Goal: Browse casually: Explore the website without a specific task or goal

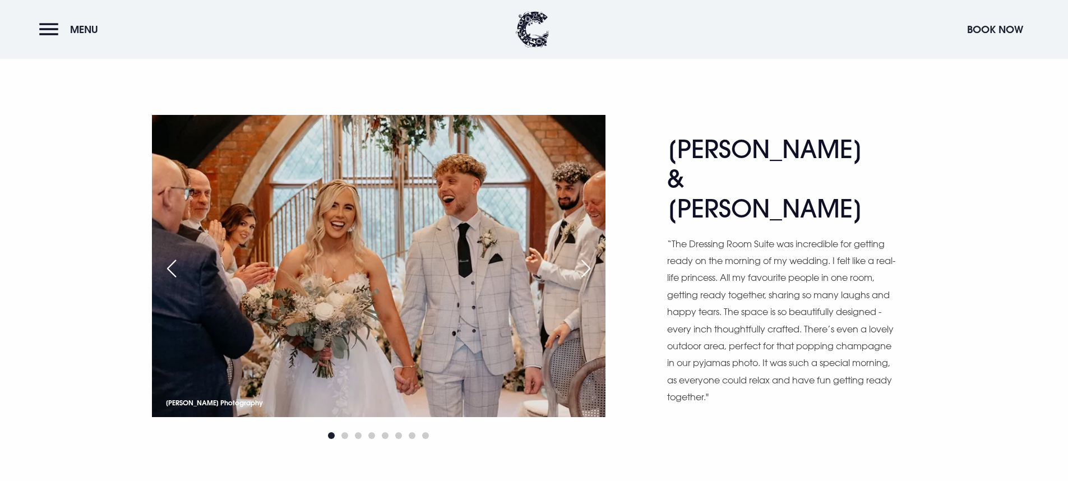
scroll to position [646, 0]
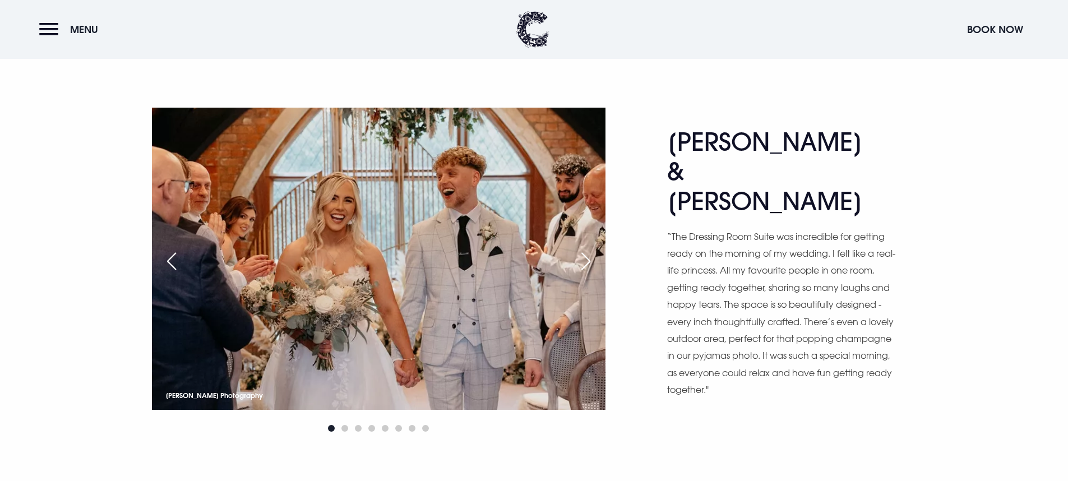
click at [586, 263] on div "Next slide" at bounding box center [586, 261] width 28 height 25
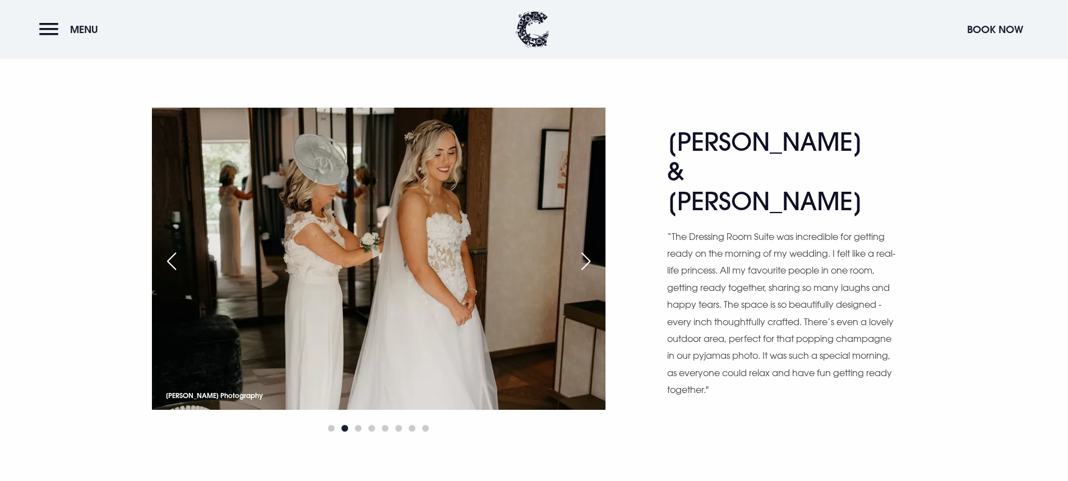
click at [586, 264] on div "Next slide" at bounding box center [586, 261] width 28 height 25
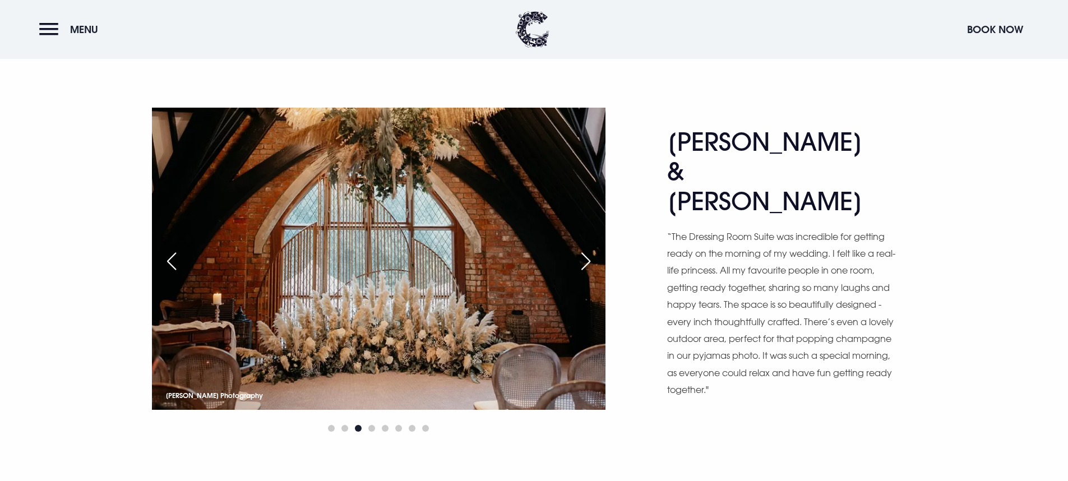
click at [586, 264] on div "Next slide" at bounding box center [586, 261] width 28 height 25
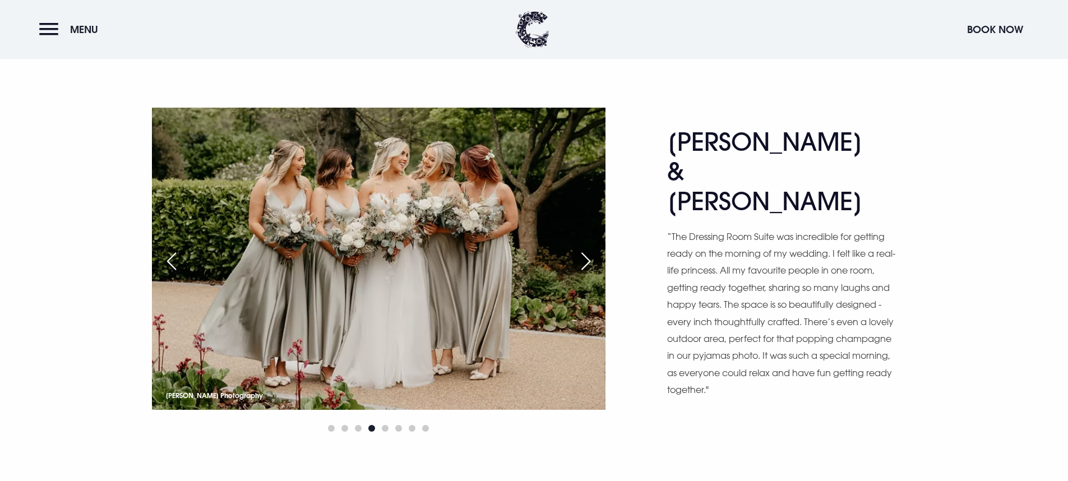
click at [586, 264] on div "Next slide" at bounding box center [586, 261] width 28 height 25
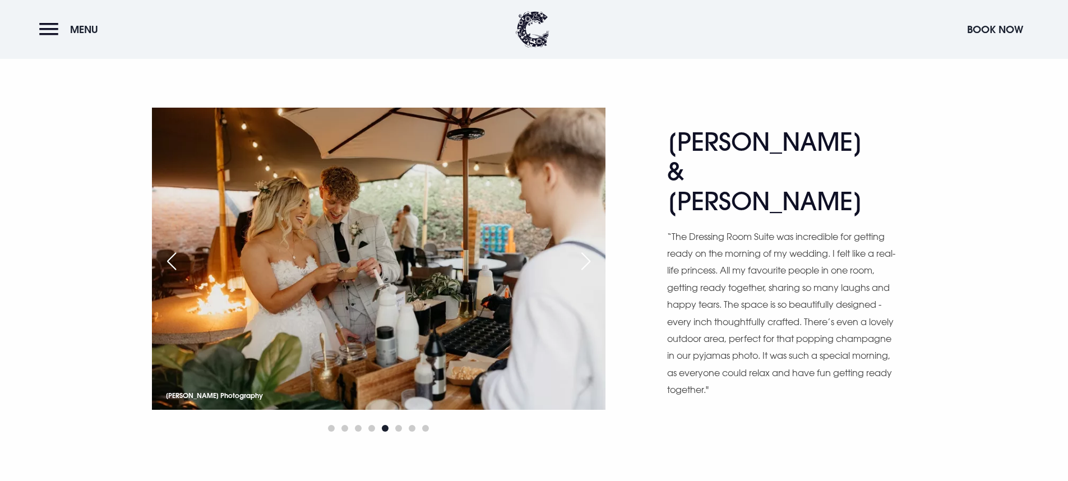
click at [586, 264] on div "Next slide" at bounding box center [586, 261] width 28 height 25
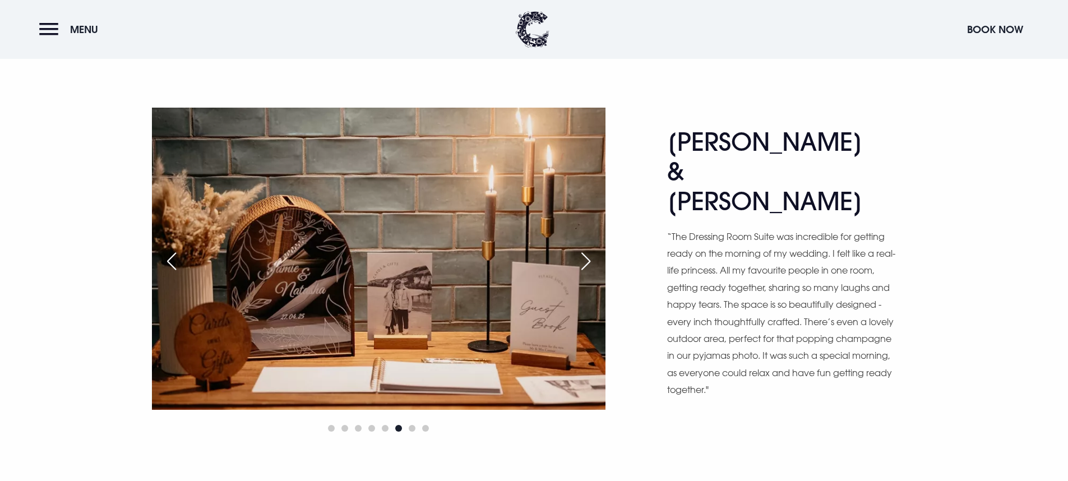
click at [586, 264] on div "Next slide" at bounding box center [586, 261] width 28 height 25
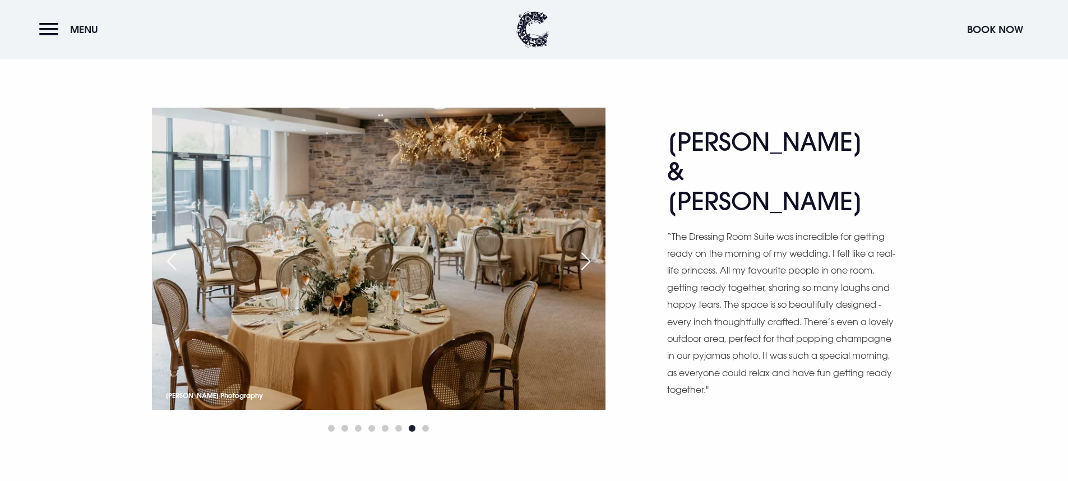
click at [586, 264] on div "Next slide" at bounding box center [586, 261] width 28 height 25
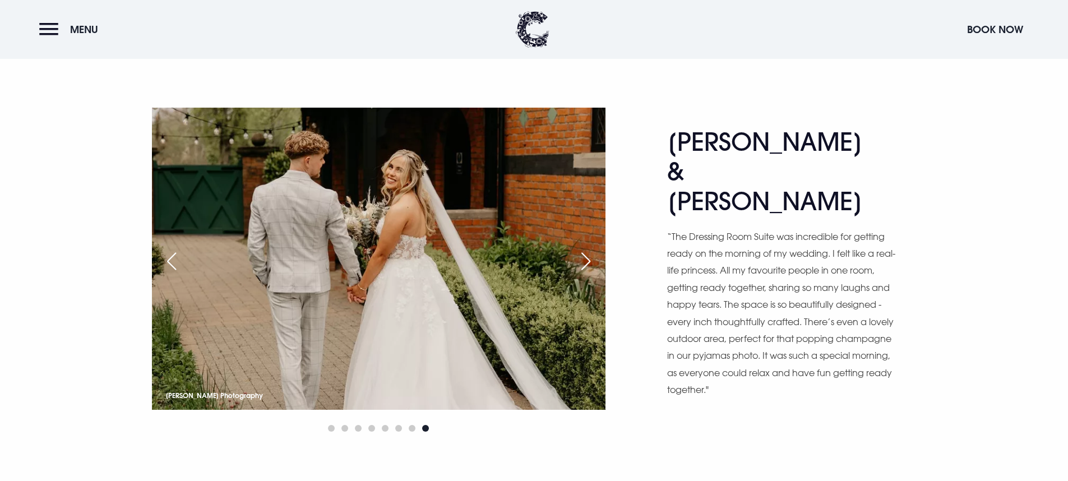
click at [179, 267] on div "Previous slide" at bounding box center [172, 261] width 28 height 25
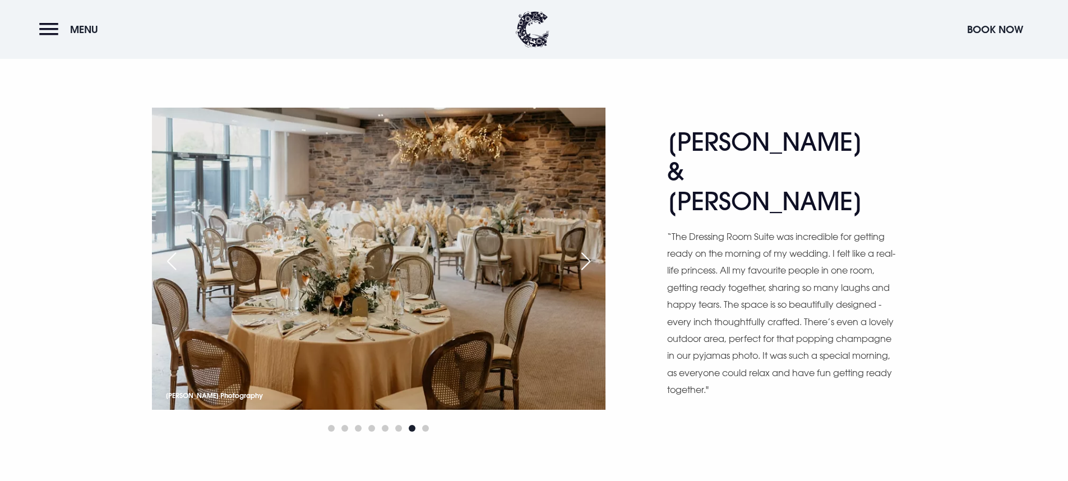
click at [561, 265] on img at bounding box center [378, 259] width 453 height 302
click at [575, 263] on div "Next slide" at bounding box center [586, 261] width 28 height 25
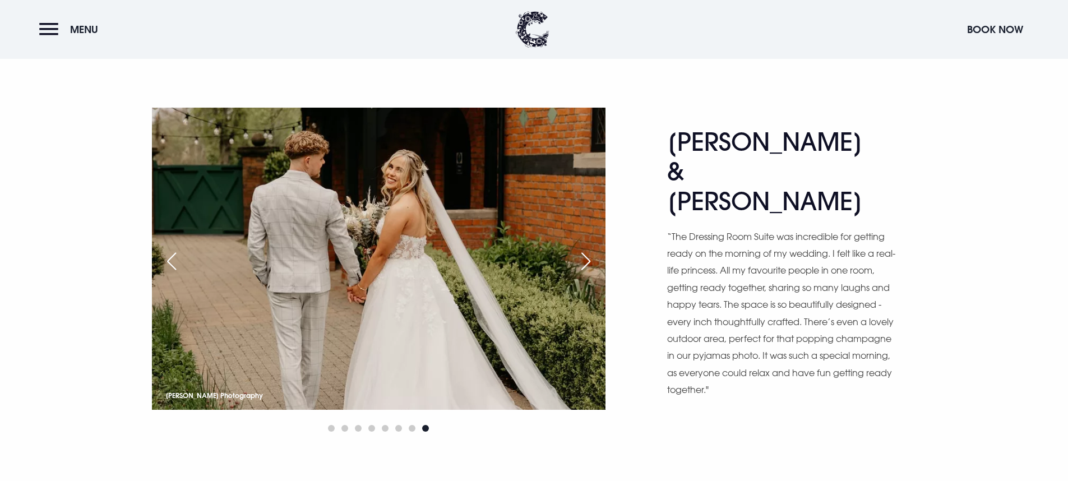
click at [575, 263] on div "Next slide" at bounding box center [586, 261] width 28 height 25
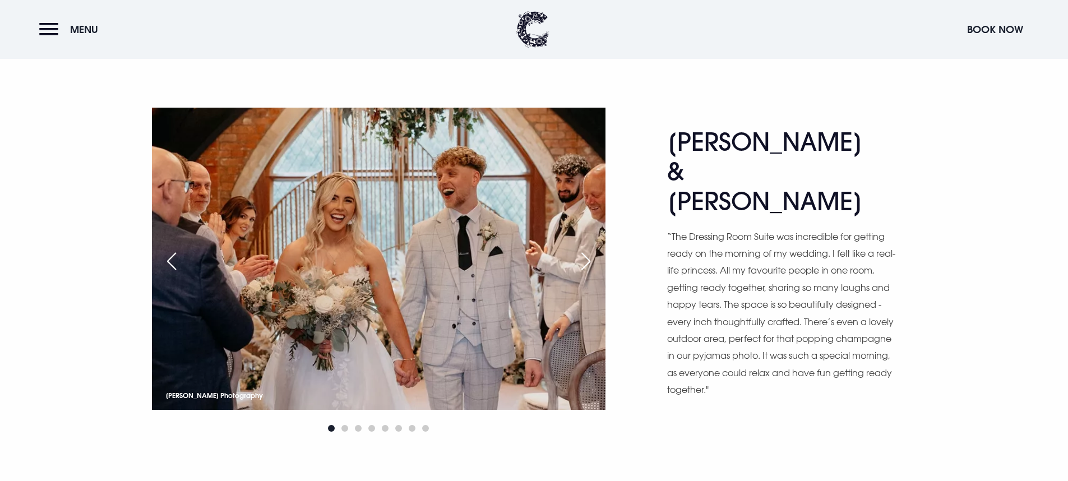
click at [576, 262] on div "Next slide" at bounding box center [586, 261] width 28 height 25
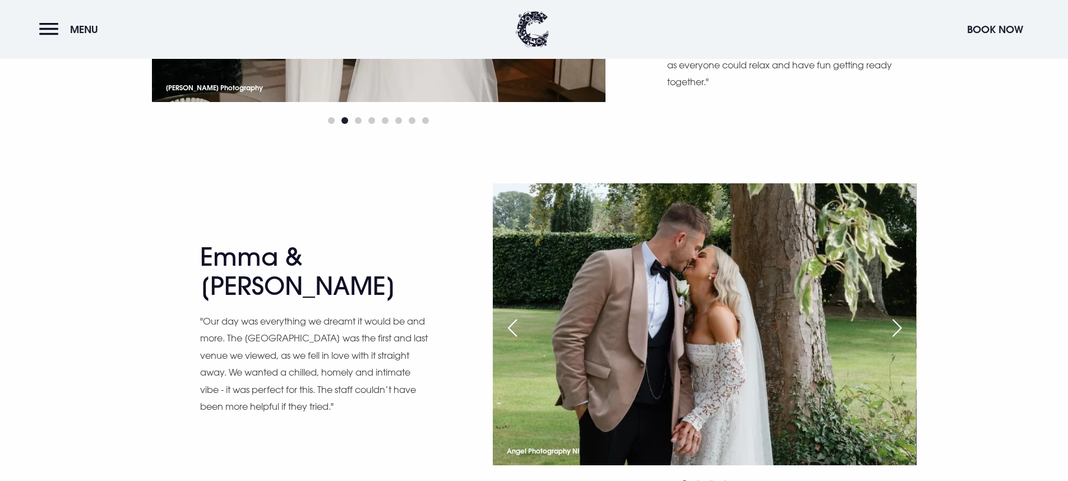
scroll to position [978, 0]
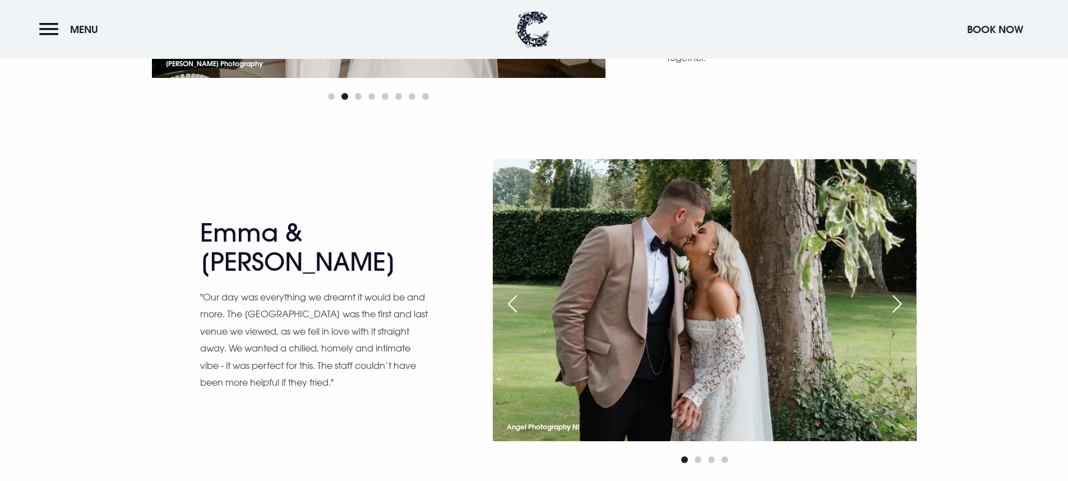
click at [891, 305] on div "Next slide" at bounding box center [897, 303] width 28 height 25
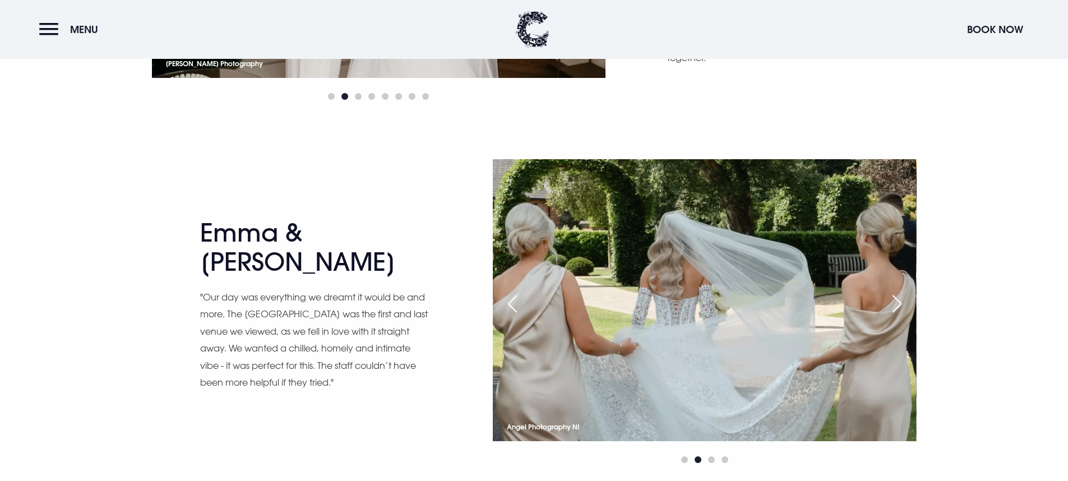
click at [895, 305] on div "Next slide" at bounding box center [897, 303] width 28 height 25
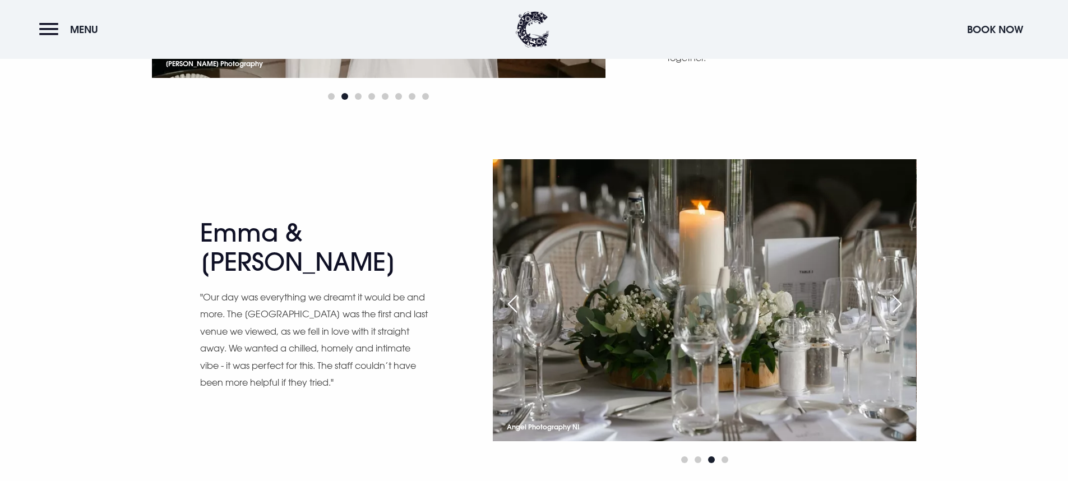
click at [895, 305] on div "Next slide" at bounding box center [897, 303] width 28 height 25
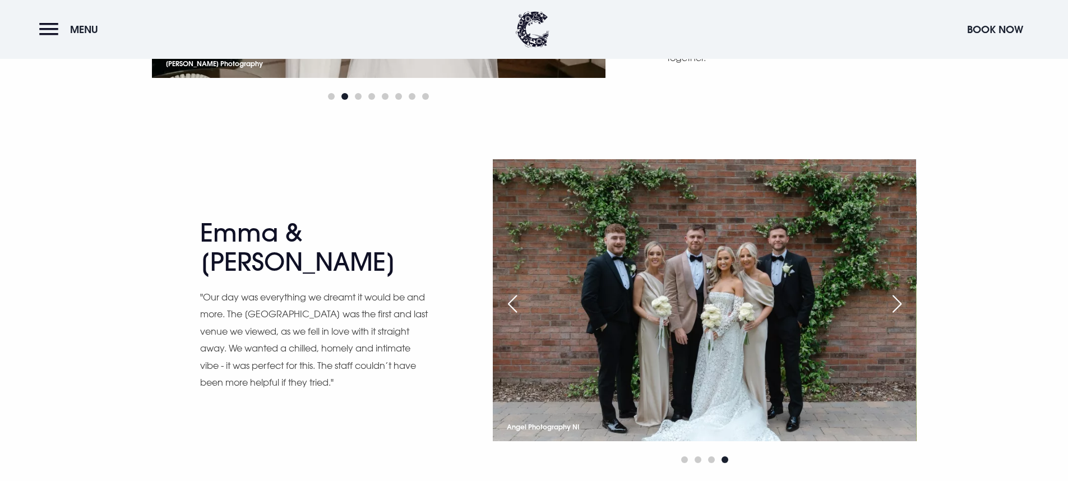
click at [895, 305] on div "Next slide" at bounding box center [897, 303] width 28 height 25
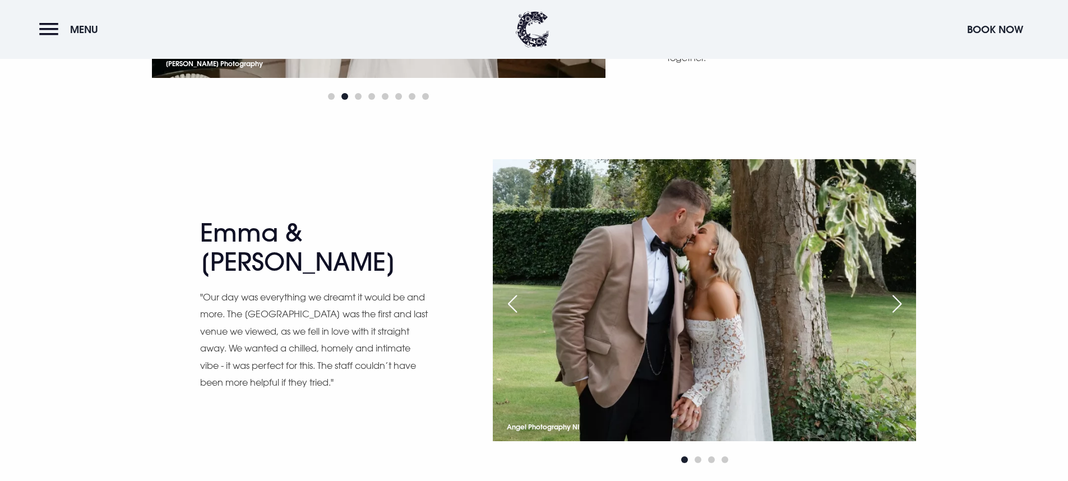
click at [895, 305] on div "Next slide" at bounding box center [897, 303] width 28 height 25
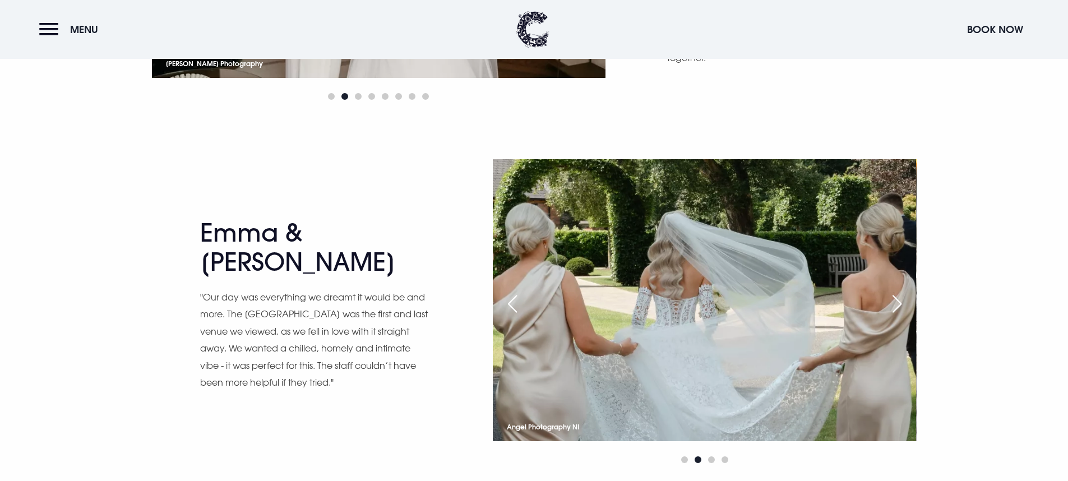
click at [895, 305] on div "Next slide" at bounding box center [897, 303] width 28 height 25
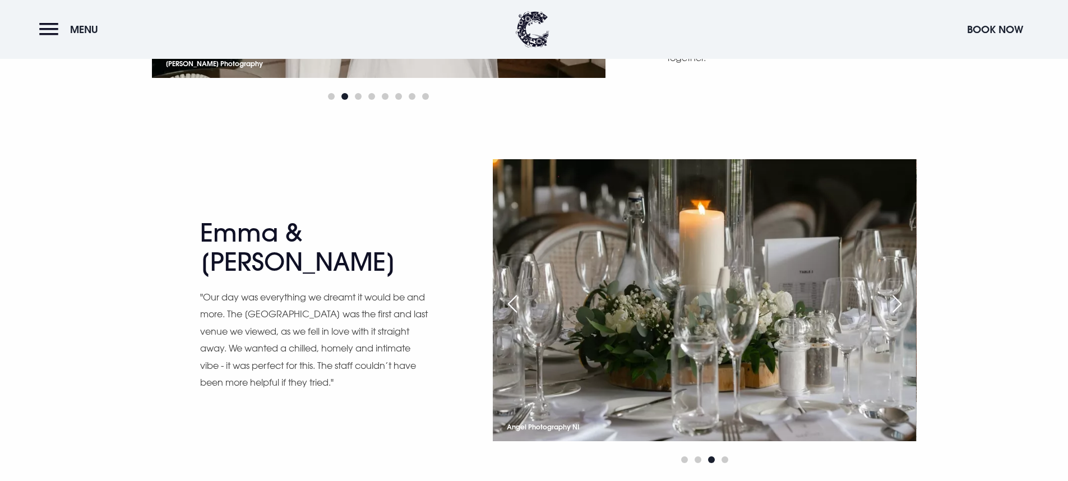
click at [895, 305] on div "Next slide" at bounding box center [897, 303] width 28 height 25
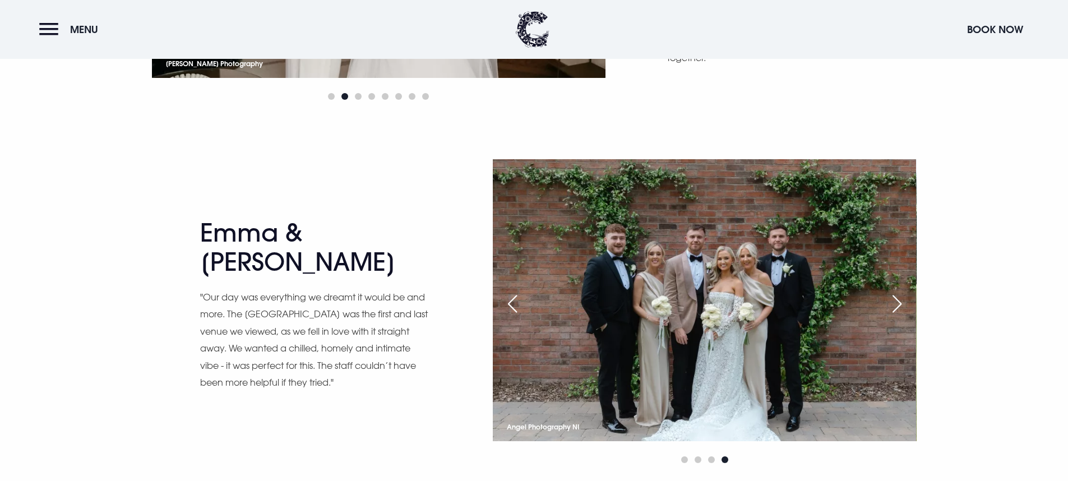
click at [895, 305] on div "Next slide" at bounding box center [897, 303] width 28 height 25
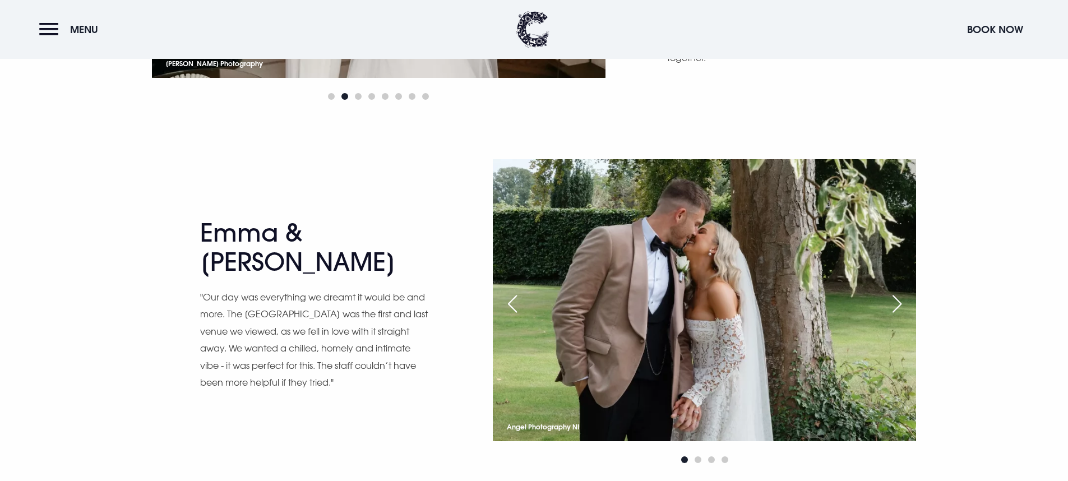
click at [895, 305] on div "Next slide" at bounding box center [897, 303] width 28 height 25
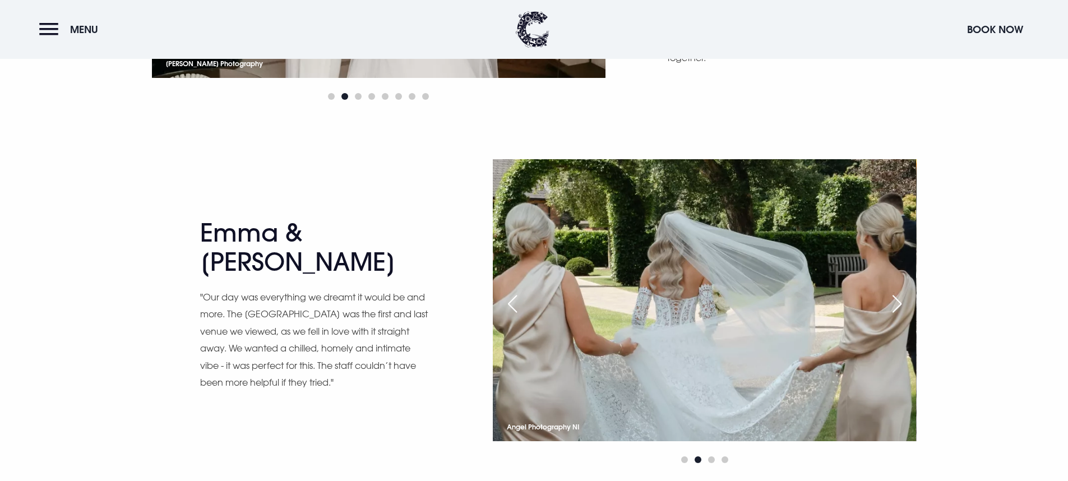
click at [895, 305] on div "Next slide" at bounding box center [897, 303] width 28 height 25
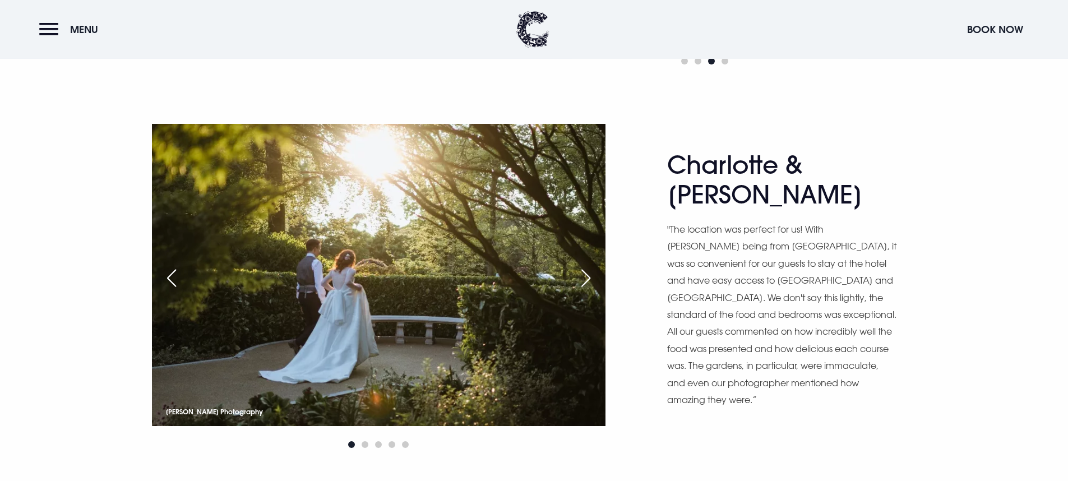
scroll to position [1390, 0]
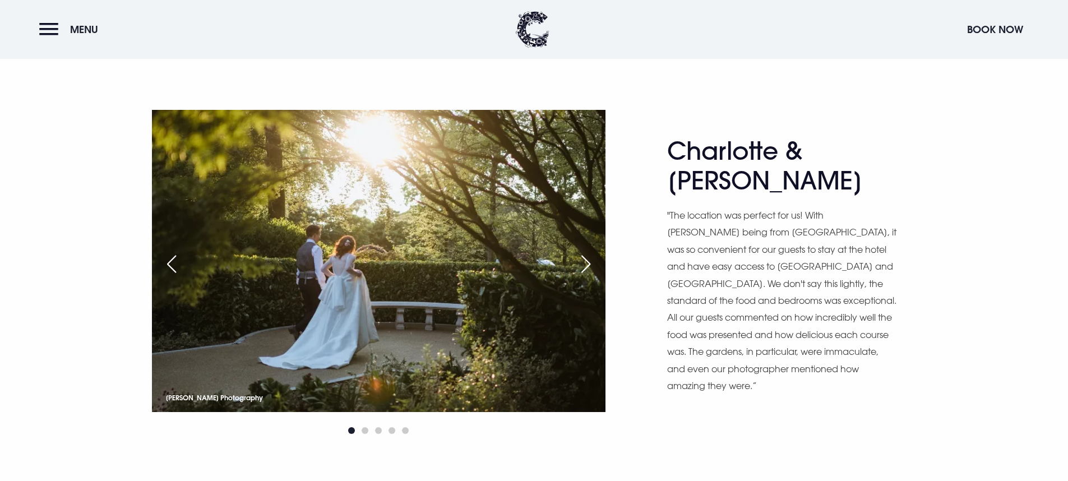
click at [590, 260] on div "Next slide" at bounding box center [586, 264] width 28 height 25
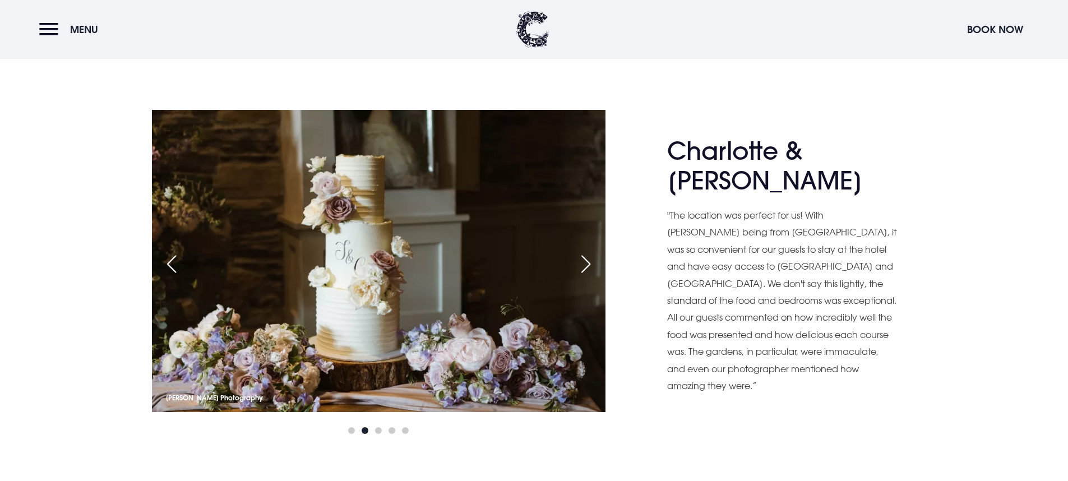
click at [590, 260] on div "Next slide" at bounding box center [586, 264] width 28 height 25
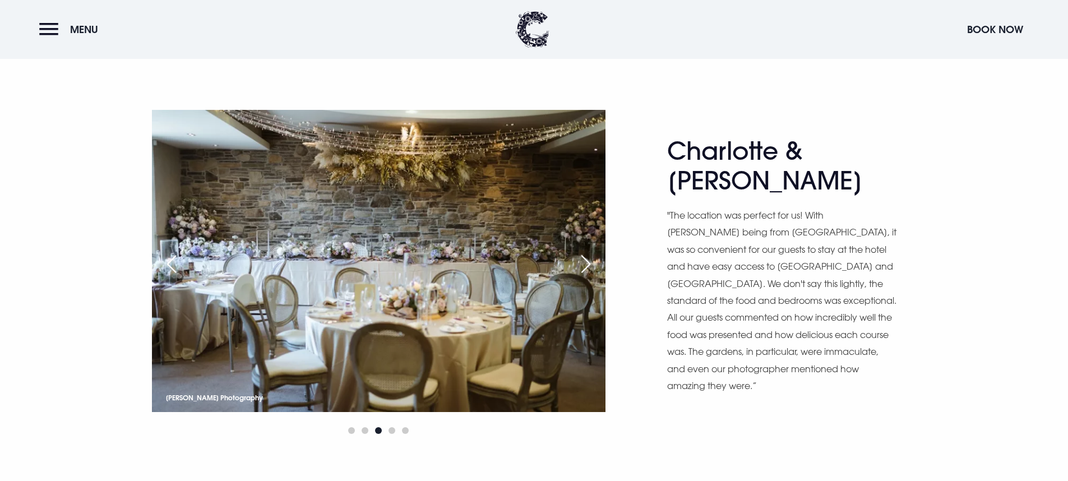
click at [590, 260] on div "Next slide" at bounding box center [586, 264] width 28 height 25
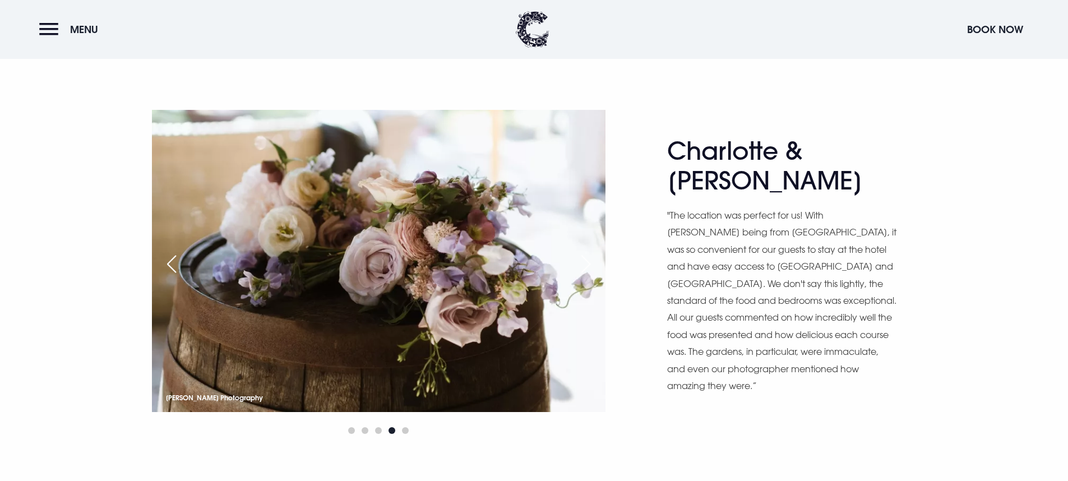
click at [590, 260] on div "Next slide" at bounding box center [586, 264] width 28 height 25
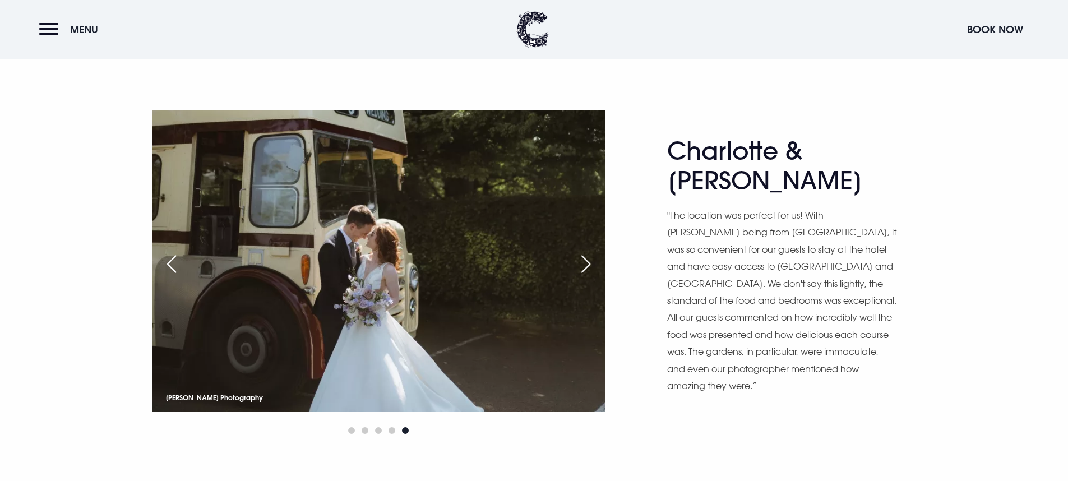
click at [590, 260] on div "Next slide" at bounding box center [586, 264] width 28 height 25
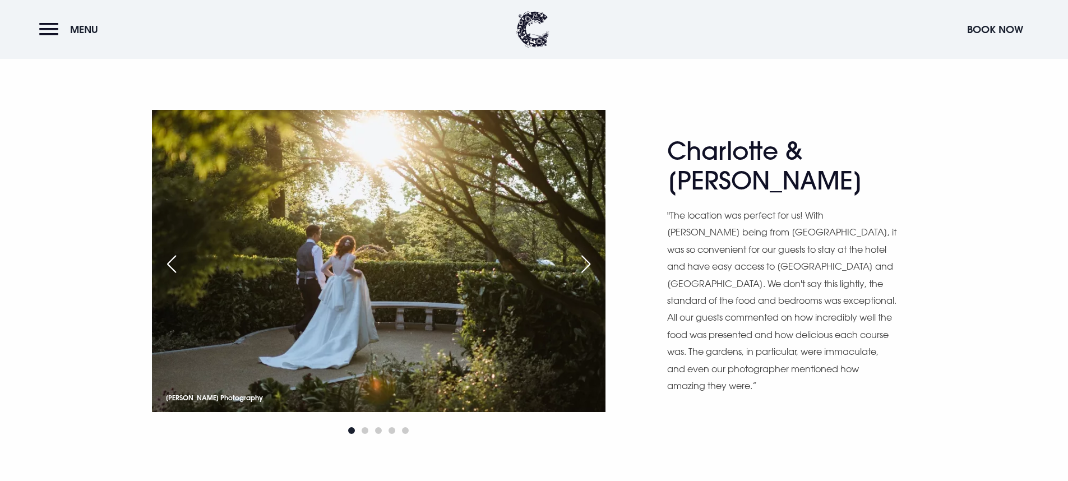
click at [590, 260] on div "Next slide" at bounding box center [586, 264] width 28 height 25
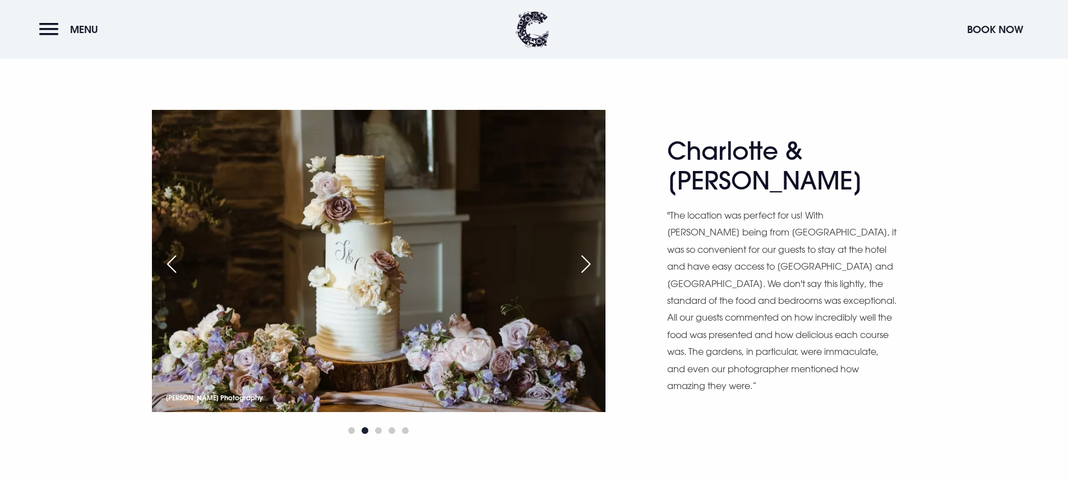
click at [590, 260] on div "Next slide" at bounding box center [586, 264] width 28 height 25
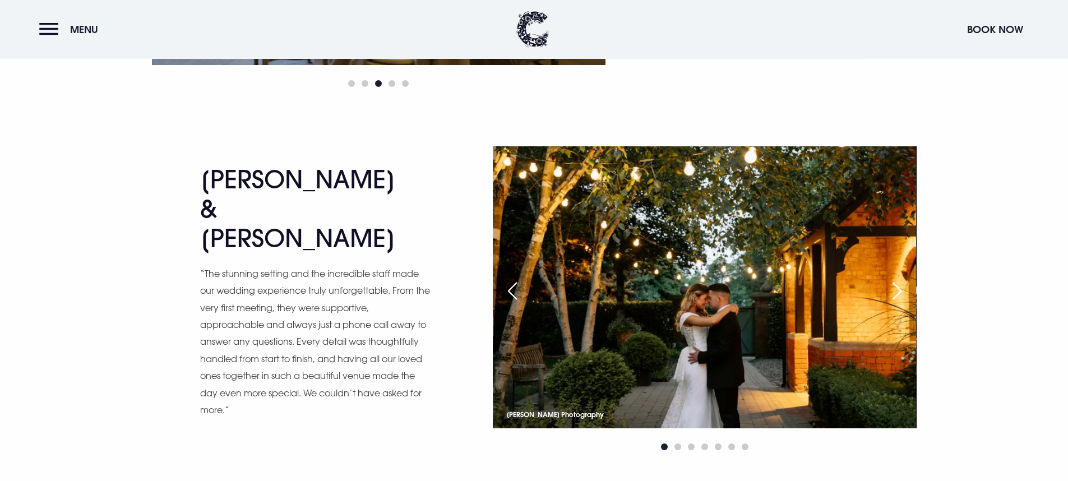
scroll to position [1740, 0]
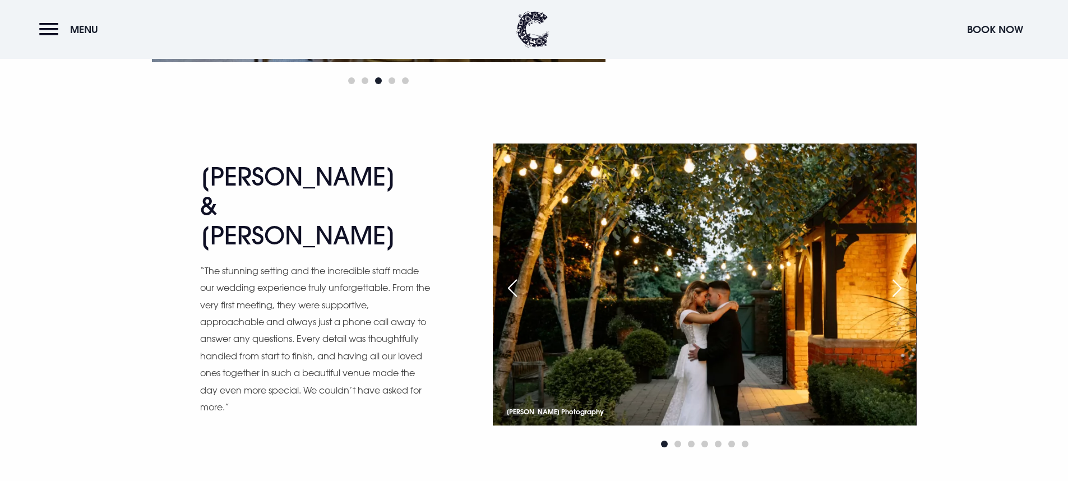
click at [899, 286] on div "Next slide" at bounding box center [897, 288] width 28 height 25
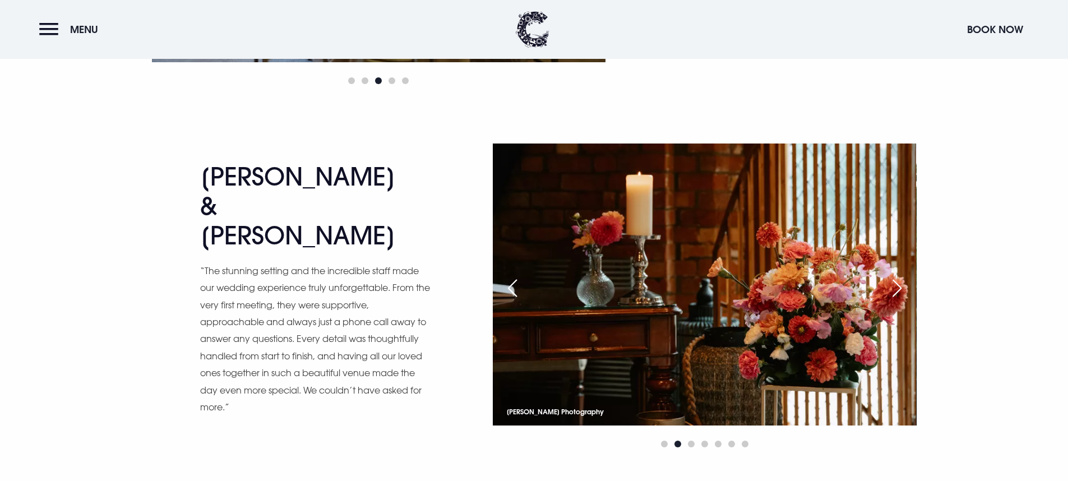
click at [899, 286] on div "Next slide" at bounding box center [897, 288] width 28 height 25
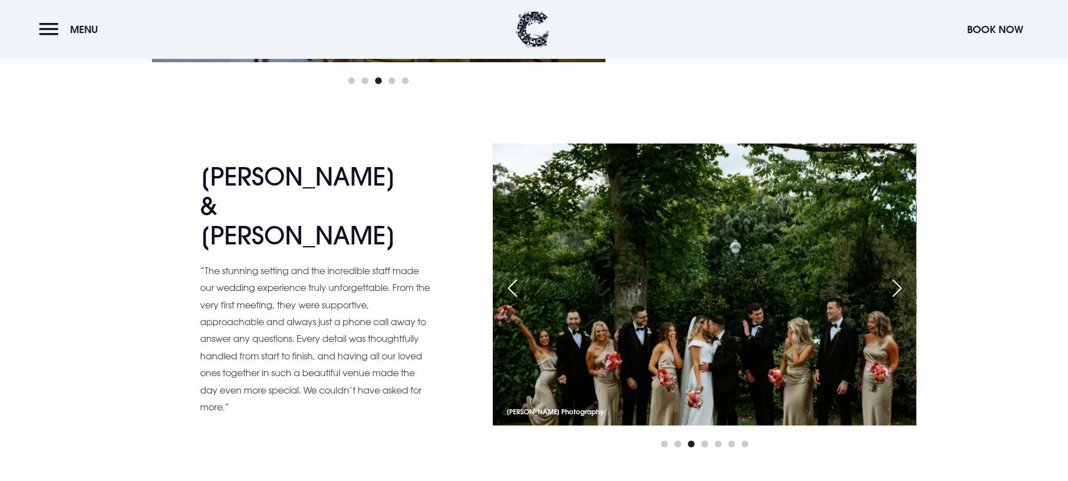
click at [514, 293] on div "Previous slide" at bounding box center [512, 288] width 28 height 25
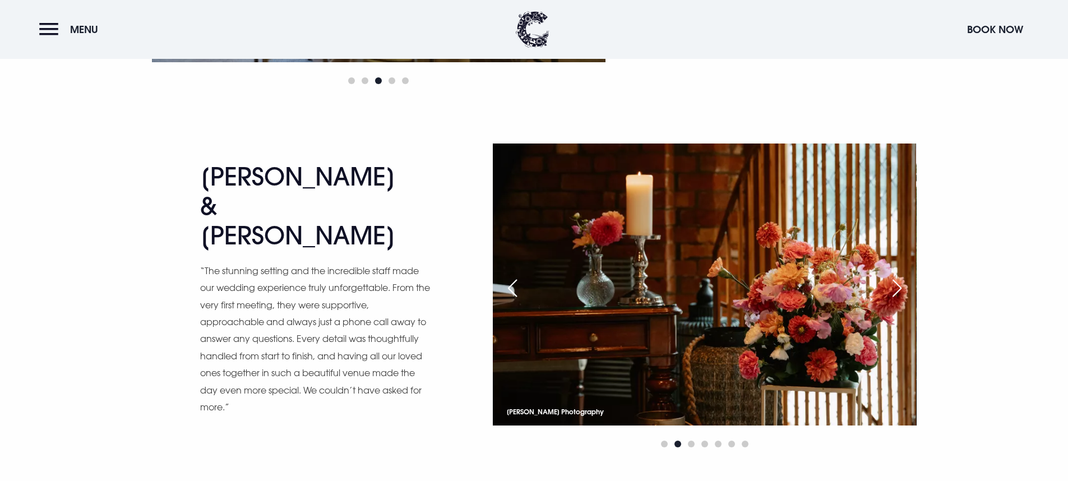
click at [899, 289] on div "Next slide" at bounding box center [897, 288] width 28 height 25
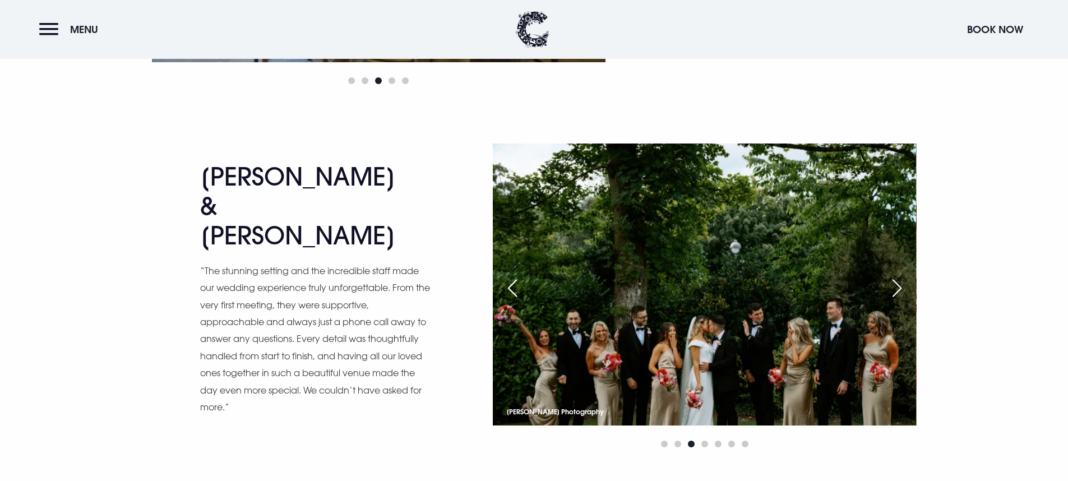
click at [899, 289] on div "Next slide" at bounding box center [897, 288] width 28 height 25
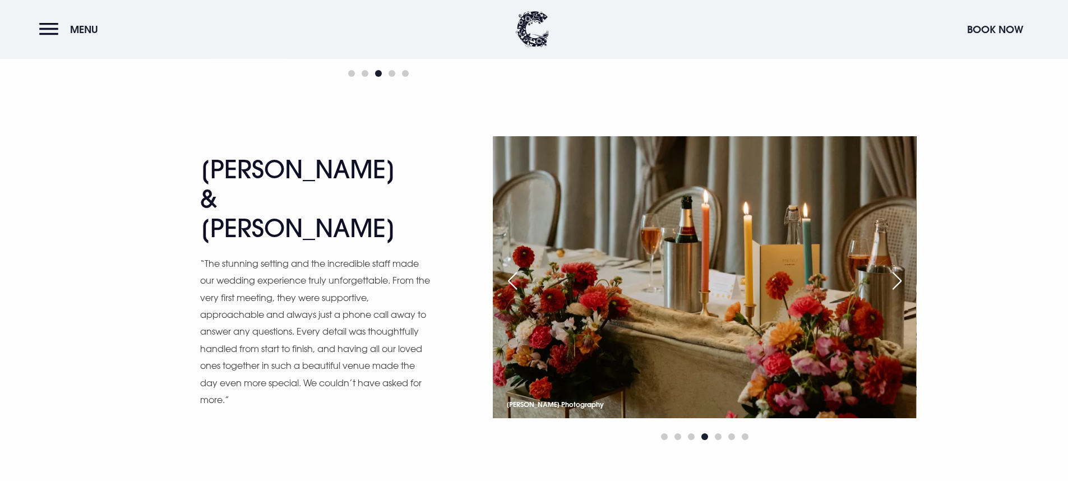
scroll to position [1749, 0]
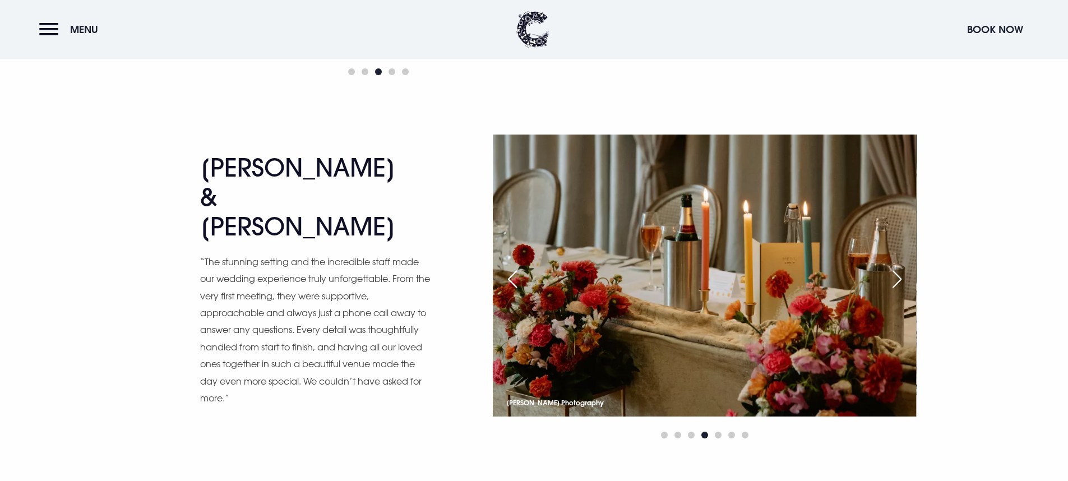
click at [899, 289] on div "Next slide" at bounding box center [897, 279] width 28 height 25
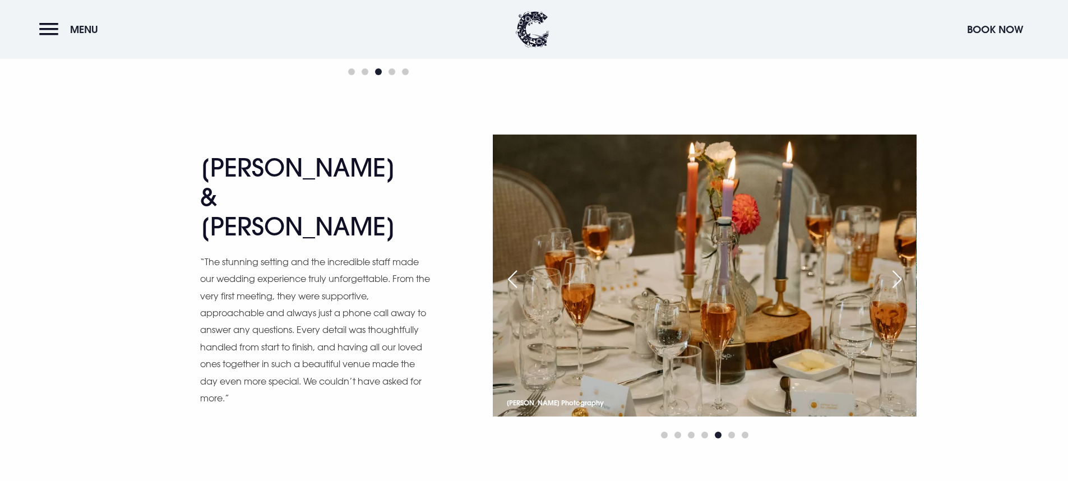
click at [899, 289] on div "Next slide" at bounding box center [897, 279] width 28 height 25
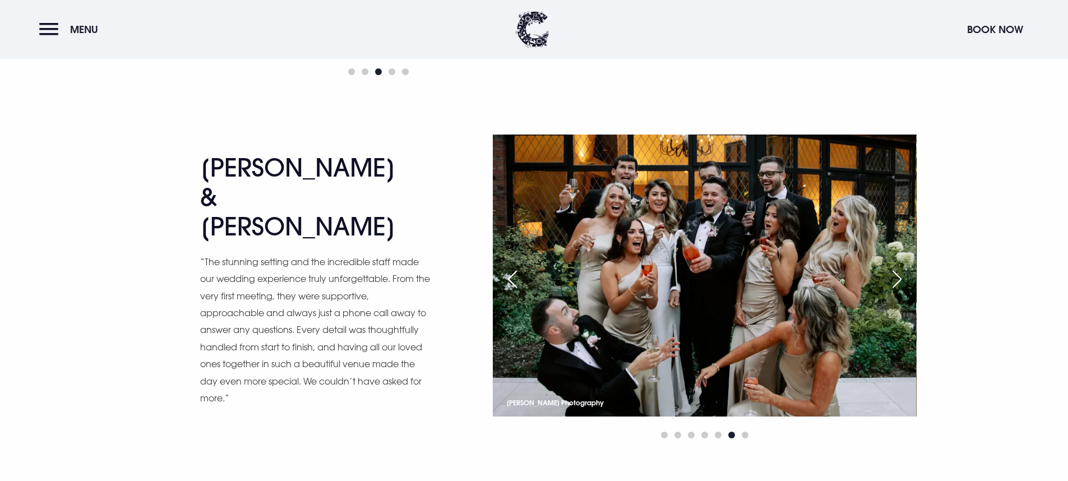
click at [516, 279] on div "Previous slide" at bounding box center [512, 279] width 28 height 25
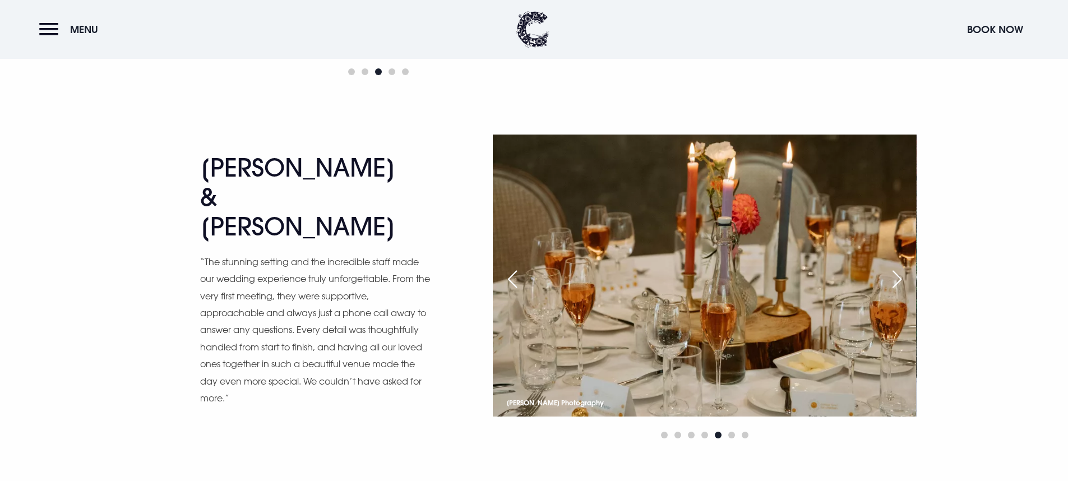
click at [896, 279] on div "Next slide" at bounding box center [897, 279] width 28 height 25
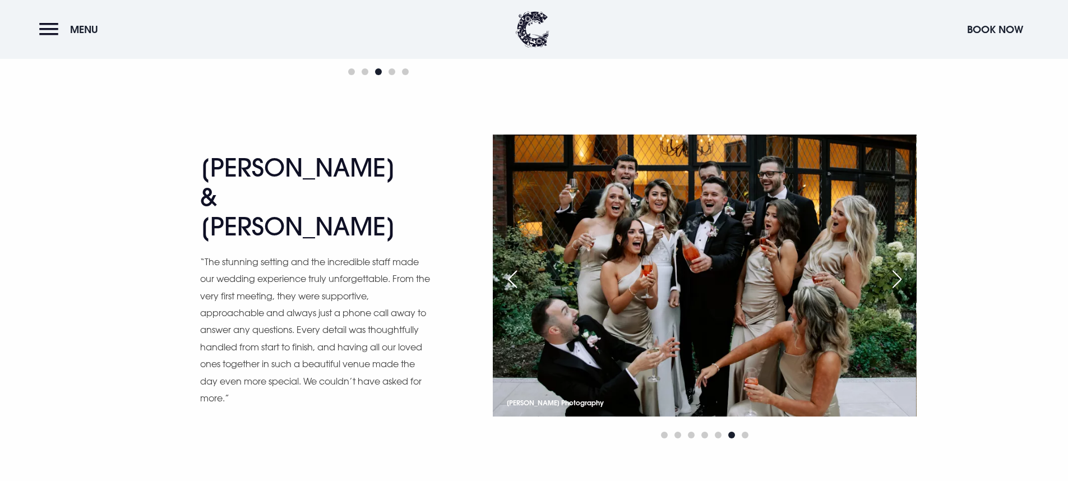
click at [896, 279] on div "Next slide" at bounding box center [897, 279] width 28 height 25
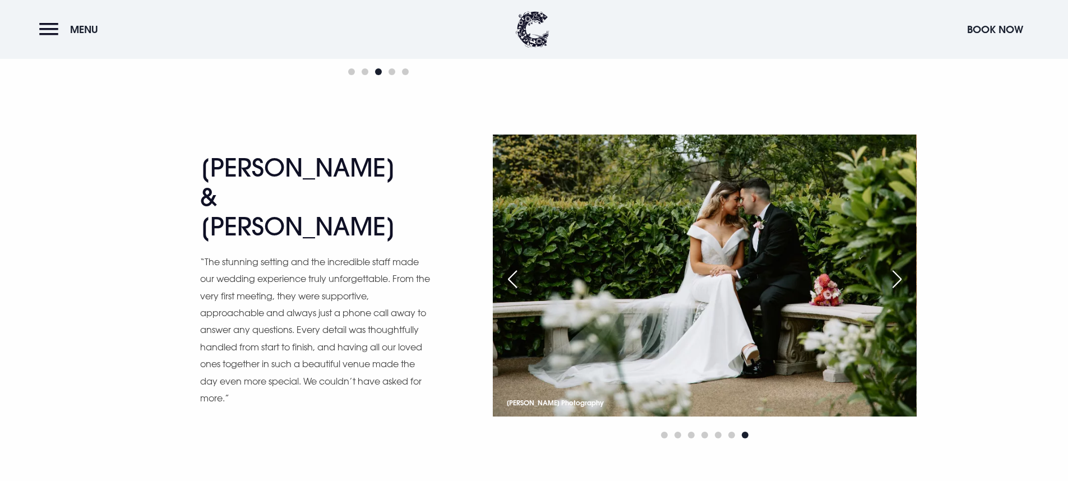
click at [896, 279] on div "Next slide" at bounding box center [897, 279] width 28 height 25
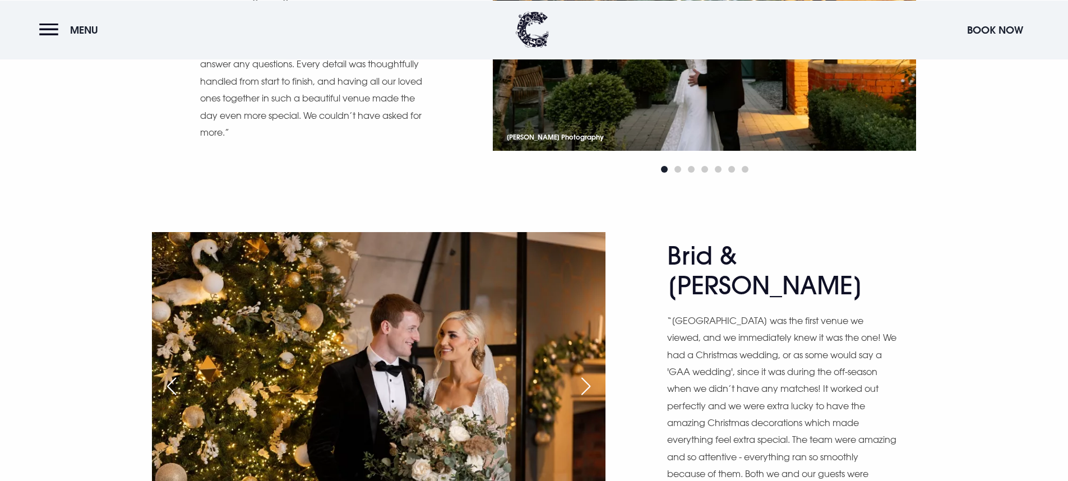
scroll to position [2161, 0]
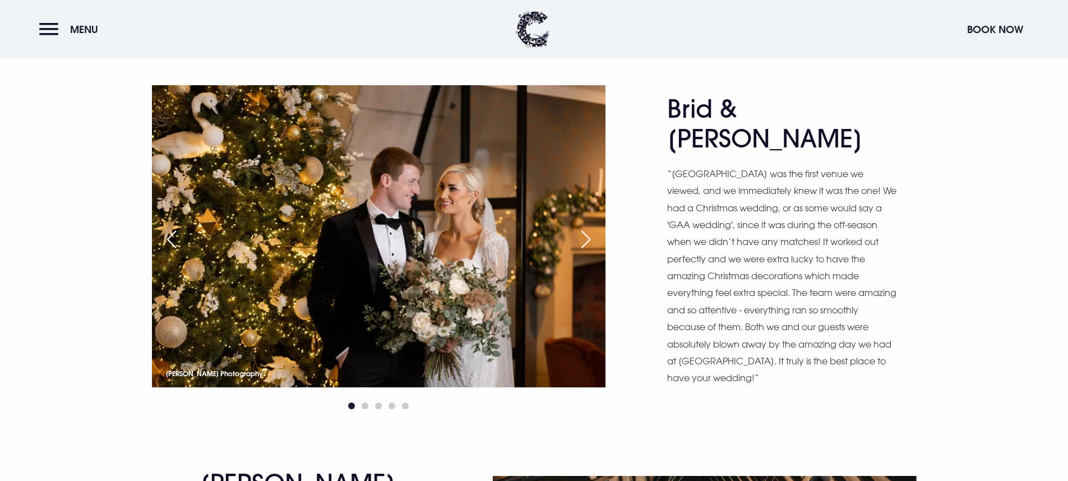
click at [588, 229] on div "Next slide" at bounding box center [586, 239] width 28 height 25
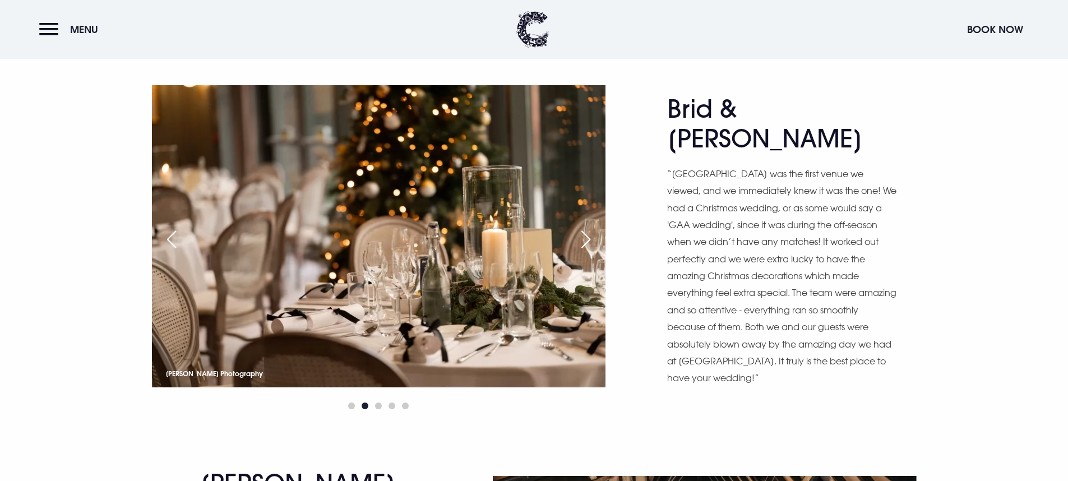
click at [588, 229] on div "Next slide" at bounding box center [586, 239] width 28 height 25
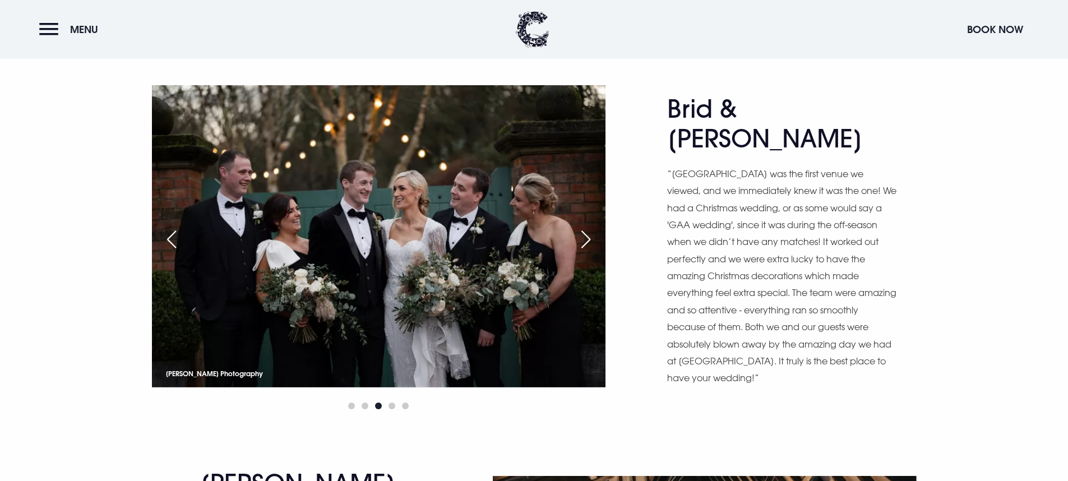
click at [177, 240] on div "Previous slide" at bounding box center [172, 239] width 28 height 25
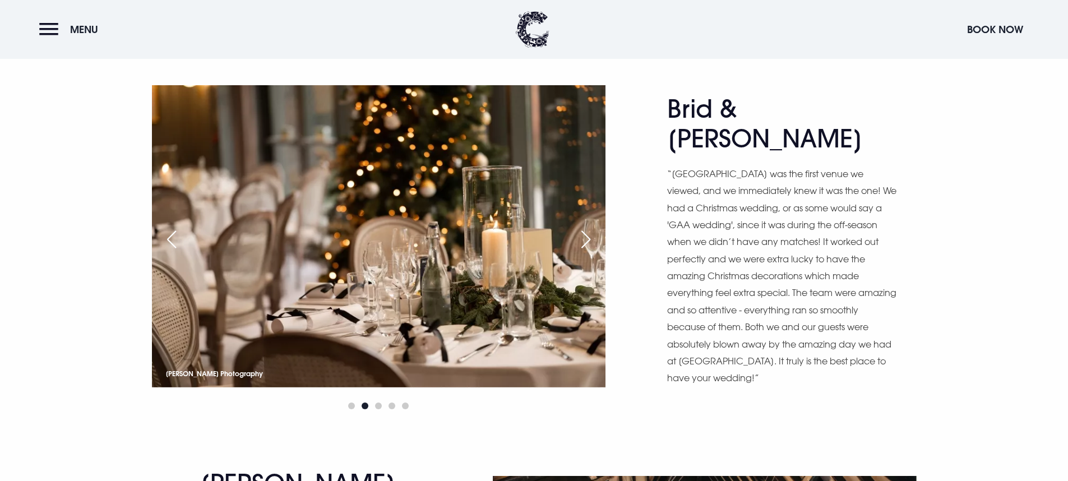
click at [590, 240] on div "Next slide" at bounding box center [586, 239] width 28 height 25
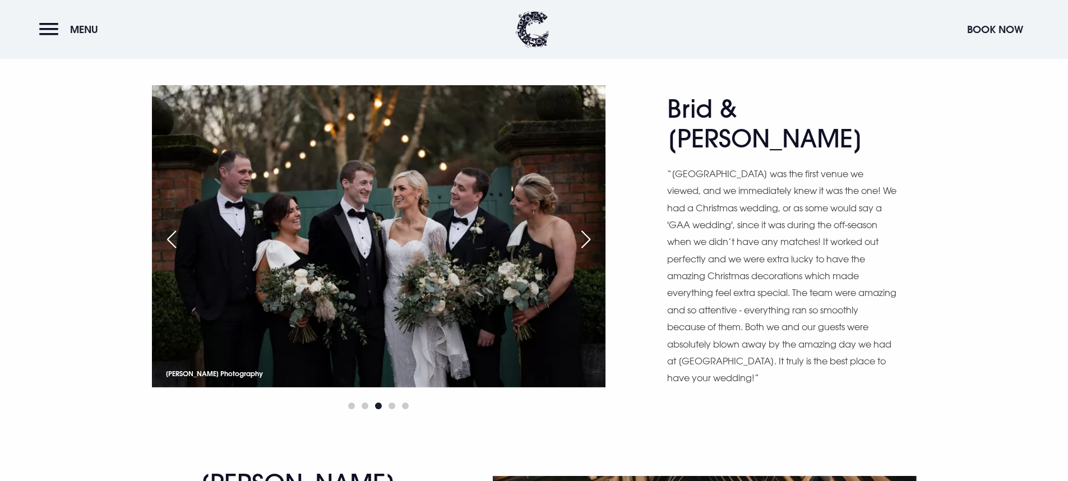
click at [590, 240] on div "Next slide" at bounding box center [586, 239] width 28 height 25
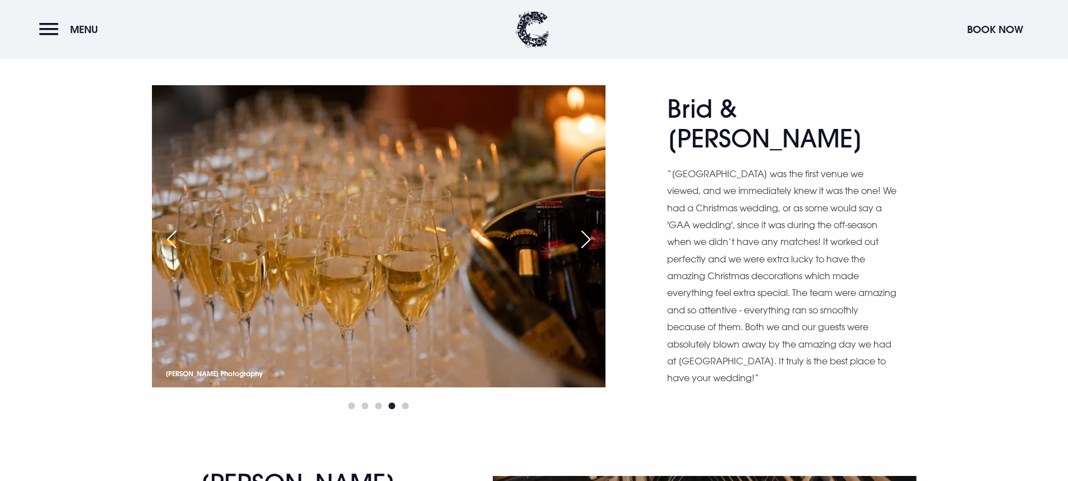
click at [590, 240] on div "Next slide" at bounding box center [586, 239] width 28 height 25
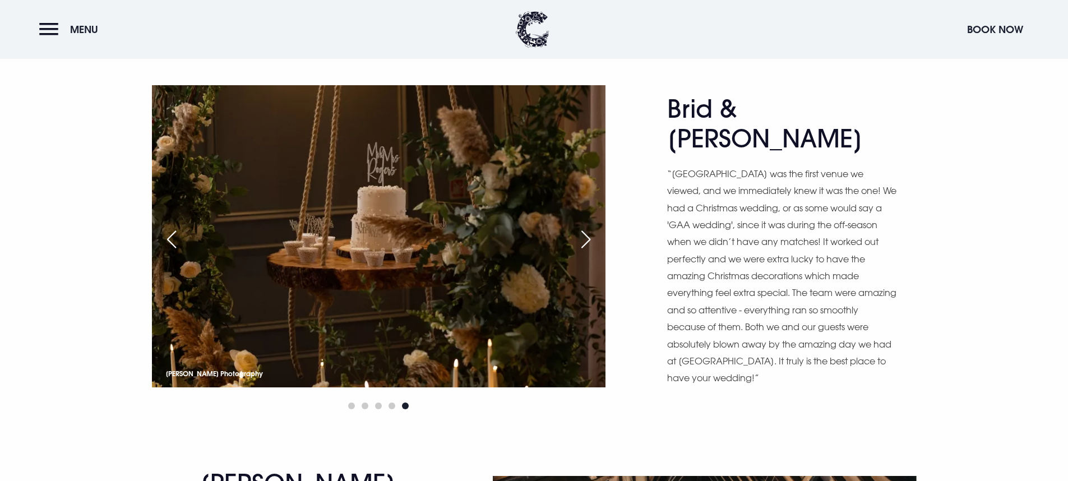
click at [590, 240] on div "Next slide" at bounding box center [586, 239] width 28 height 25
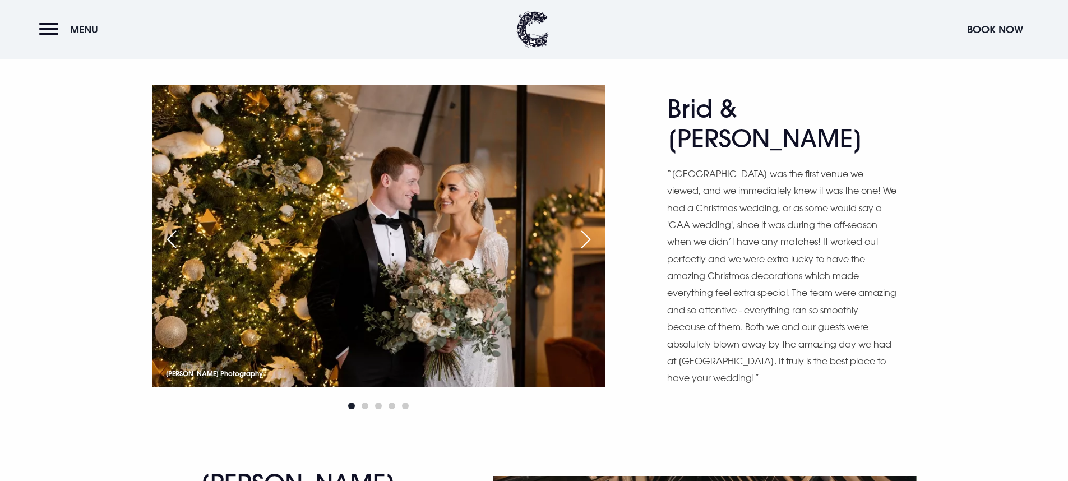
click at [172, 239] on div "Previous slide" at bounding box center [172, 239] width 28 height 25
click at [175, 242] on div "Previous slide" at bounding box center [172, 239] width 28 height 25
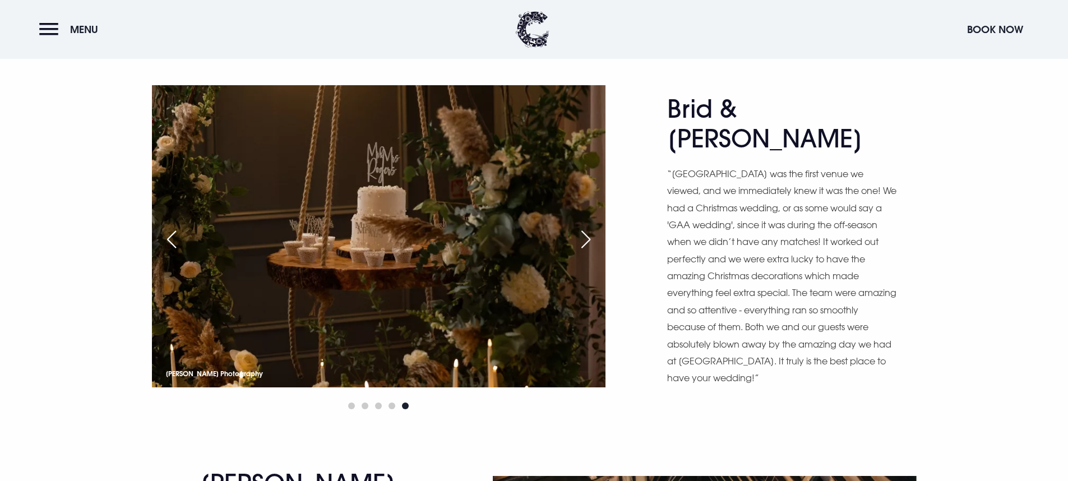
click at [586, 238] on div "Next slide" at bounding box center [586, 239] width 28 height 25
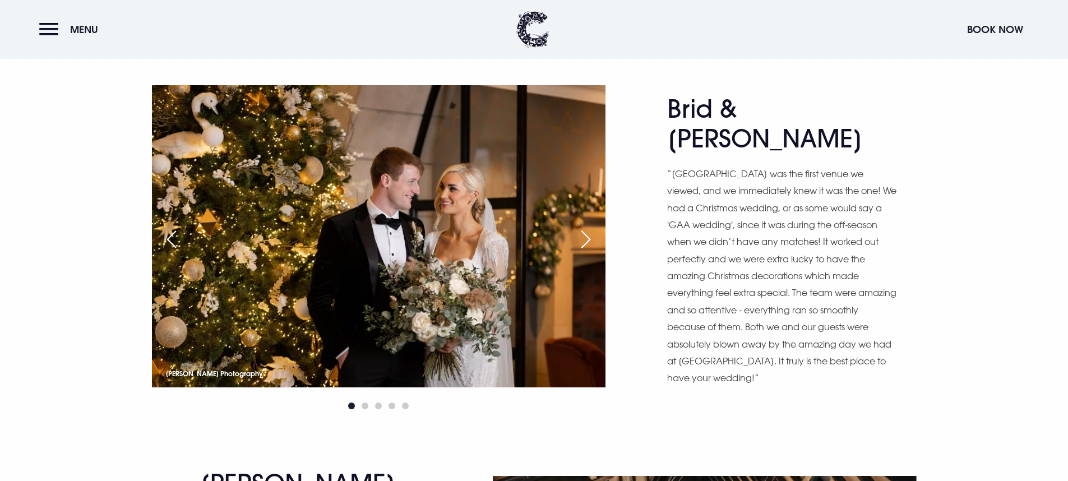
click at [586, 238] on div "Next slide" at bounding box center [586, 239] width 28 height 25
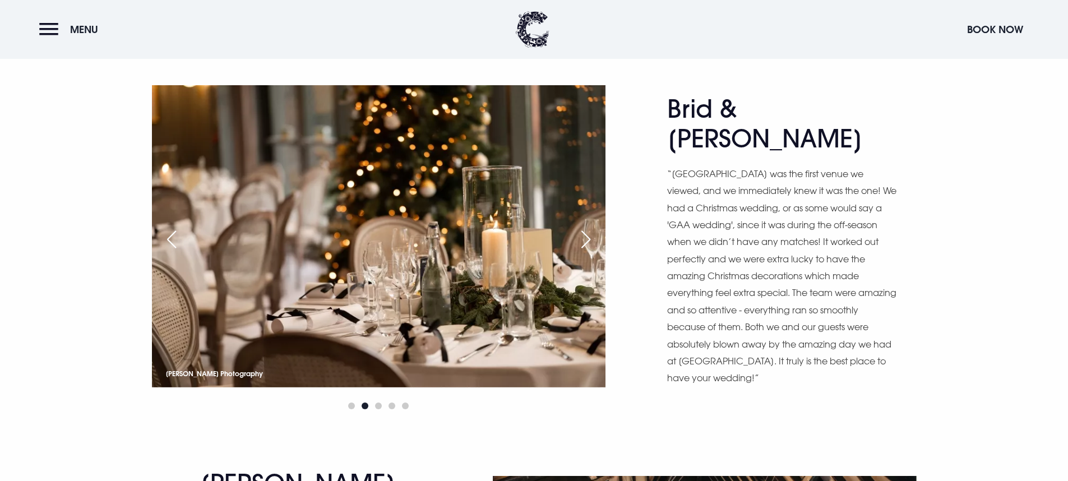
click at [586, 238] on div "Next slide" at bounding box center [586, 239] width 28 height 25
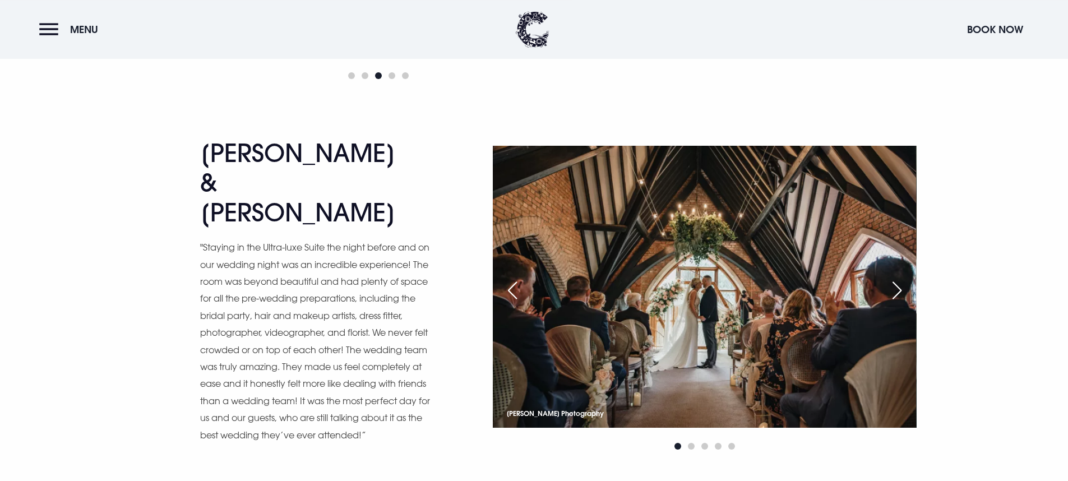
scroll to position [2493, 0]
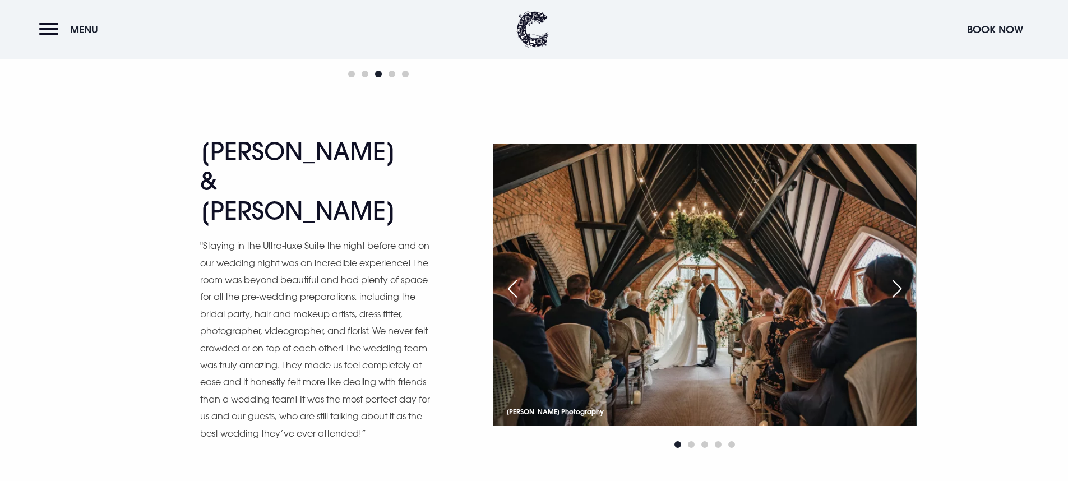
click at [890, 276] on div "Next slide" at bounding box center [897, 288] width 28 height 25
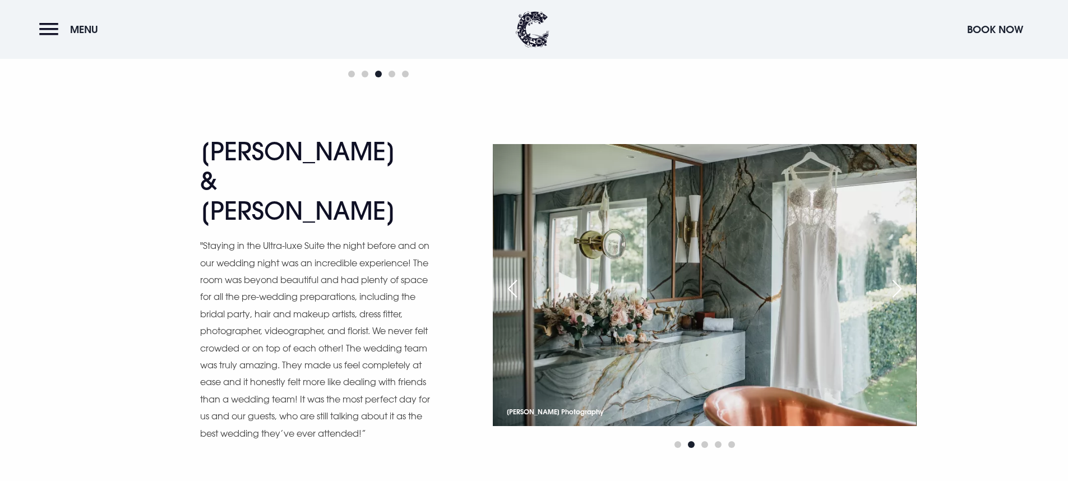
click at [891, 276] on div "Next slide" at bounding box center [897, 288] width 28 height 25
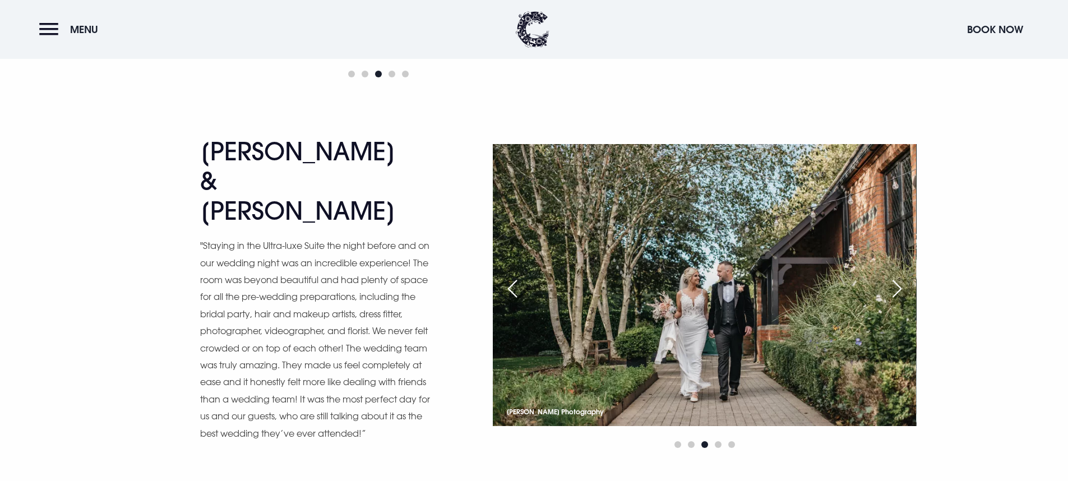
click at [891, 276] on div "Next slide" at bounding box center [897, 288] width 28 height 25
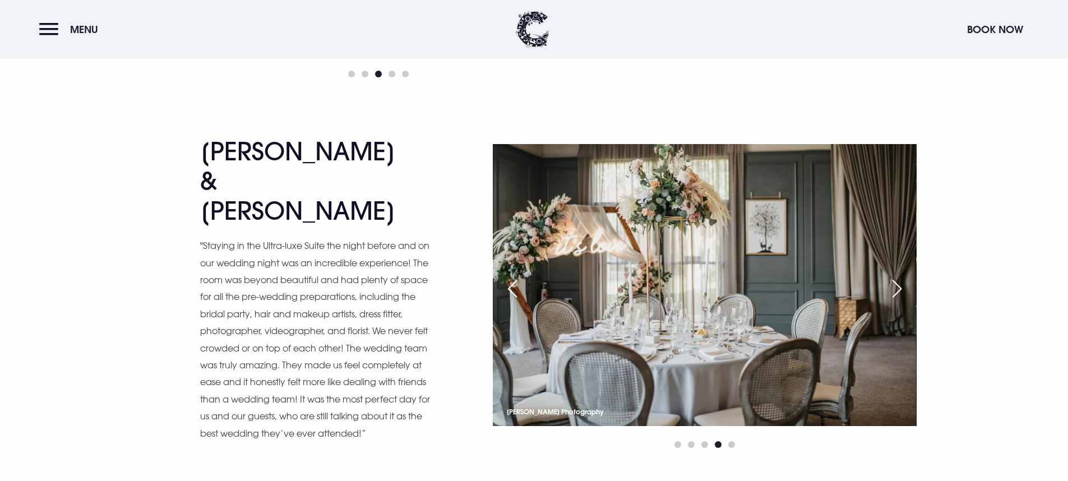
click at [891, 276] on div "Next slide" at bounding box center [897, 288] width 28 height 25
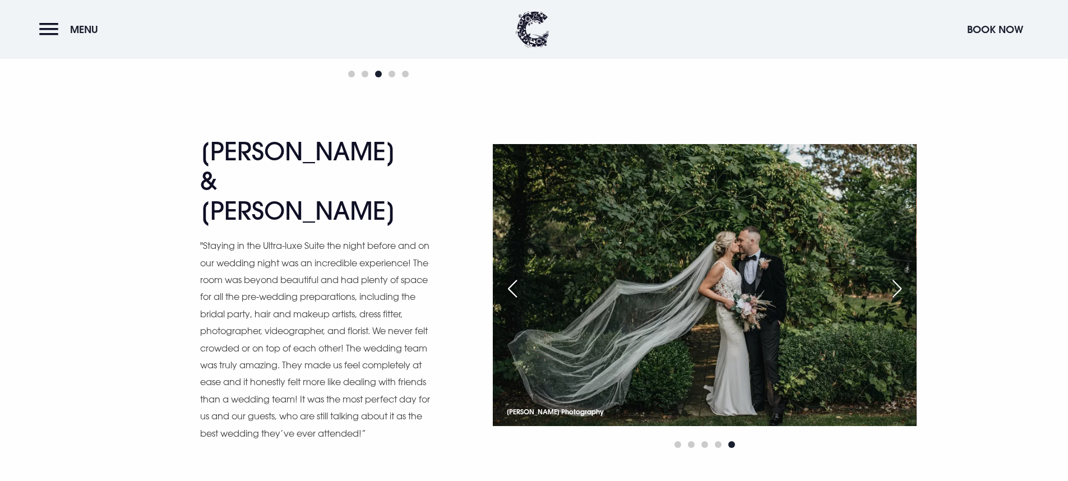
click at [891, 276] on div "Next slide" at bounding box center [897, 288] width 28 height 25
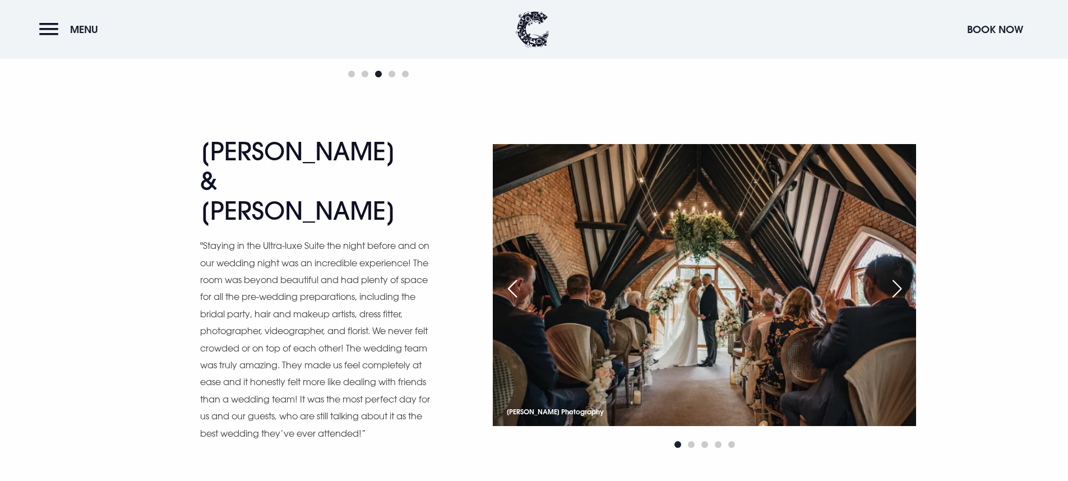
click at [891, 276] on div "Next slide" at bounding box center [897, 288] width 28 height 25
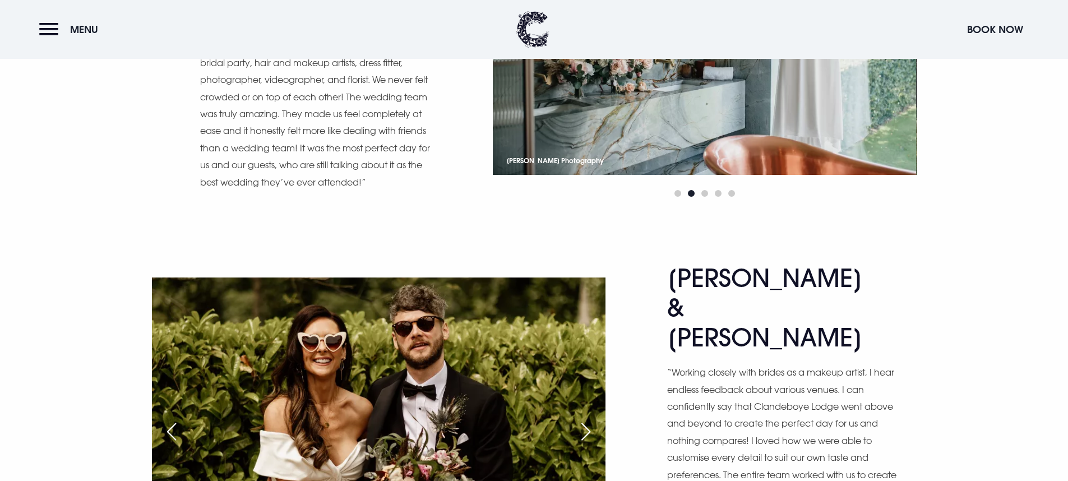
scroll to position [2852, 0]
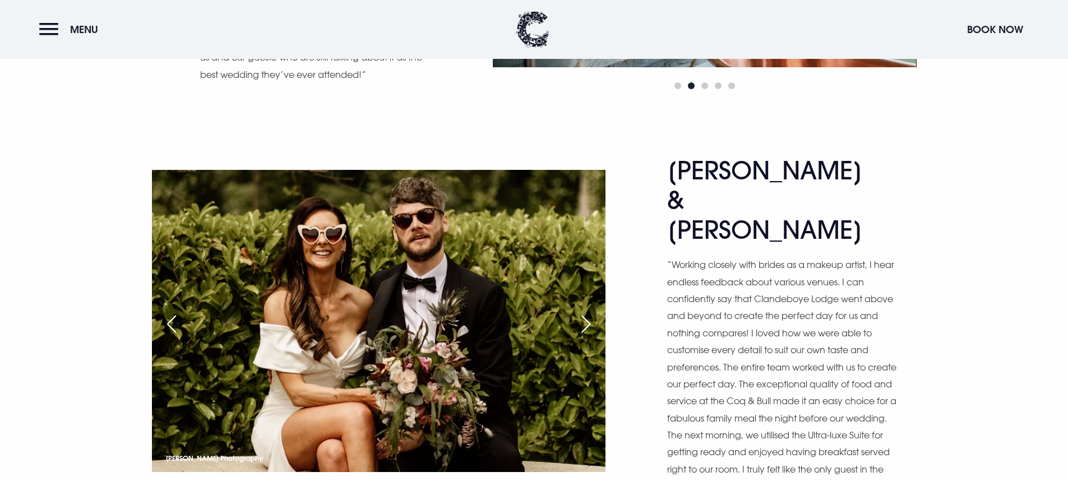
click at [586, 312] on div "Next slide" at bounding box center [586, 324] width 28 height 25
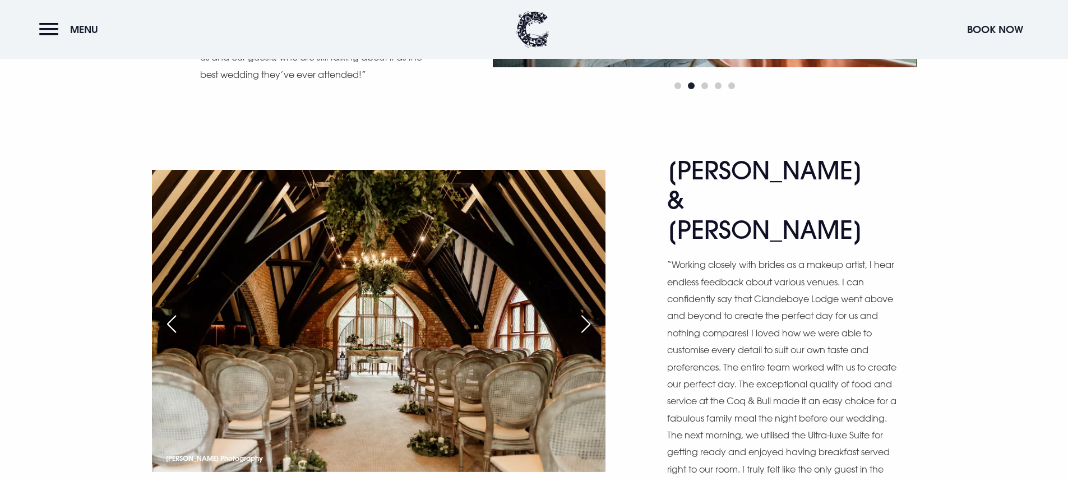
click at [587, 312] on div "Next slide" at bounding box center [586, 324] width 28 height 25
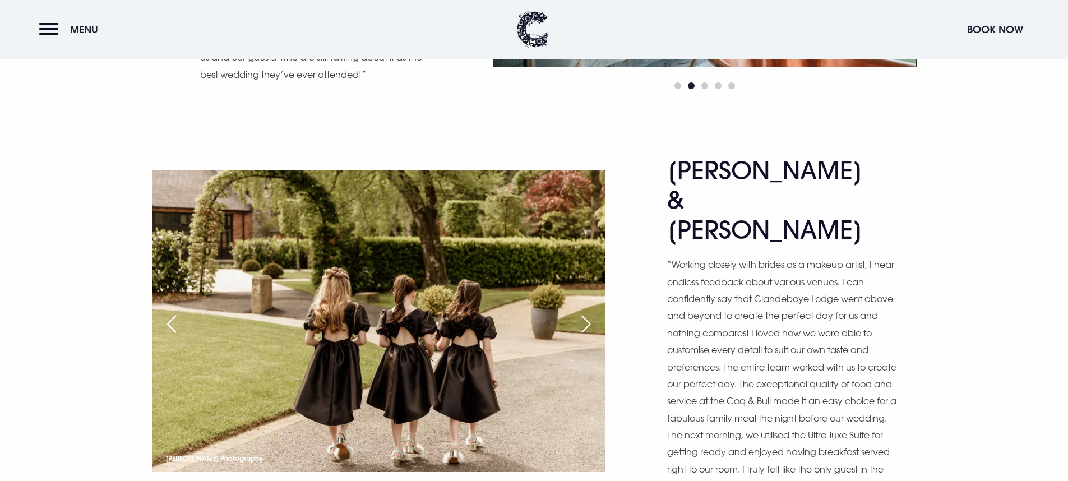
click at [177, 312] on div "Previous slide" at bounding box center [172, 324] width 28 height 25
click at [166, 312] on div "Previous slide" at bounding box center [172, 324] width 28 height 25
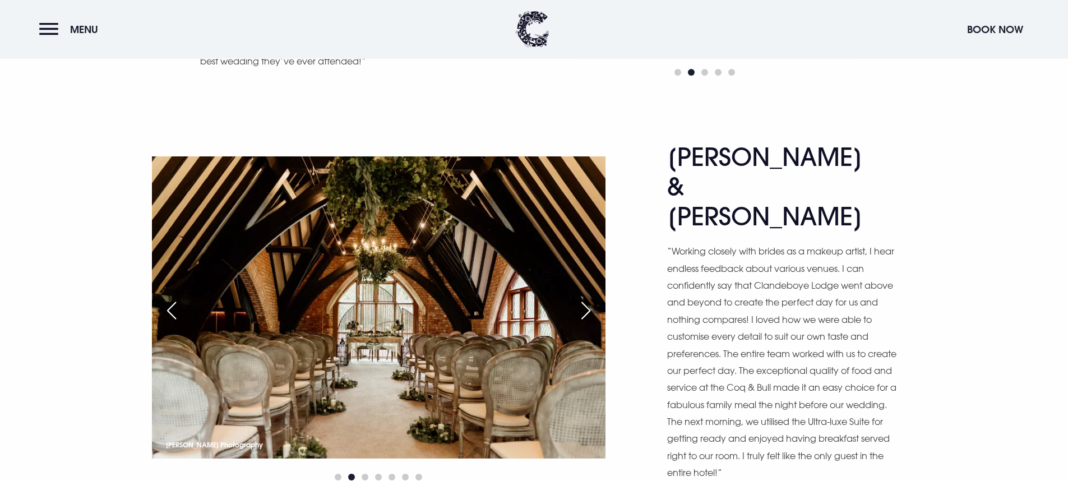
scroll to position [2870, 0]
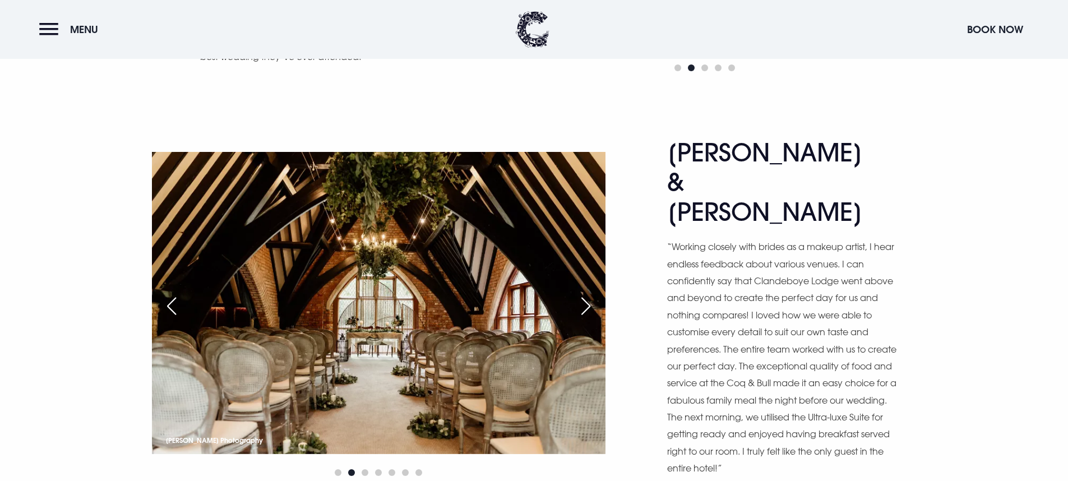
click at [585, 294] on div "Next slide" at bounding box center [586, 306] width 28 height 25
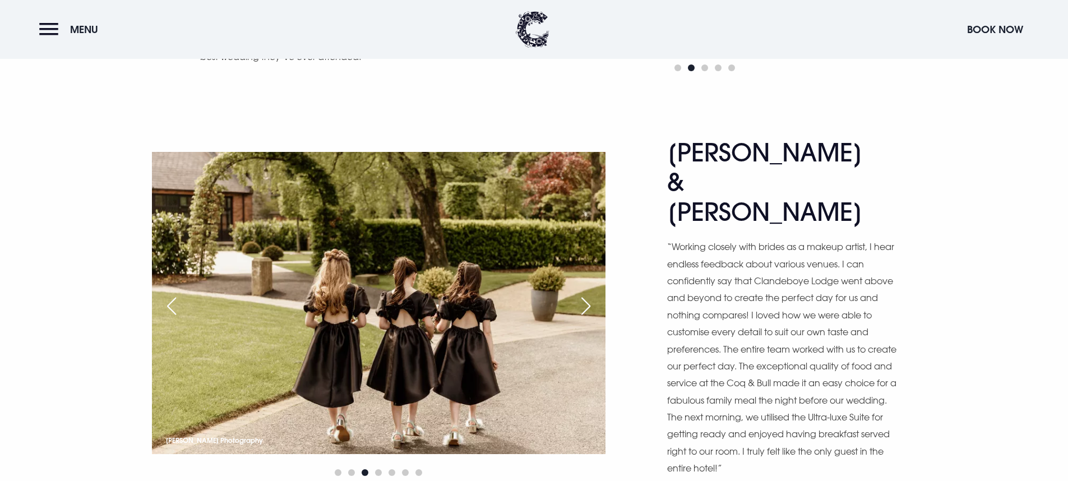
click at [585, 294] on div "Next slide" at bounding box center [586, 306] width 28 height 25
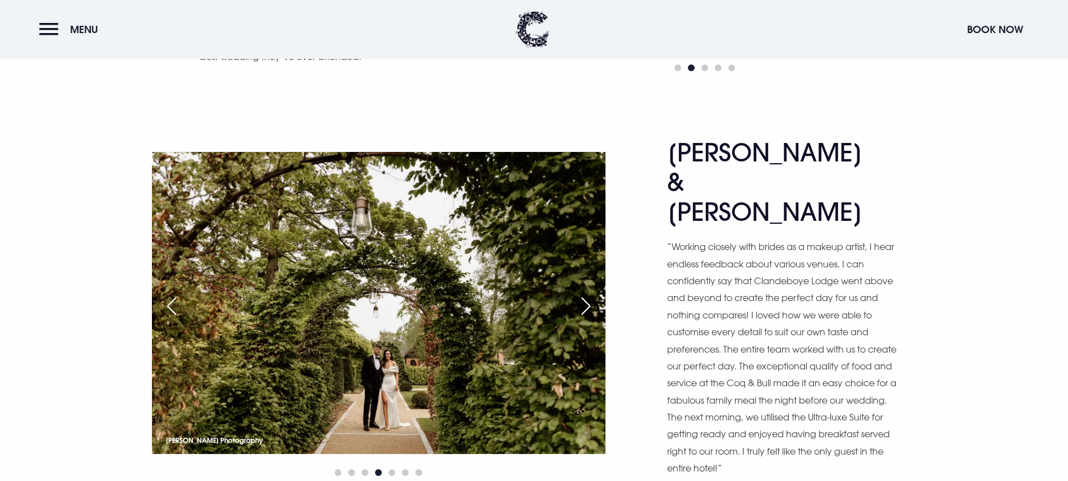
click at [585, 294] on div "Next slide" at bounding box center [586, 306] width 28 height 25
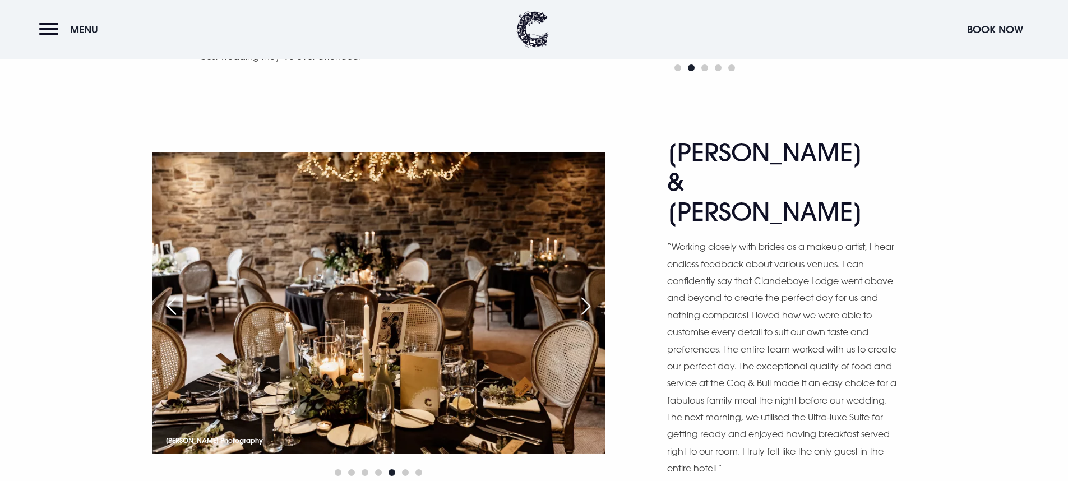
click at [167, 294] on div "Previous slide" at bounding box center [172, 306] width 28 height 25
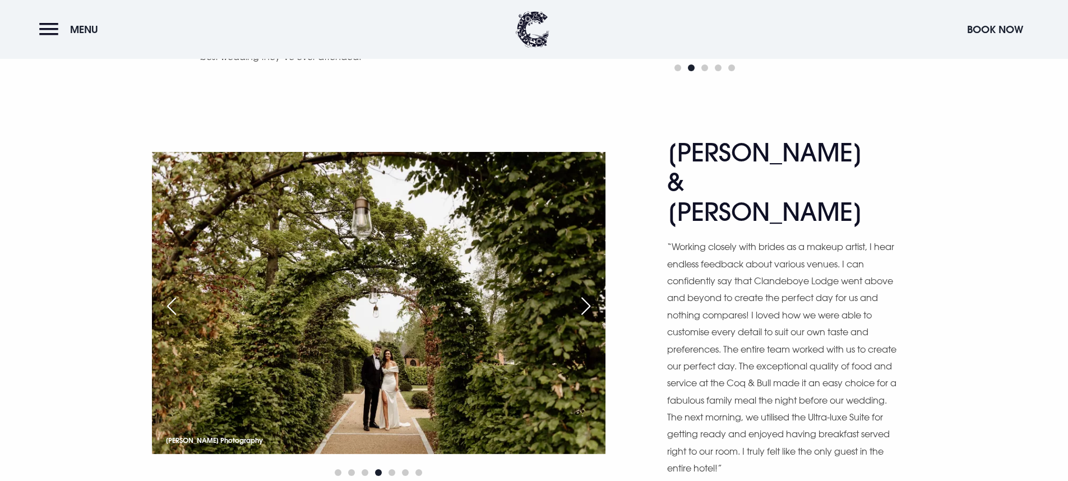
click at [579, 294] on div "Next slide" at bounding box center [586, 306] width 28 height 25
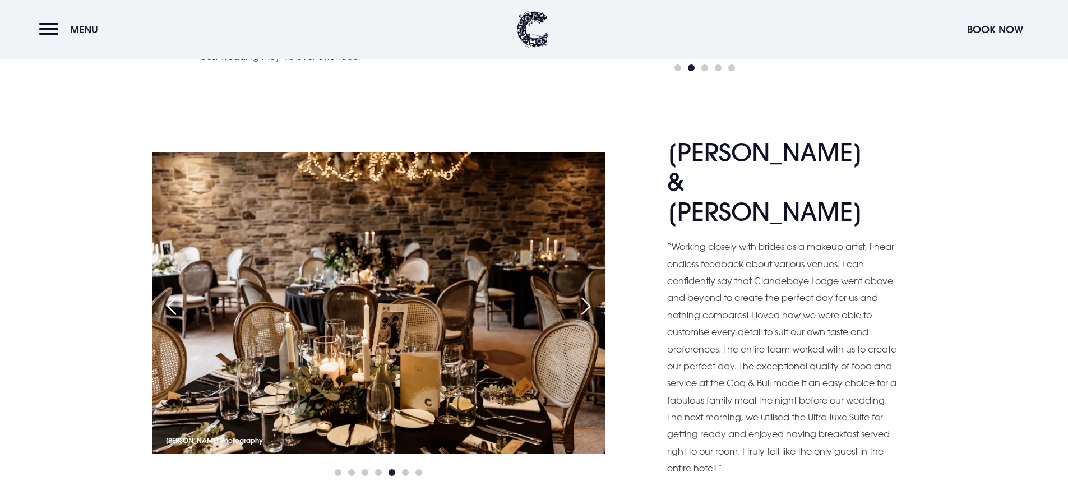
click at [579, 294] on div "Next slide" at bounding box center [586, 306] width 28 height 25
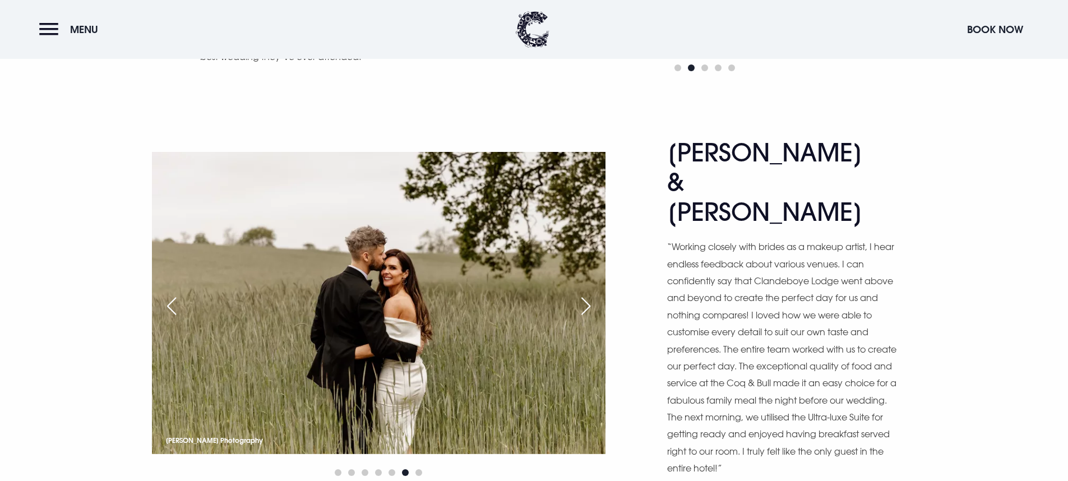
click at [579, 294] on div "Next slide" at bounding box center [586, 306] width 28 height 25
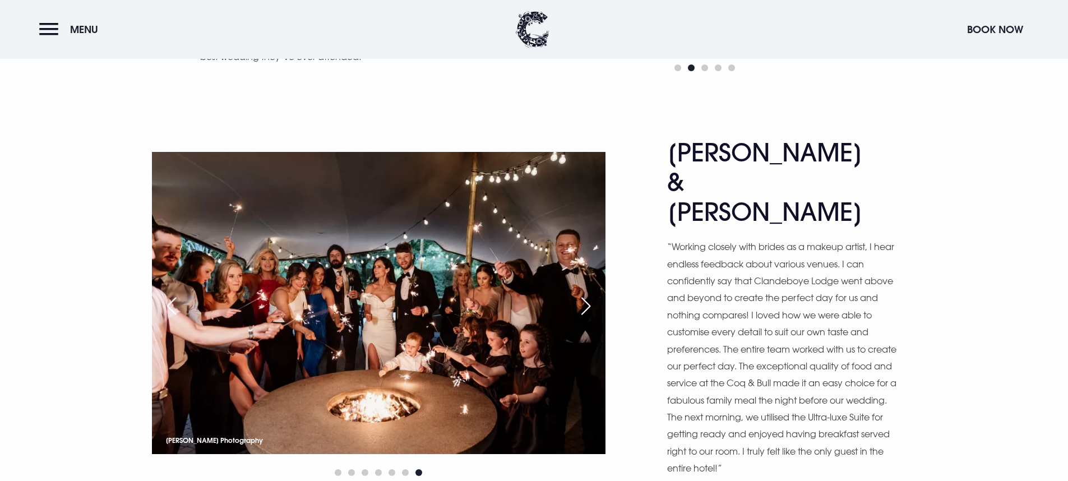
click at [579, 294] on div "Next slide" at bounding box center [586, 306] width 28 height 25
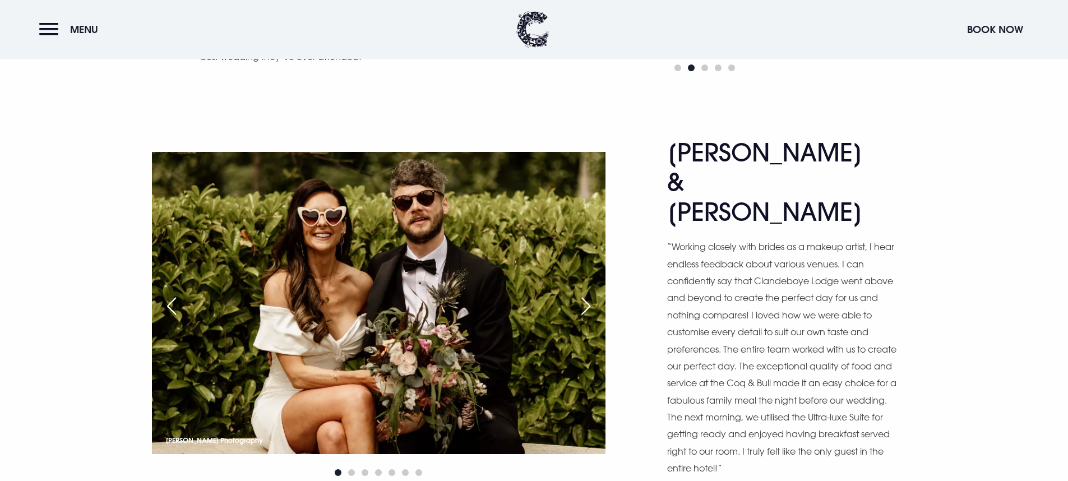
click at [174, 294] on div "Previous slide" at bounding box center [172, 306] width 28 height 25
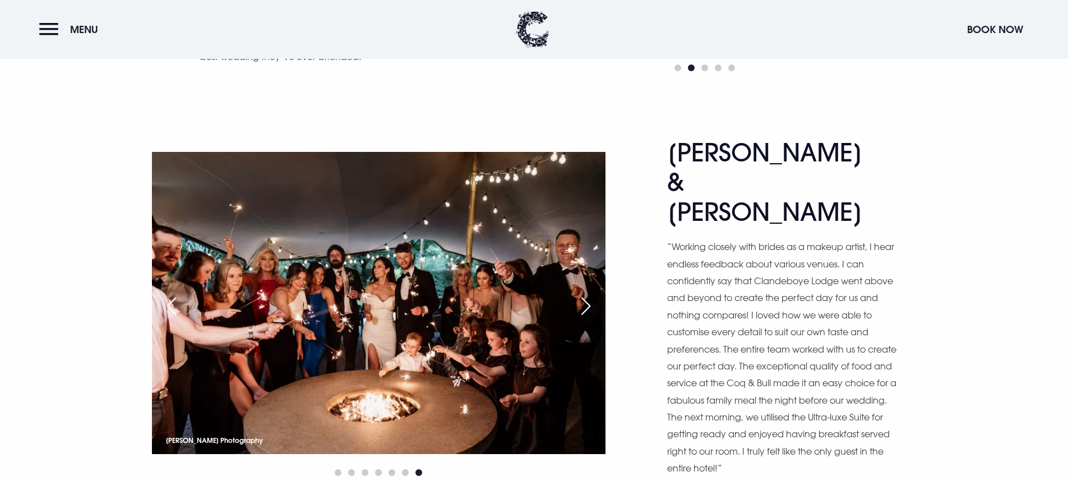
click at [586, 294] on div "Next slide" at bounding box center [586, 306] width 28 height 25
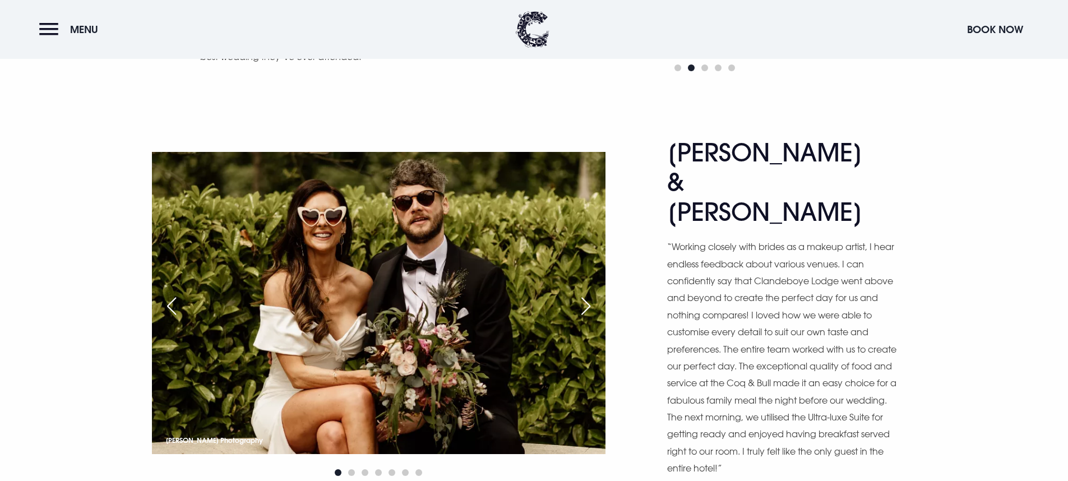
click at [586, 294] on div "Next slide" at bounding box center [586, 306] width 28 height 25
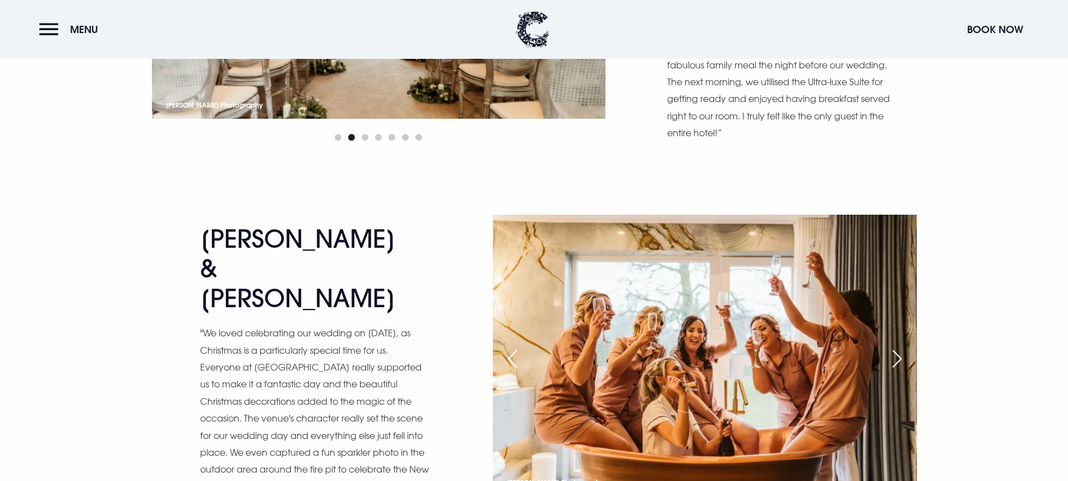
scroll to position [3220, 0]
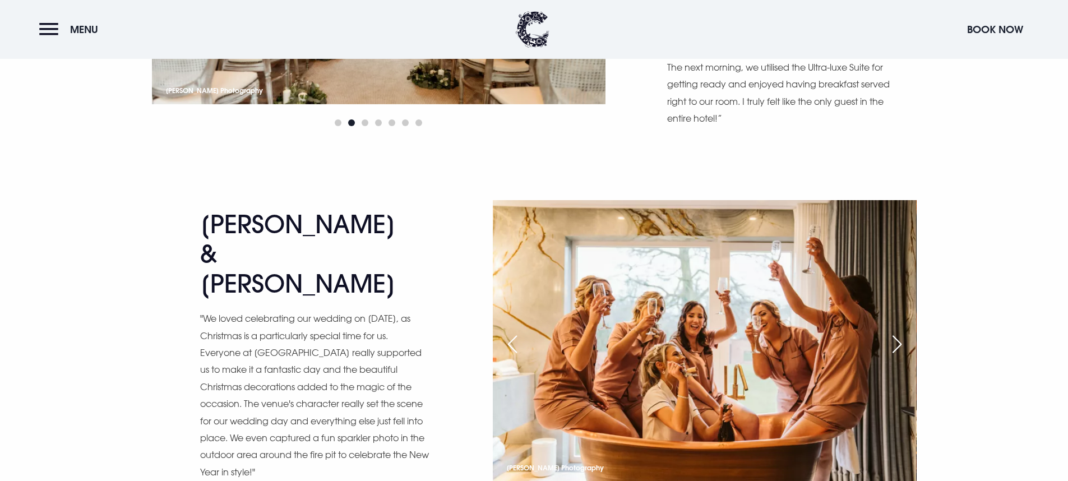
click at [890, 332] on div "Next slide" at bounding box center [897, 344] width 28 height 25
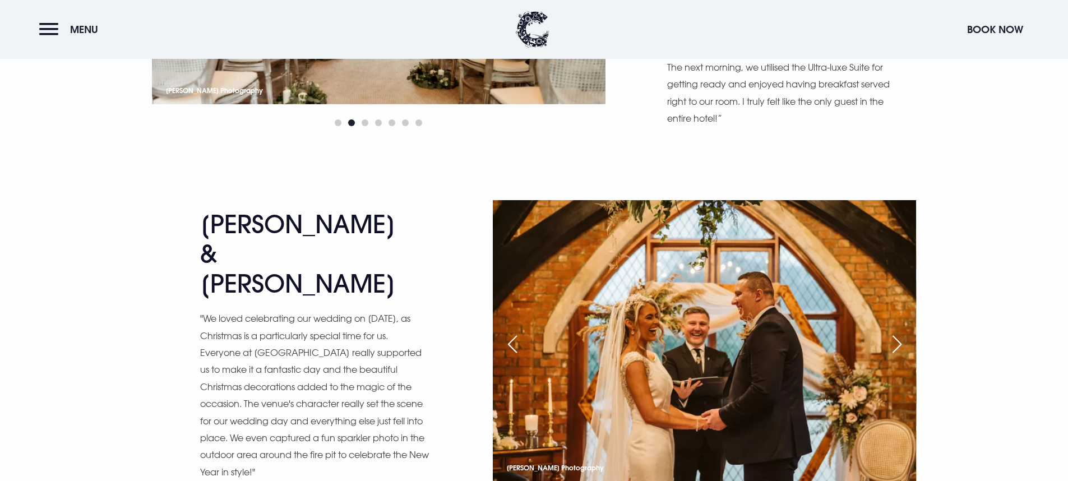
click at [890, 332] on div "Next slide" at bounding box center [897, 344] width 28 height 25
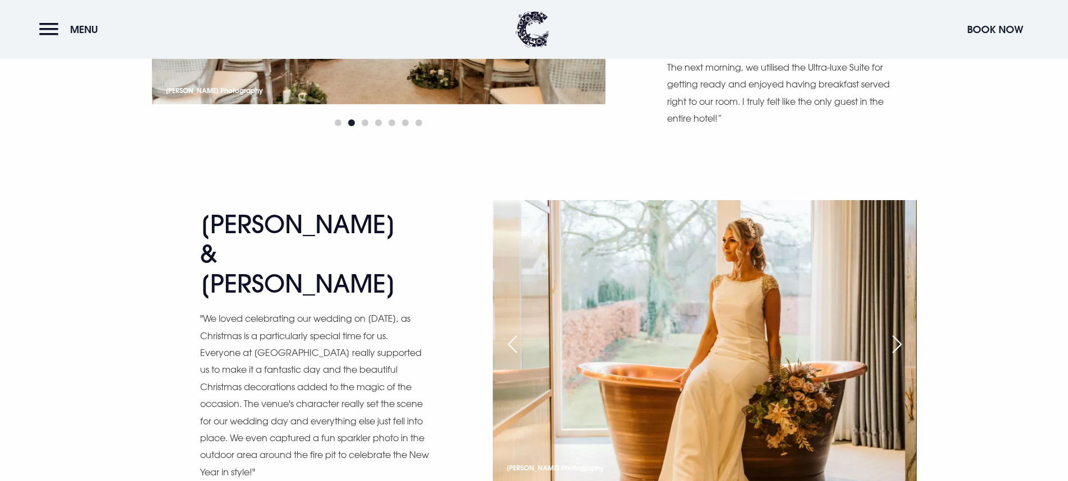
click at [890, 332] on div "Next slide" at bounding box center [897, 344] width 28 height 25
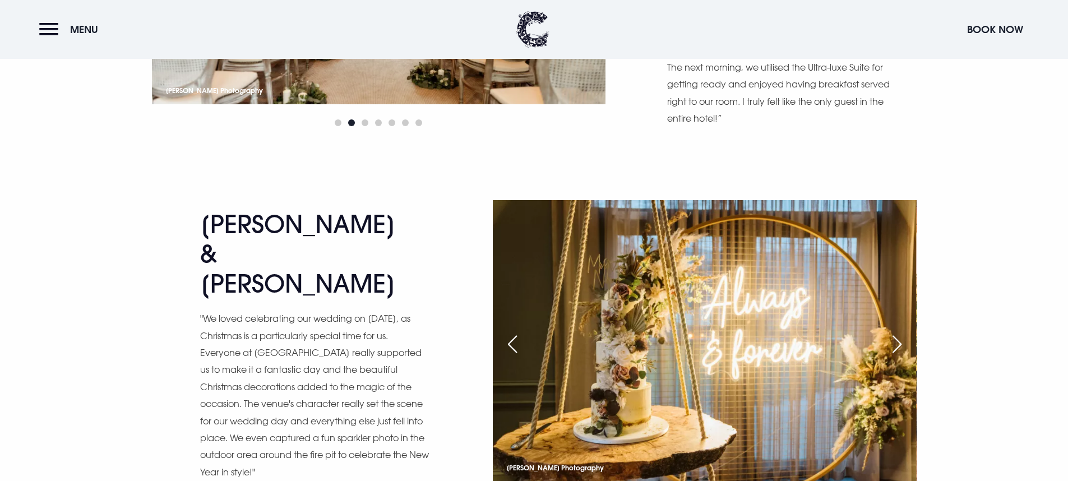
click at [890, 332] on div "Next slide" at bounding box center [897, 344] width 28 height 25
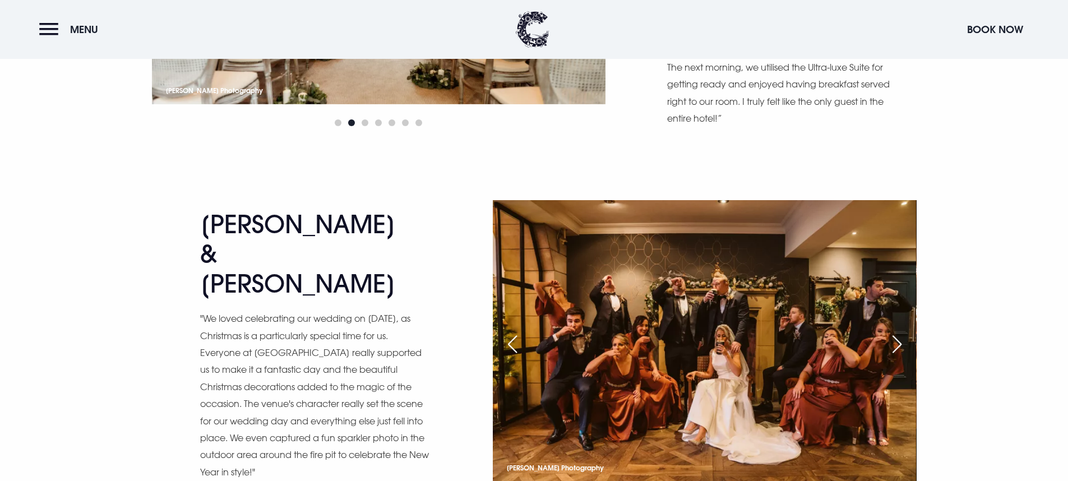
click at [890, 332] on div "Next slide" at bounding box center [897, 344] width 28 height 25
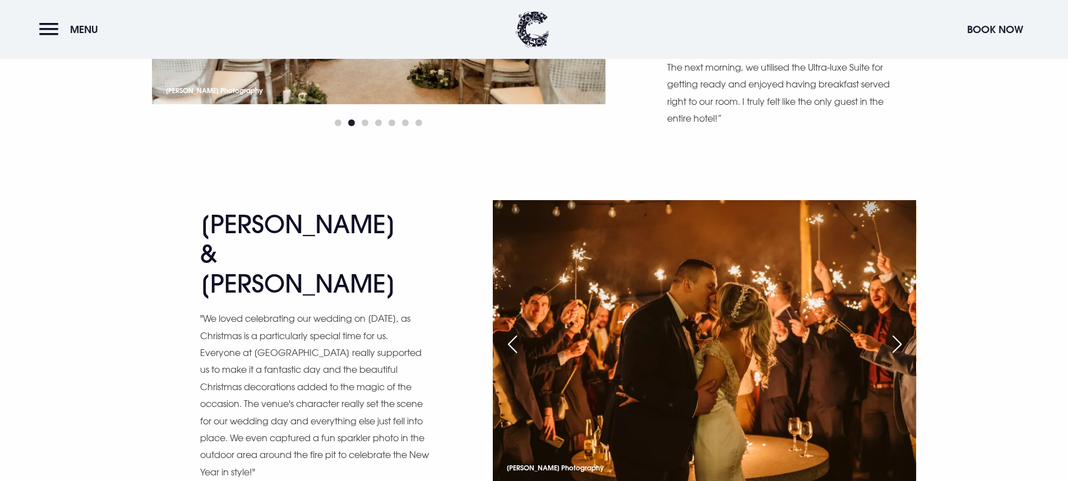
click at [890, 332] on div "Next slide" at bounding box center [897, 344] width 28 height 25
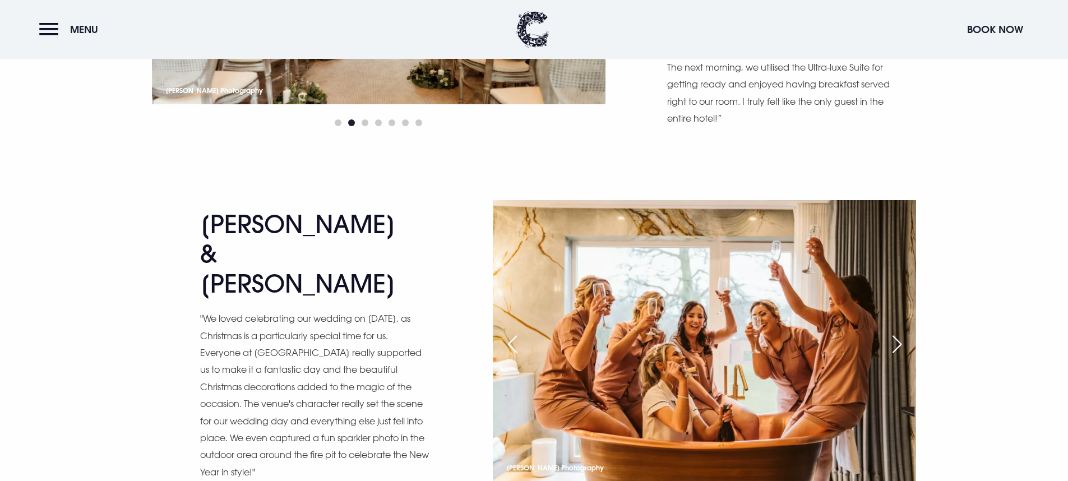
click at [890, 332] on div "Next slide" at bounding box center [897, 344] width 28 height 25
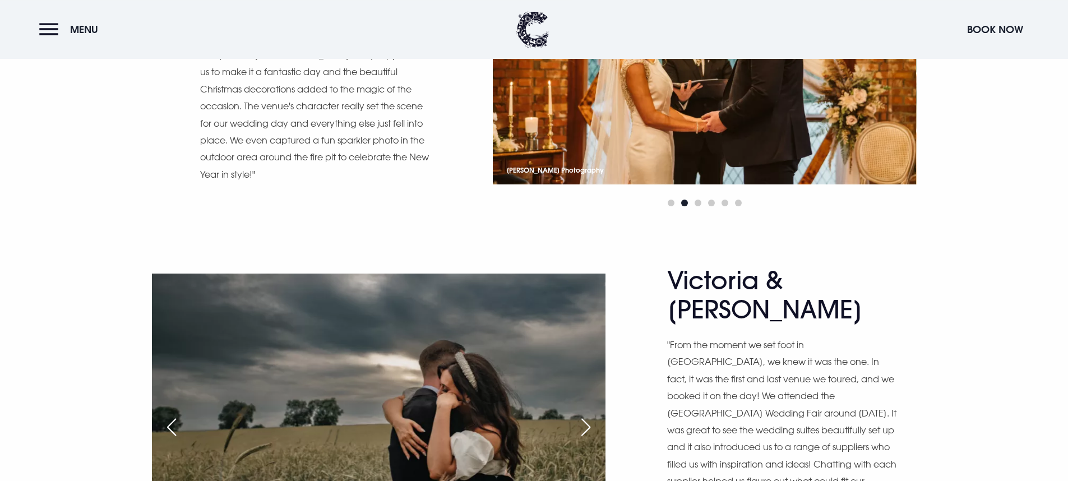
scroll to position [3381, 0]
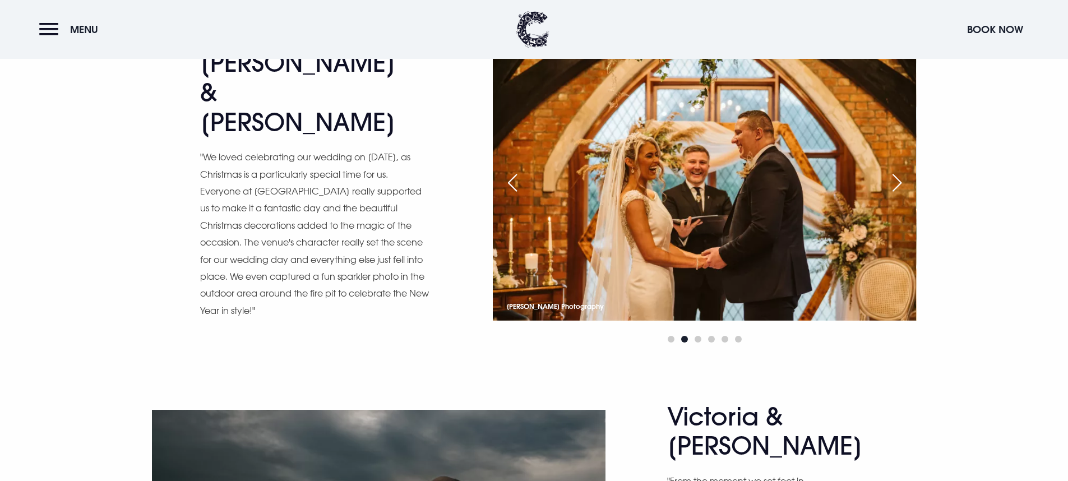
click at [897, 170] on div "Next slide" at bounding box center [897, 182] width 28 height 25
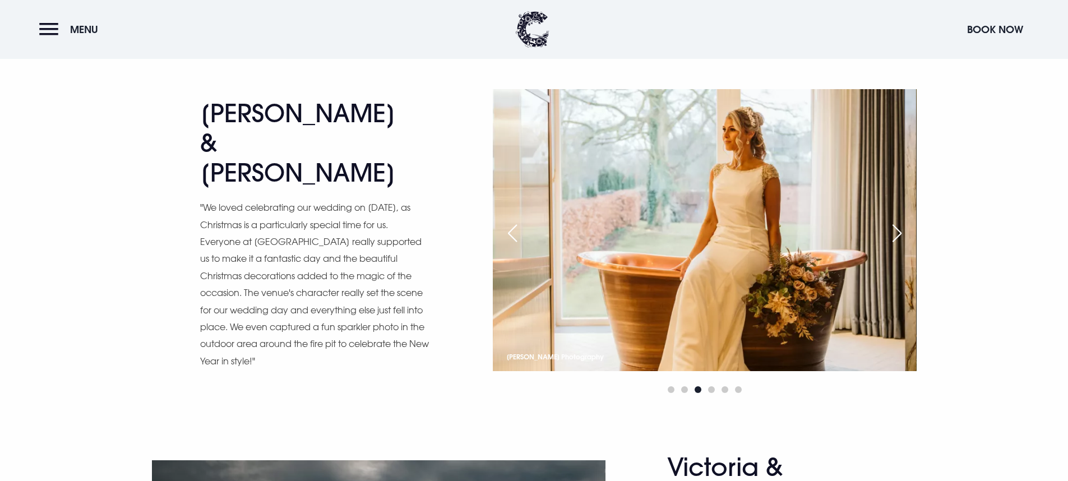
scroll to position [3291, 0]
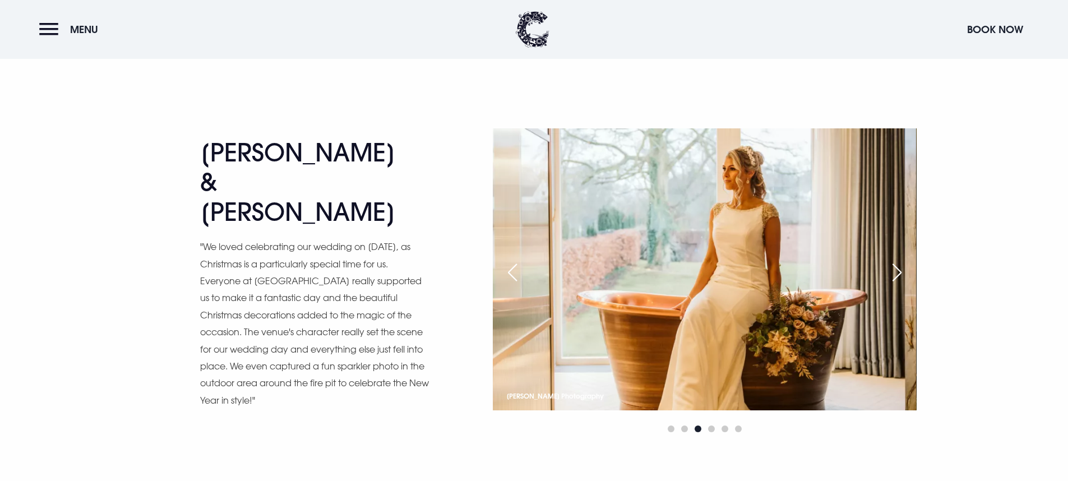
click at [888, 216] on img at bounding box center [704, 269] width 423 height 282
click at [886, 260] on div "Next slide" at bounding box center [897, 272] width 28 height 25
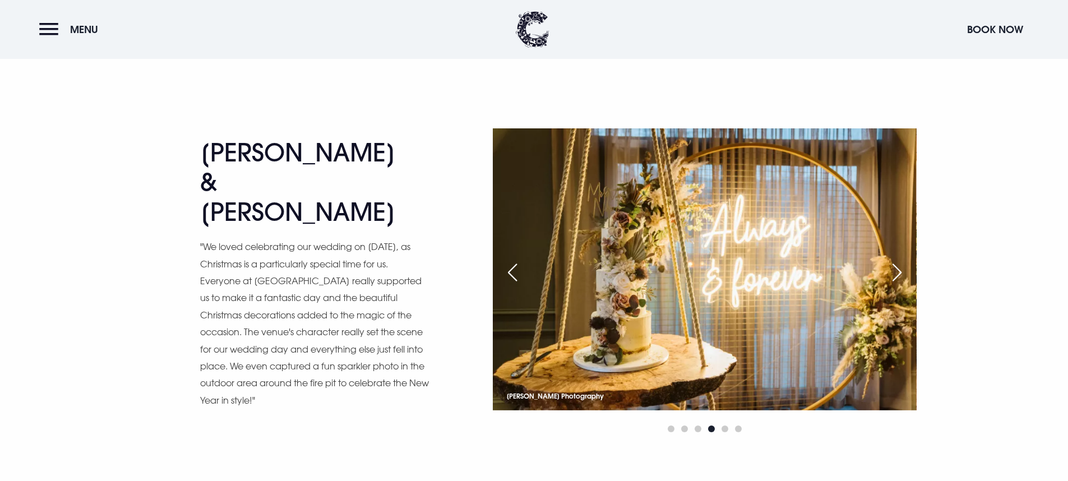
click at [886, 260] on div "Next slide" at bounding box center [897, 272] width 28 height 25
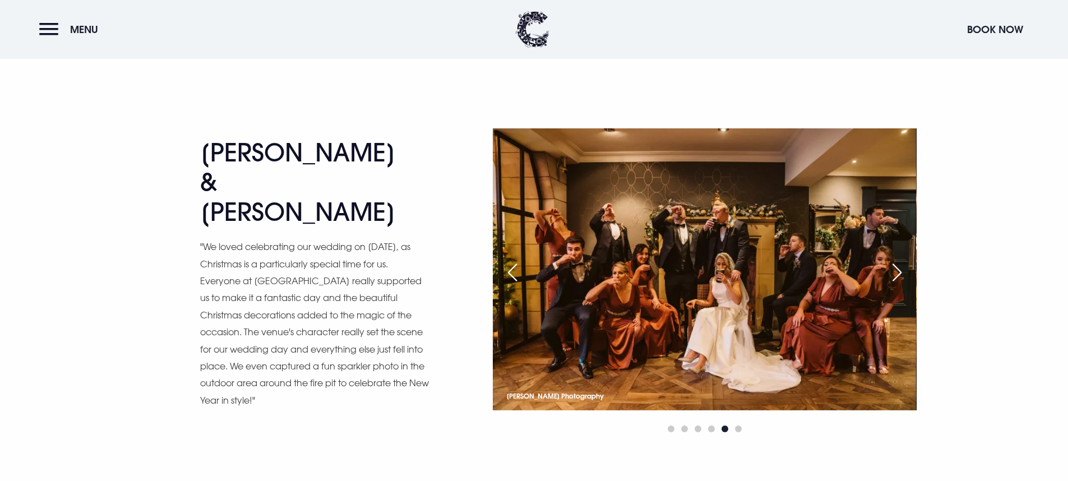
click at [511, 260] on div "Previous slide" at bounding box center [512, 272] width 28 height 25
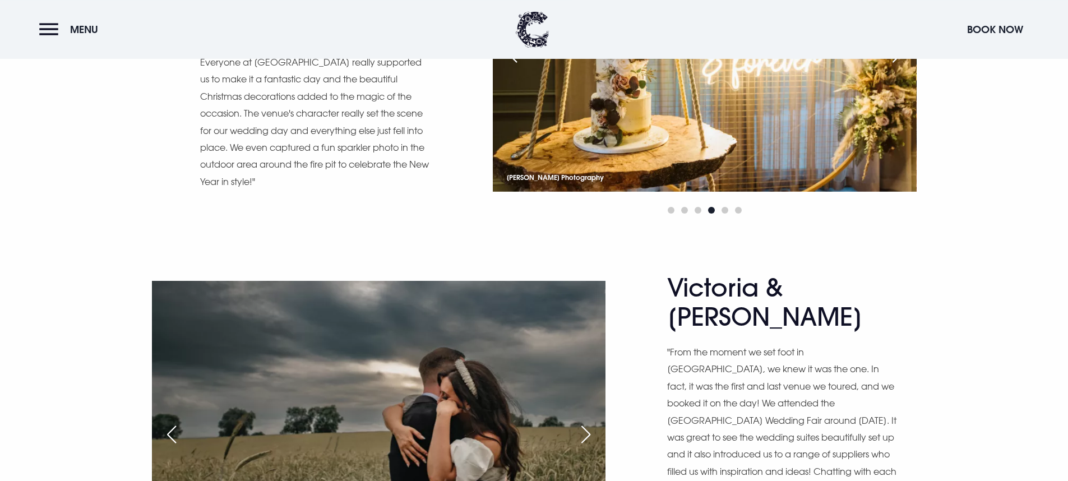
scroll to position [3596, 0]
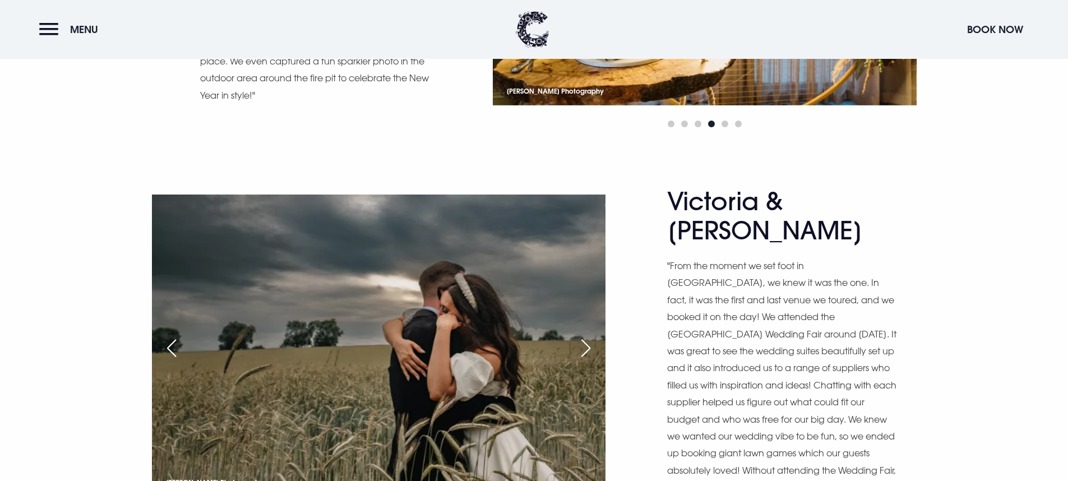
click at [578, 336] on div "Next slide" at bounding box center [586, 348] width 28 height 25
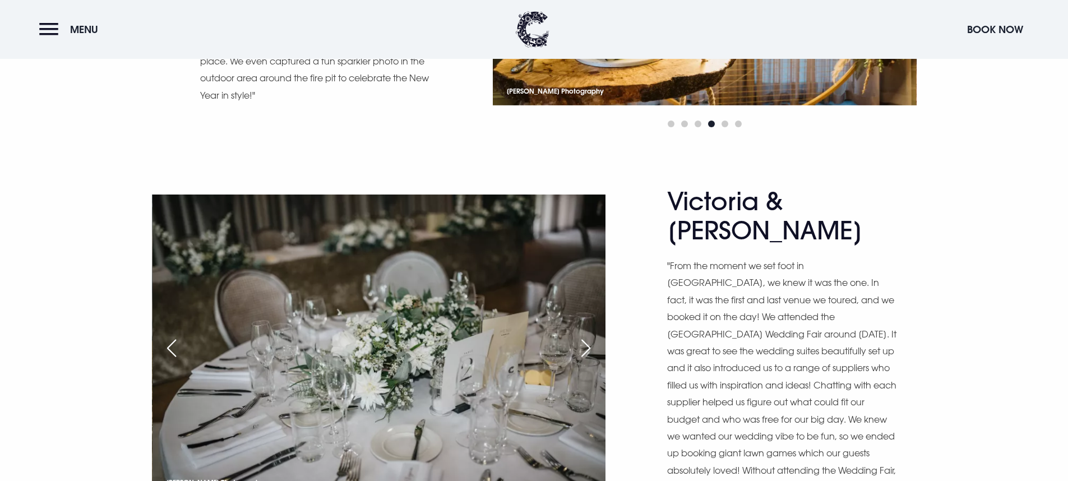
click at [580, 336] on div "Next slide" at bounding box center [586, 348] width 28 height 25
click at [583, 336] on div "Next slide" at bounding box center [586, 348] width 28 height 25
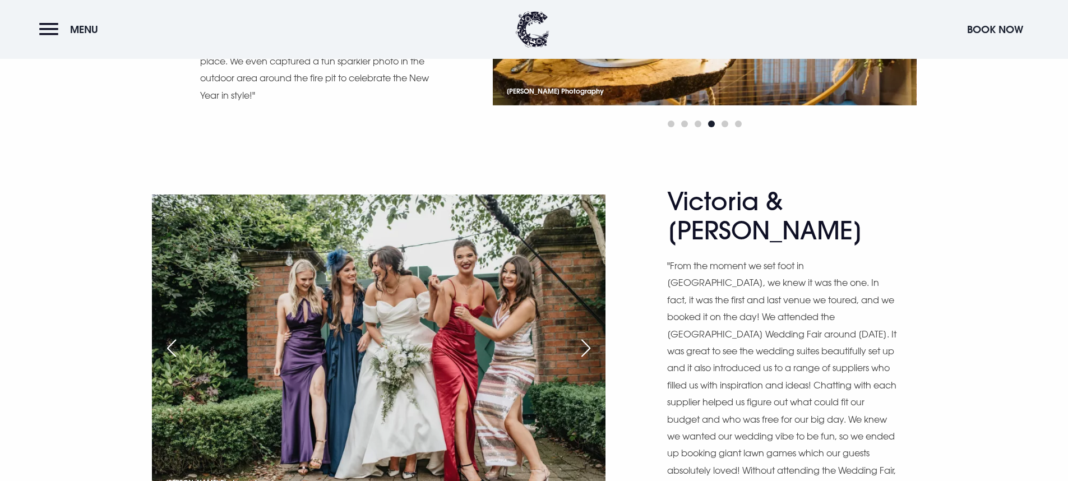
click at [585, 336] on div "Next slide" at bounding box center [586, 348] width 28 height 25
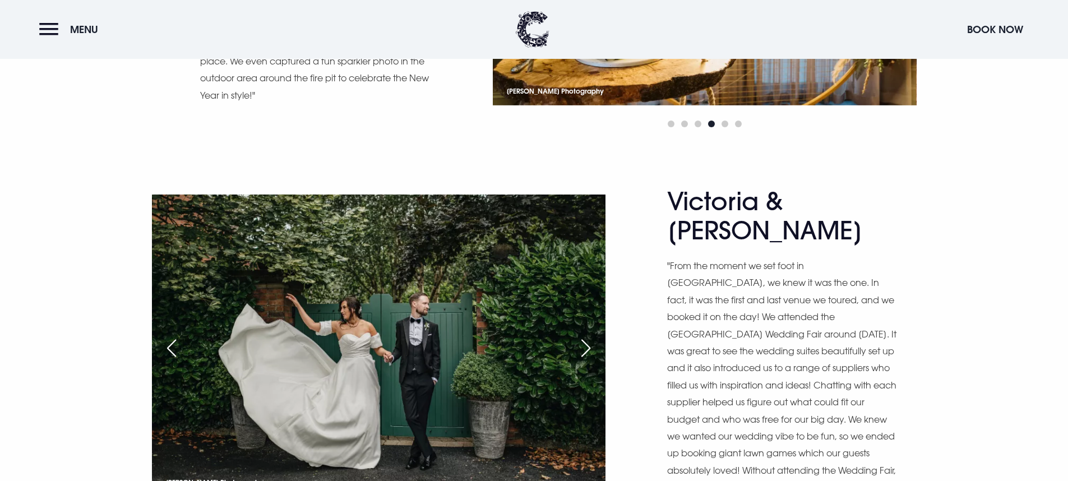
click at [583, 336] on div "Next slide" at bounding box center [586, 348] width 28 height 25
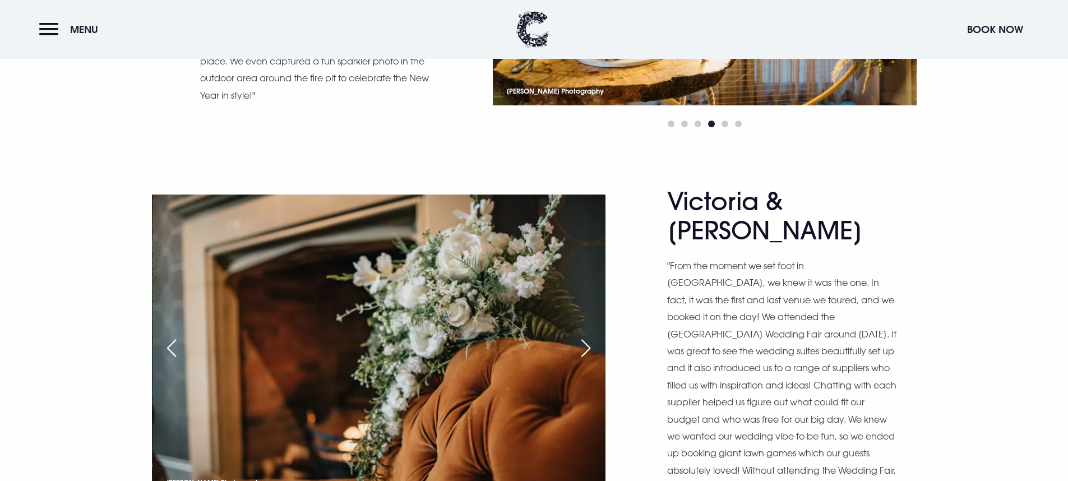
click at [584, 336] on div "Next slide" at bounding box center [586, 348] width 28 height 25
click at [586, 336] on div "Next slide" at bounding box center [586, 348] width 28 height 25
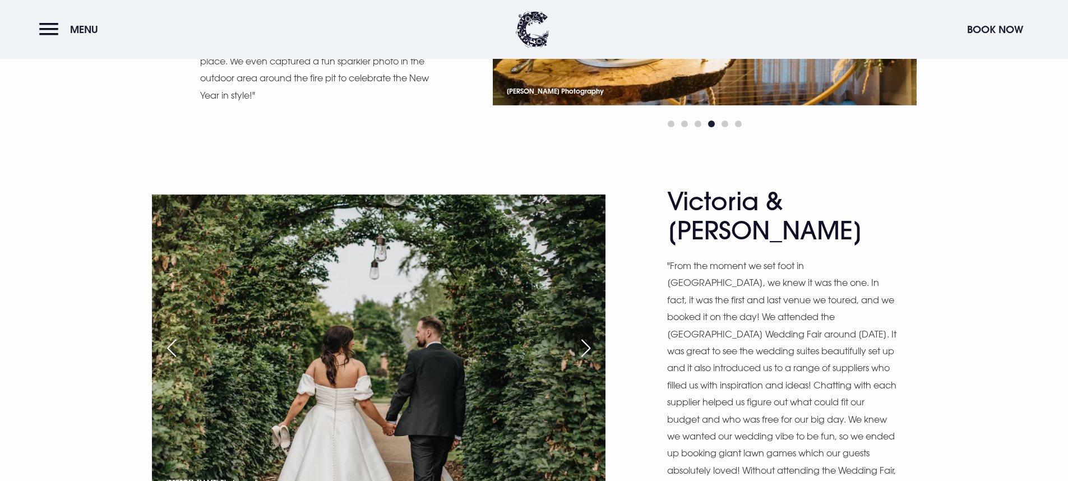
click at [585, 336] on div "Next slide" at bounding box center [586, 348] width 28 height 25
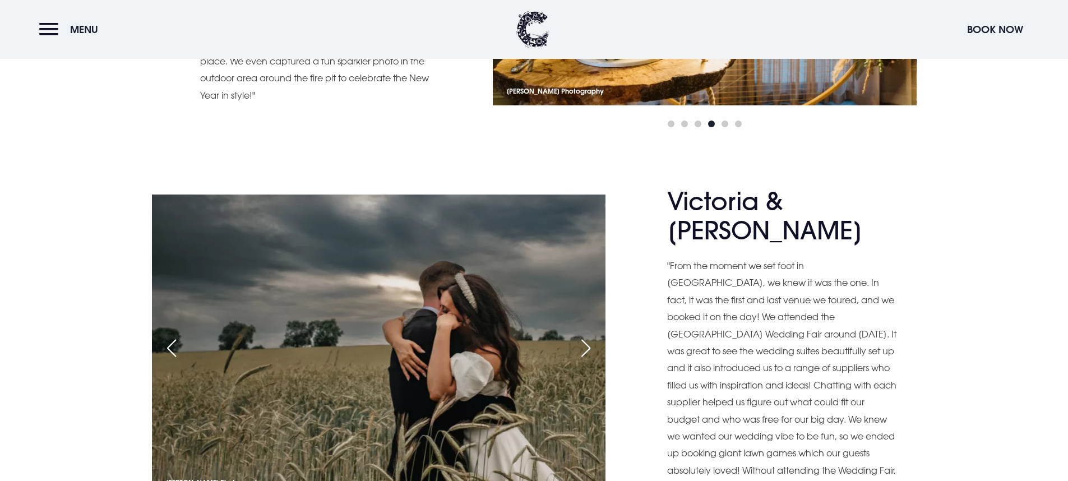
click at [585, 336] on div "Next slide" at bounding box center [586, 348] width 28 height 25
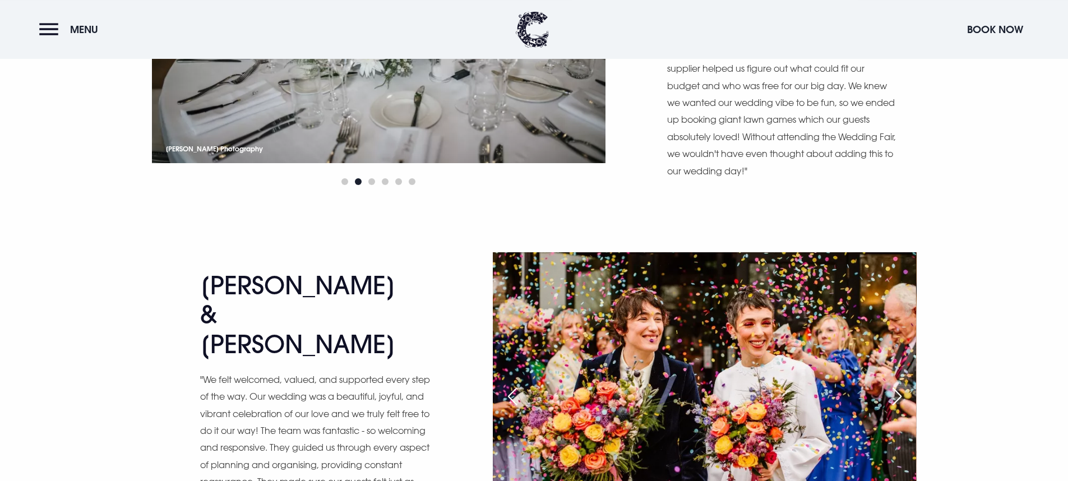
scroll to position [4018, 0]
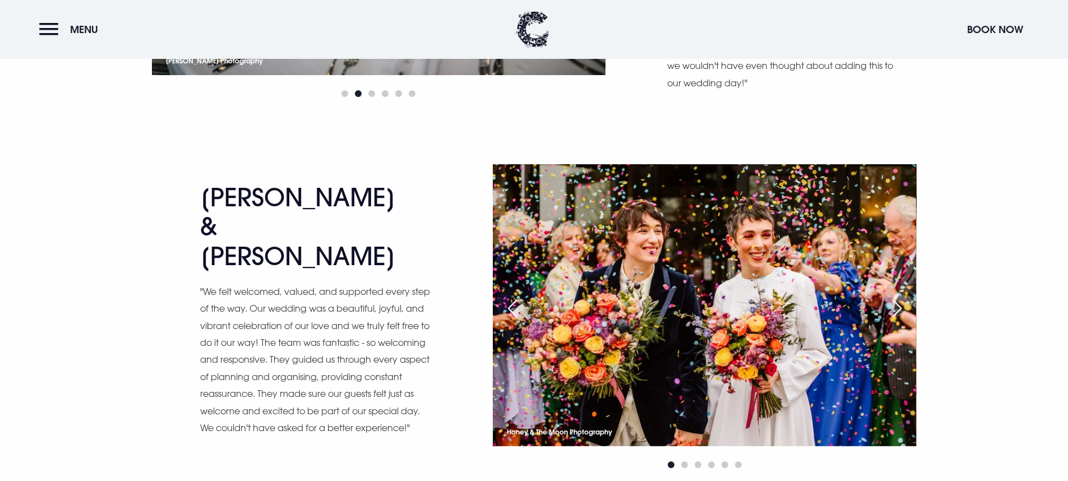
click at [897, 296] on div "Next slide" at bounding box center [897, 308] width 28 height 25
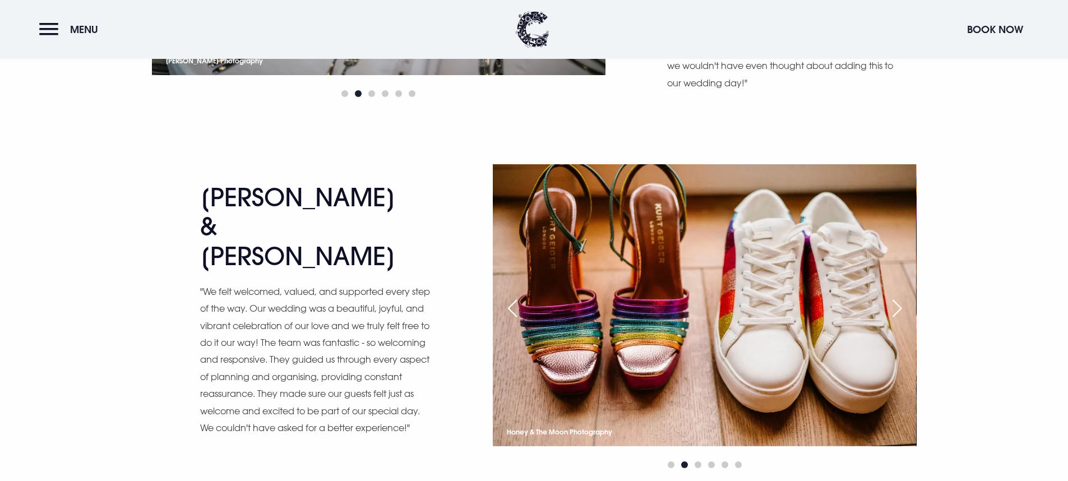
click at [897, 296] on div "Next slide" at bounding box center [897, 308] width 28 height 25
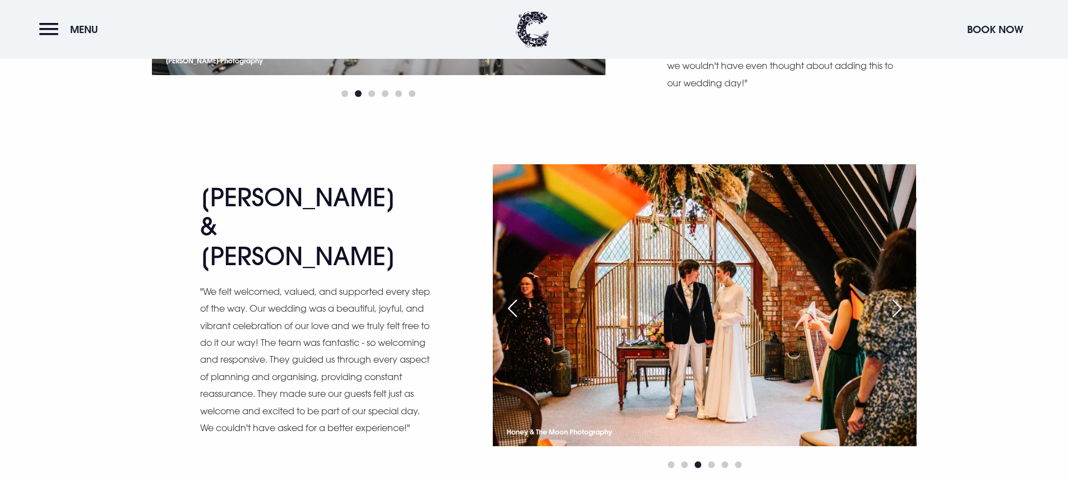
click at [897, 296] on div "Next slide" at bounding box center [897, 308] width 28 height 25
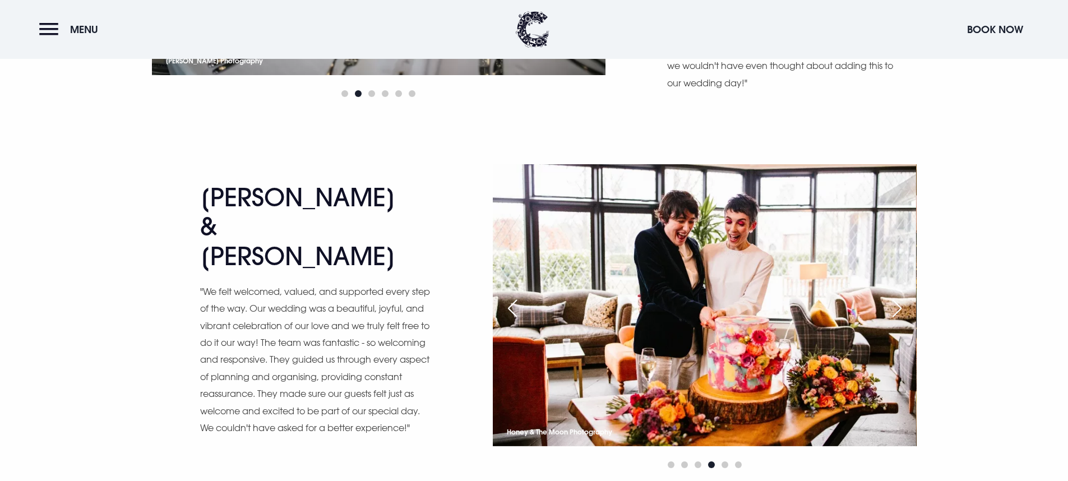
click at [897, 296] on div "Next slide" at bounding box center [897, 308] width 28 height 25
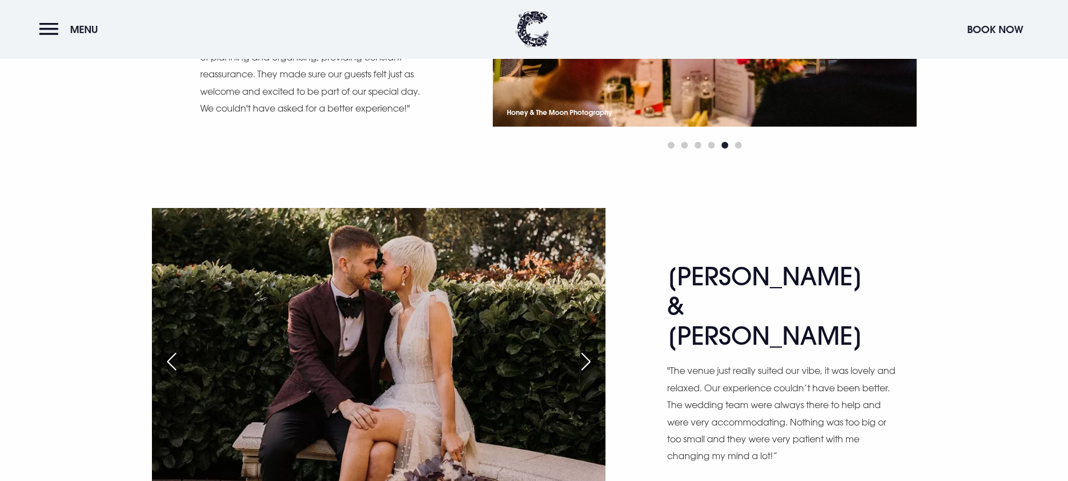
scroll to position [4350, 0]
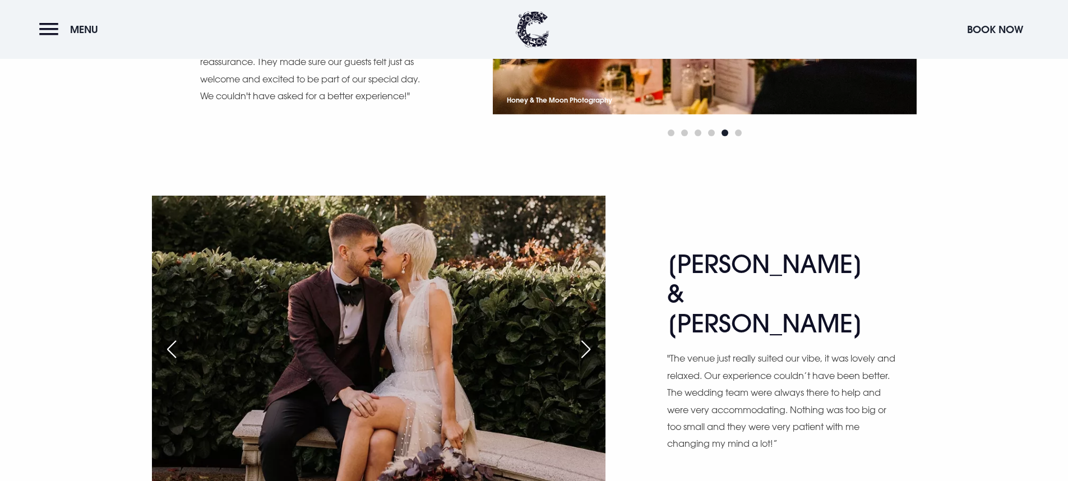
click at [569, 288] on img at bounding box center [378, 347] width 453 height 302
click at [585, 337] on div "Next slide" at bounding box center [586, 349] width 28 height 25
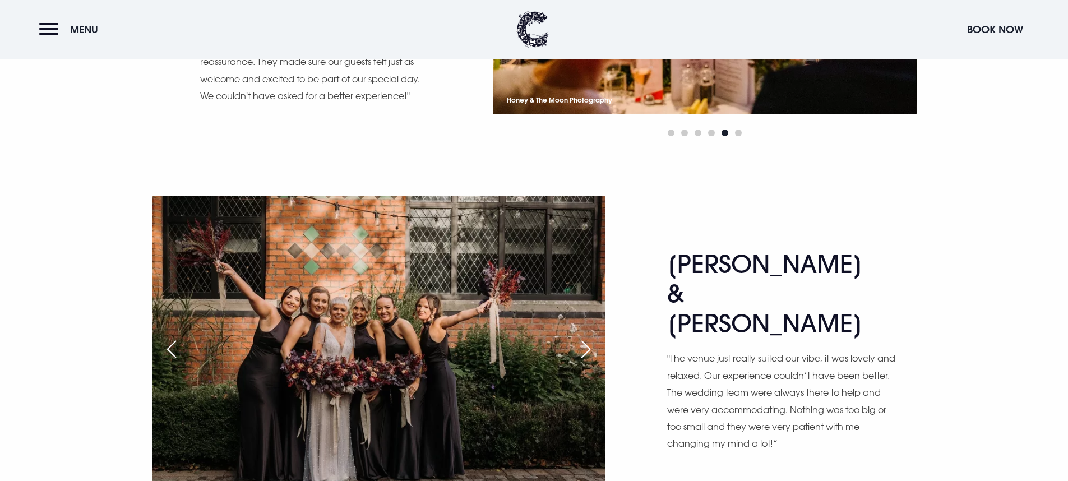
click at [584, 337] on div "Next slide" at bounding box center [586, 349] width 28 height 25
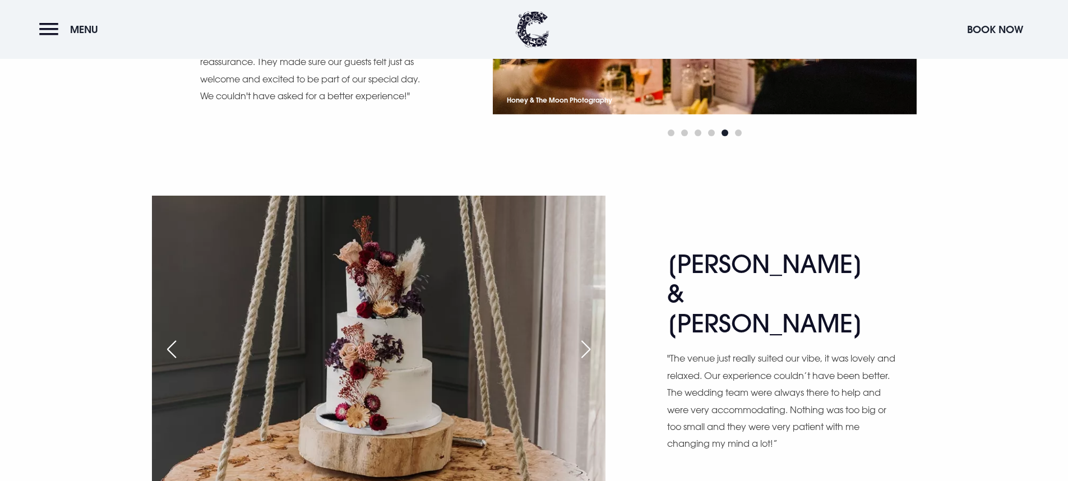
click at [583, 337] on div "Next slide" at bounding box center [586, 349] width 28 height 25
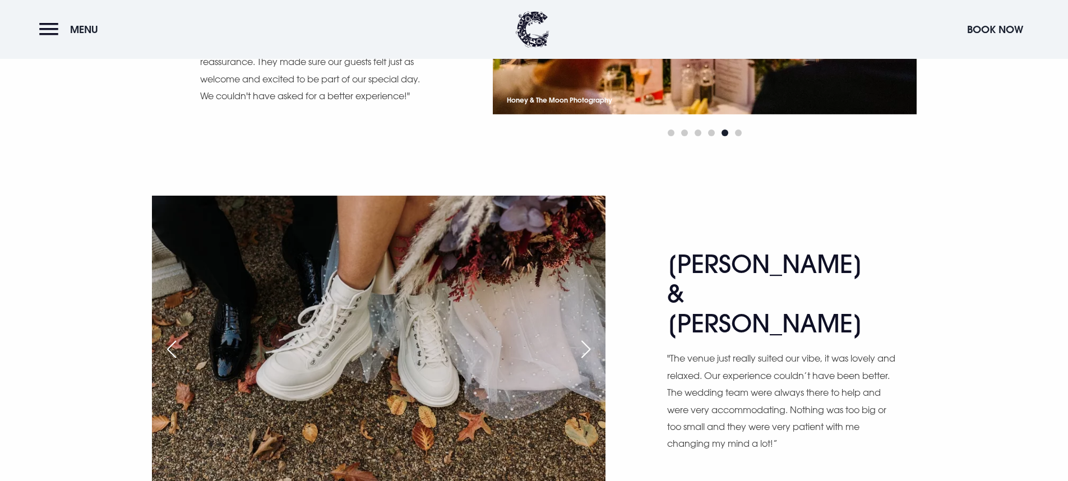
click at [583, 337] on div "Next slide" at bounding box center [586, 349] width 28 height 25
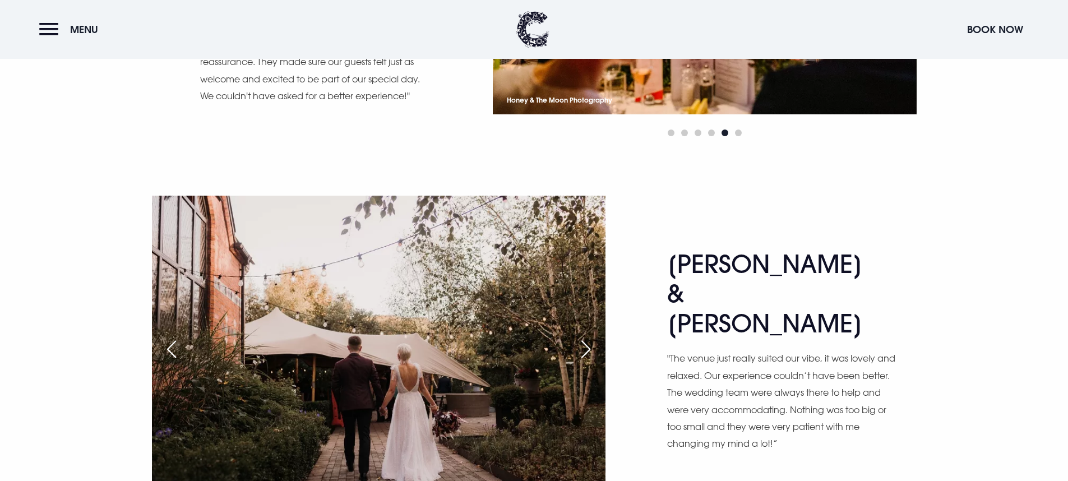
click at [583, 337] on div "Next slide" at bounding box center [586, 349] width 28 height 25
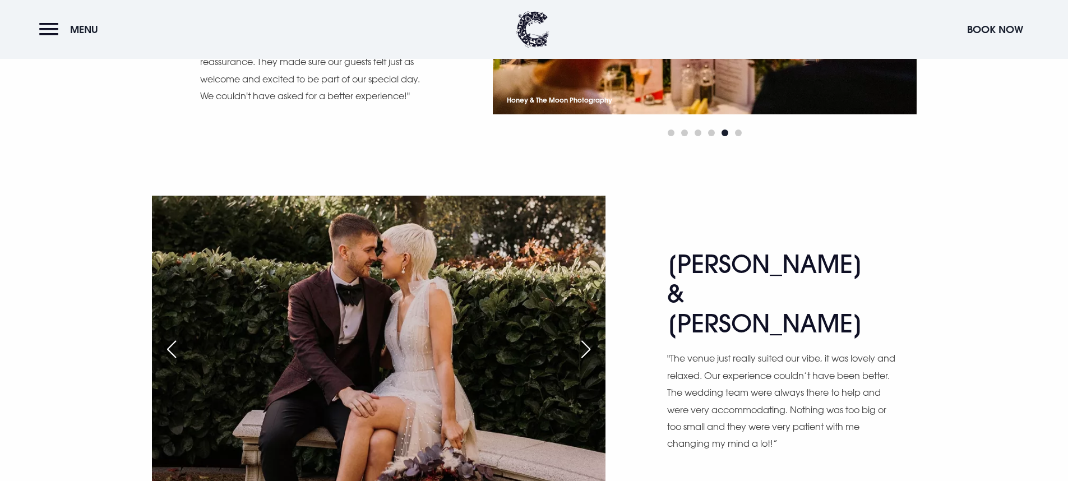
click at [583, 337] on div "Next slide" at bounding box center [586, 349] width 28 height 25
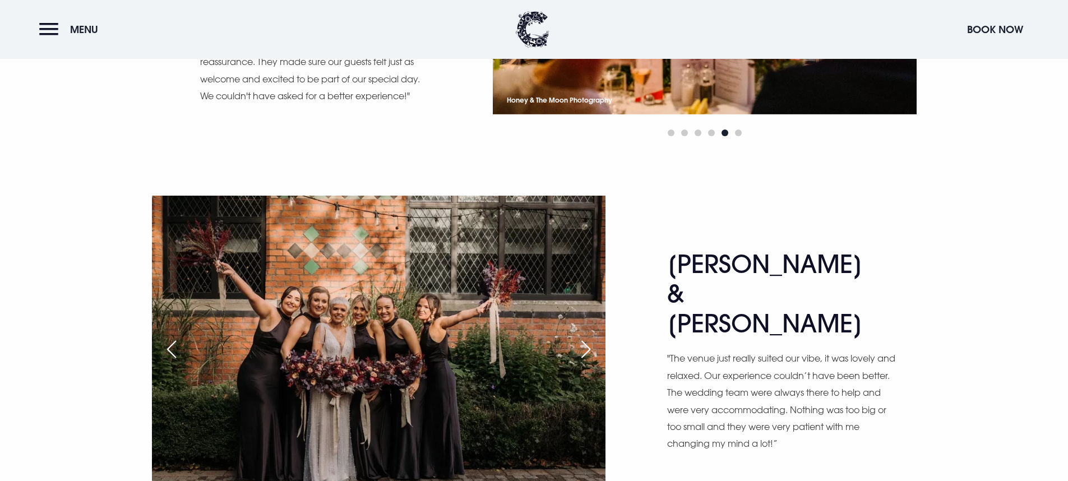
click at [583, 337] on div "Next slide" at bounding box center [586, 349] width 28 height 25
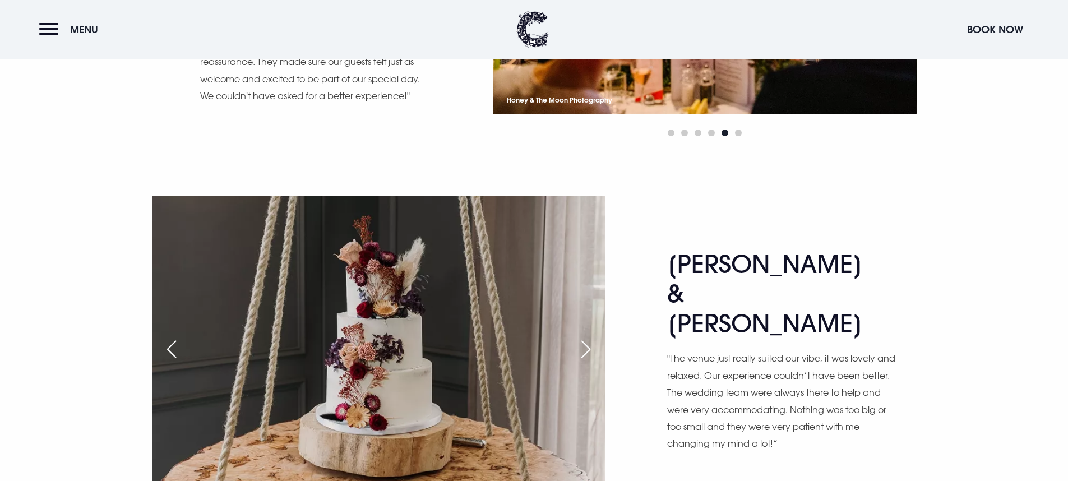
click at [583, 337] on div "Next slide" at bounding box center [586, 349] width 28 height 25
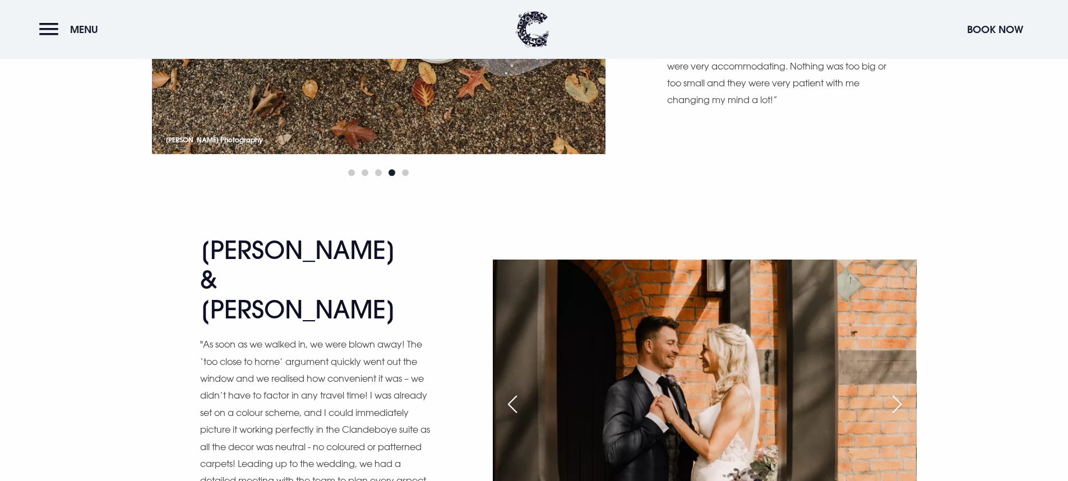
scroll to position [4753, 0]
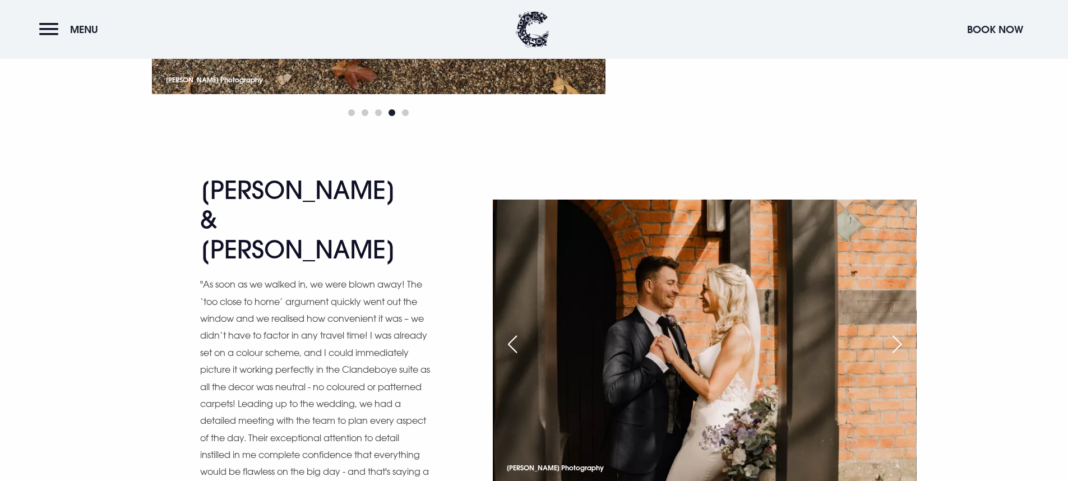
click at [899, 332] on div "Next slide" at bounding box center [897, 344] width 28 height 25
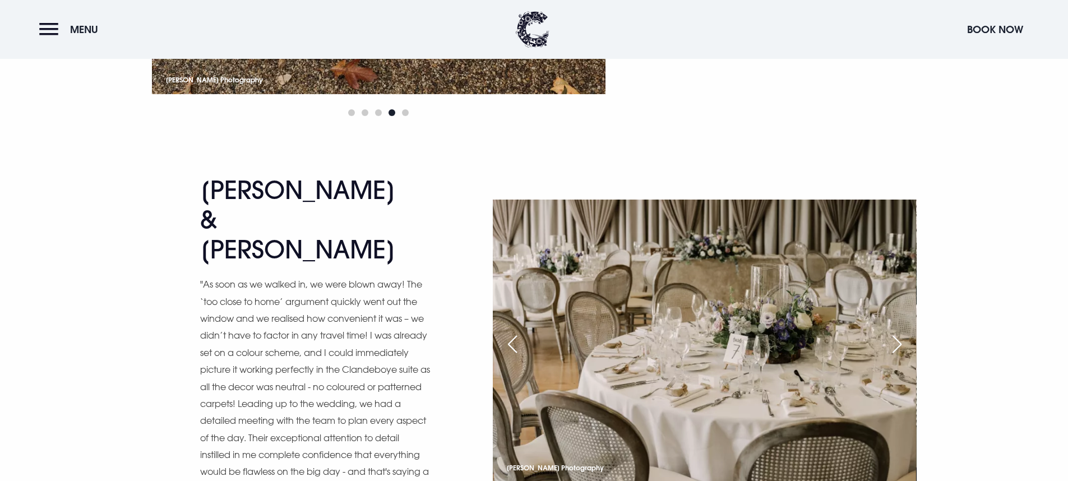
click at [899, 332] on div "Next slide" at bounding box center [897, 344] width 28 height 25
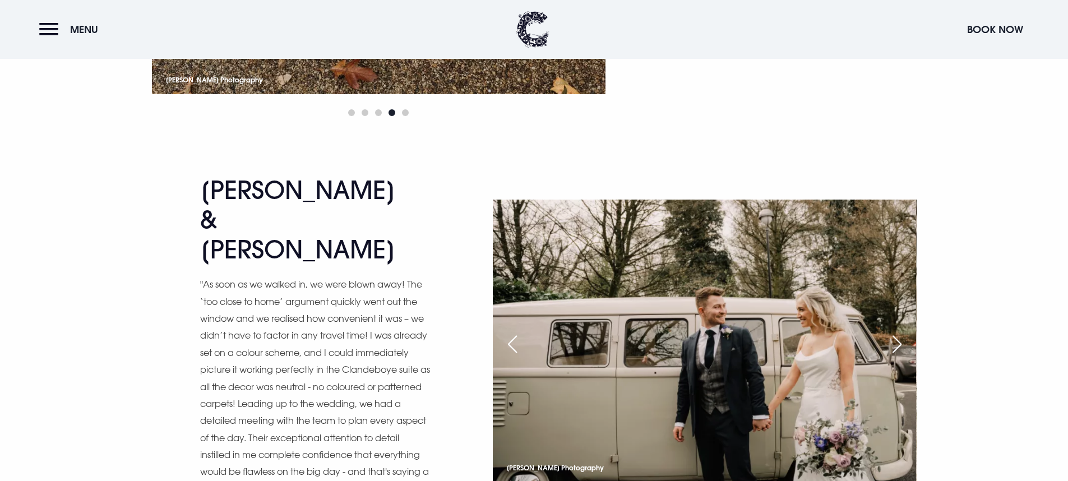
click at [899, 332] on div "Next slide" at bounding box center [897, 344] width 28 height 25
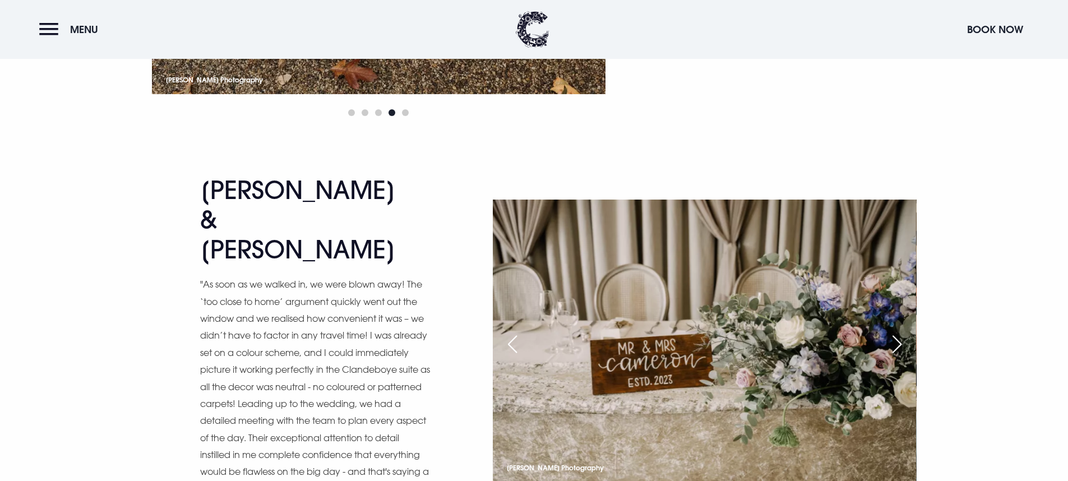
click at [899, 332] on div "Next slide" at bounding box center [897, 344] width 28 height 25
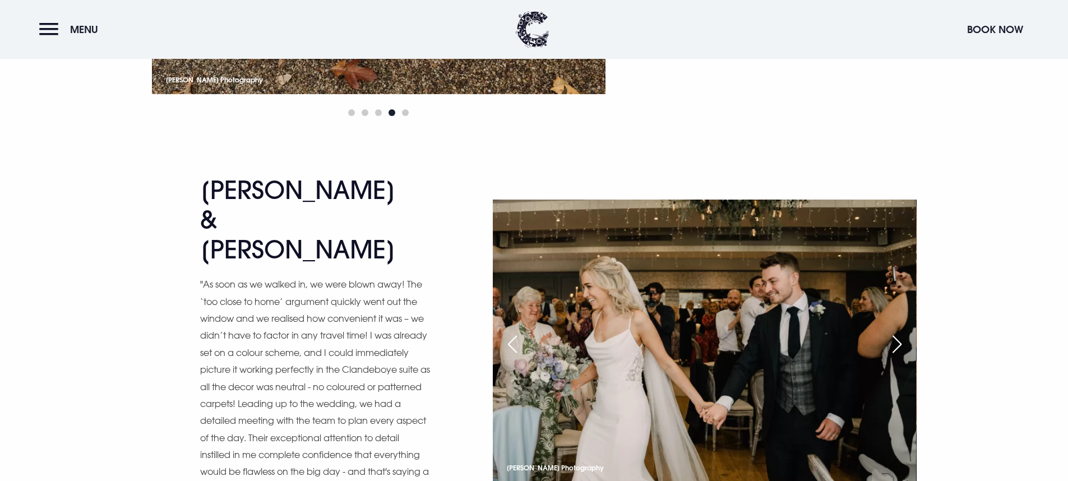
click at [899, 332] on div "Next slide" at bounding box center [897, 344] width 28 height 25
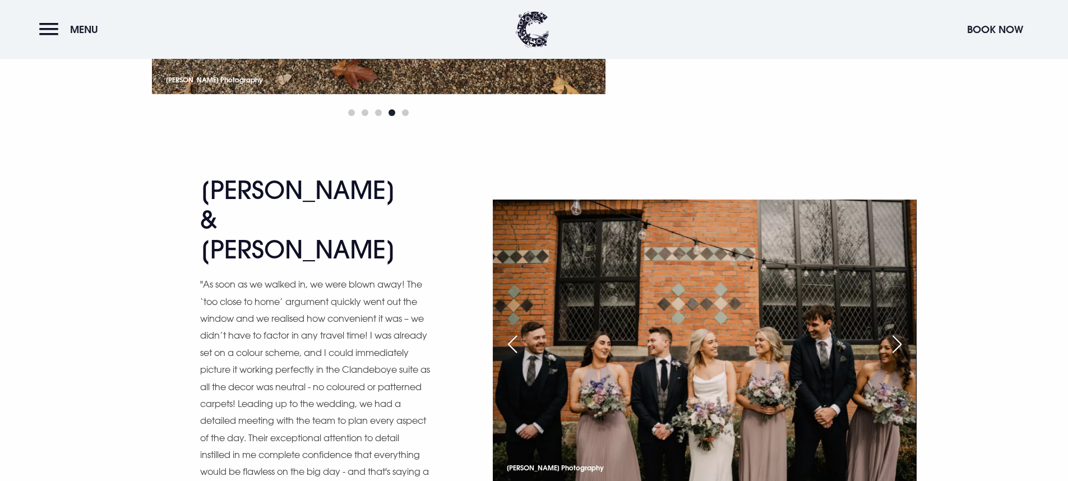
click at [899, 332] on div "Next slide" at bounding box center [897, 344] width 28 height 25
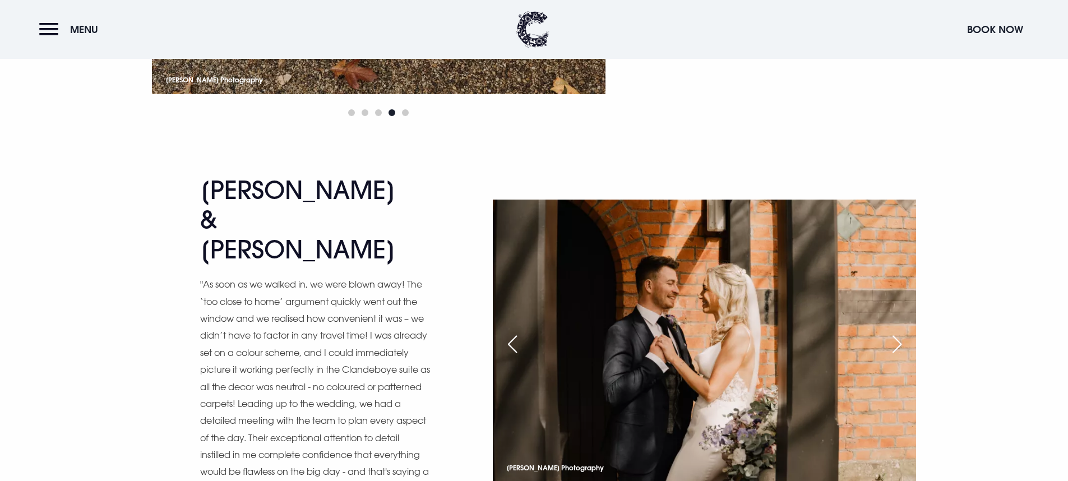
click at [899, 332] on div "Next slide" at bounding box center [897, 344] width 28 height 25
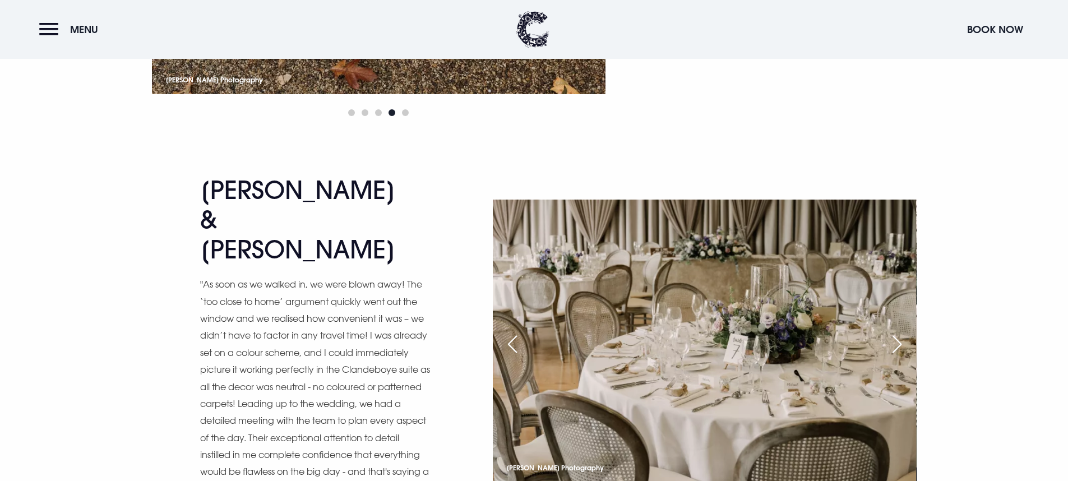
click at [899, 332] on div "Next slide" at bounding box center [897, 344] width 28 height 25
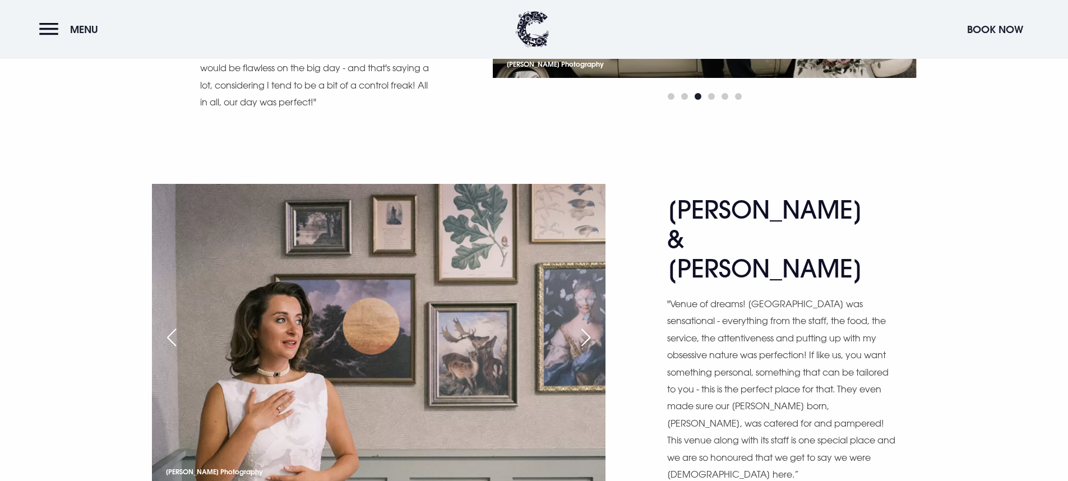
scroll to position [5166, 0]
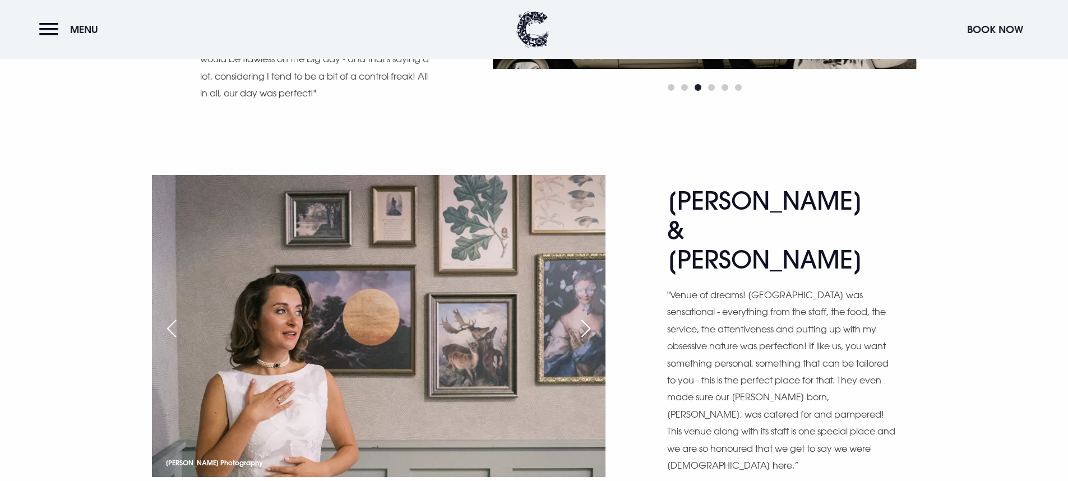
click at [579, 316] on div "Next slide" at bounding box center [586, 328] width 28 height 25
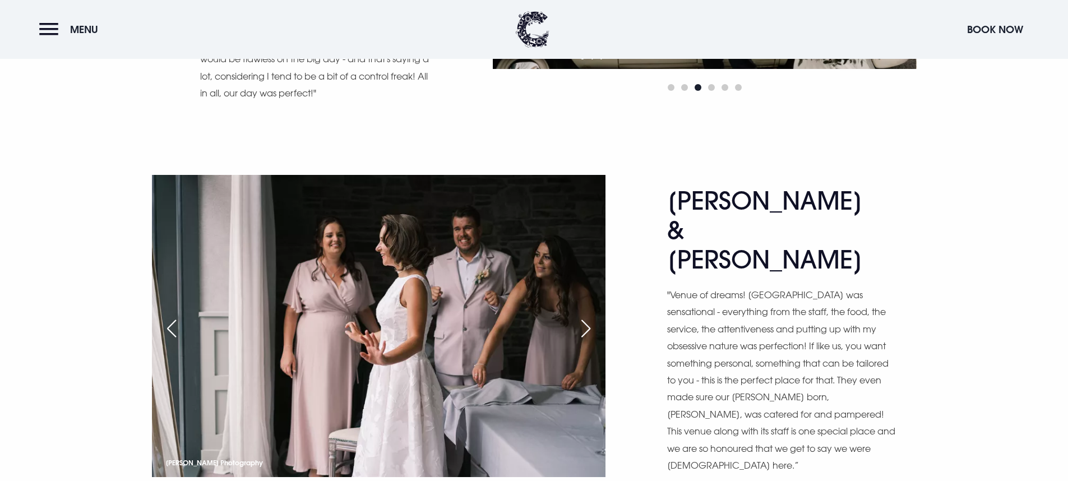
click at [579, 316] on div "Next slide" at bounding box center [586, 328] width 28 height 25
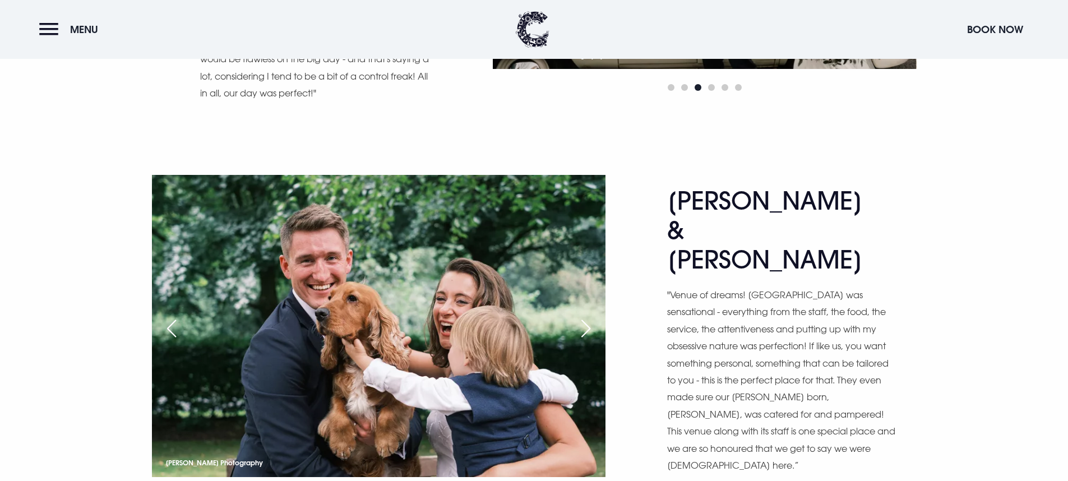
click at [579, 316] on div "Next slide" at bounding box center [586, 328] width 28 height 25
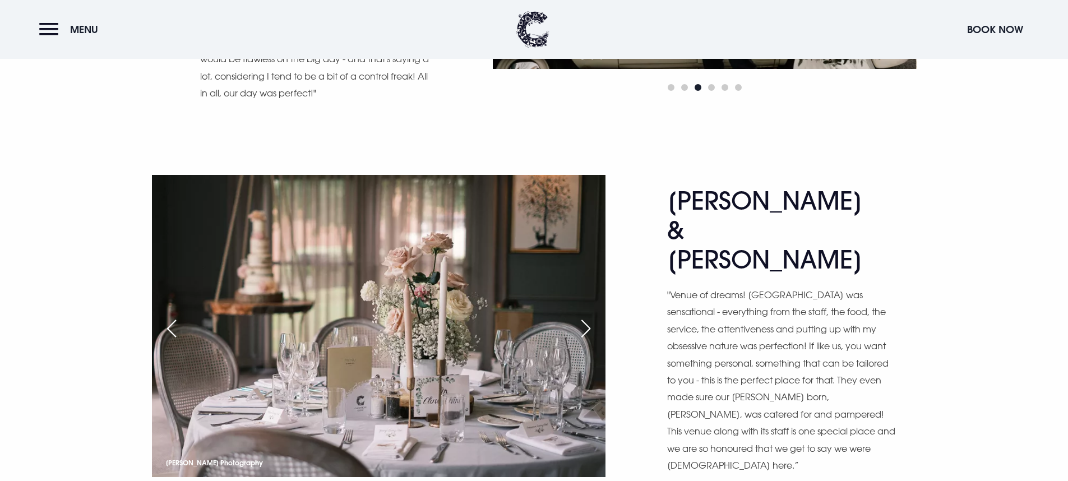
click at [579, 316] on div "Next slide" at bounding box center [586, 328] width 28 height 25
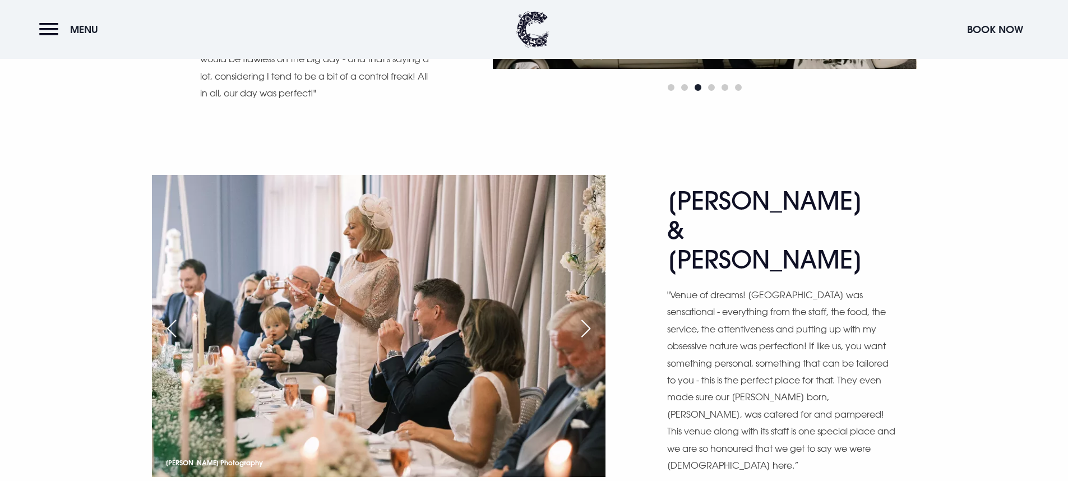
click at [579, 316] on div "Next slide" at bounding box center [586, 328] width 28 height 25
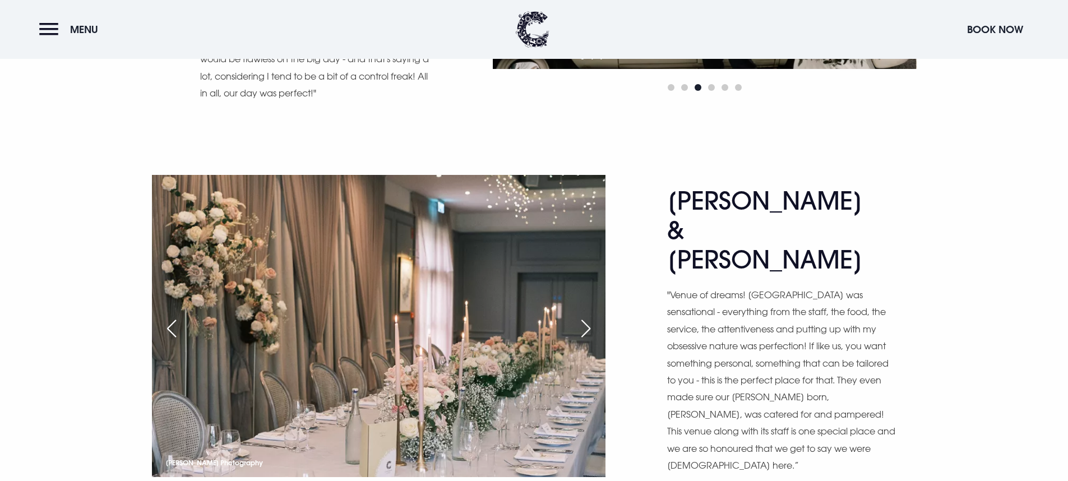
click at [579, 316] on div "Next slide" at bounding box center [586, 328] width 28 height 25
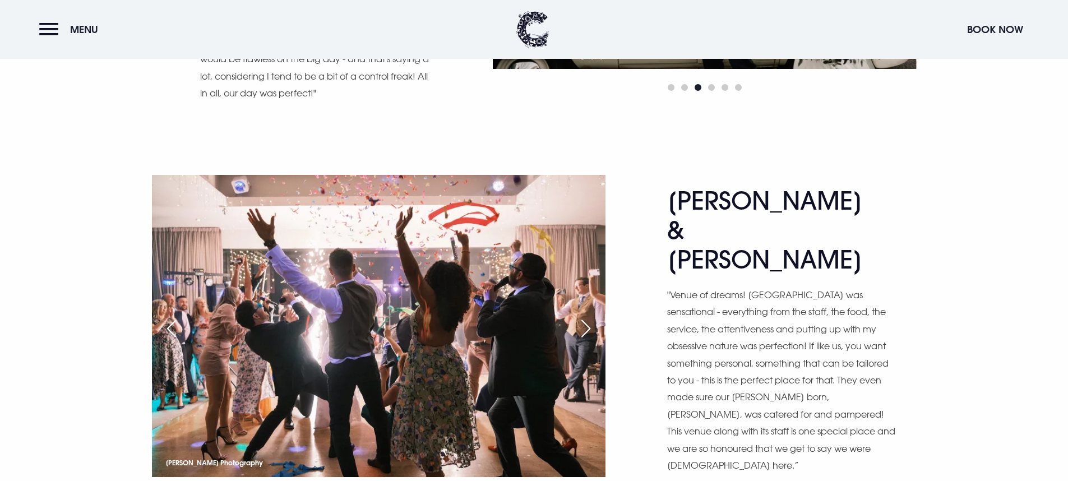
click at [579, 316] on div "Next slide" at bounding box center [586, 328] width 28 height 25
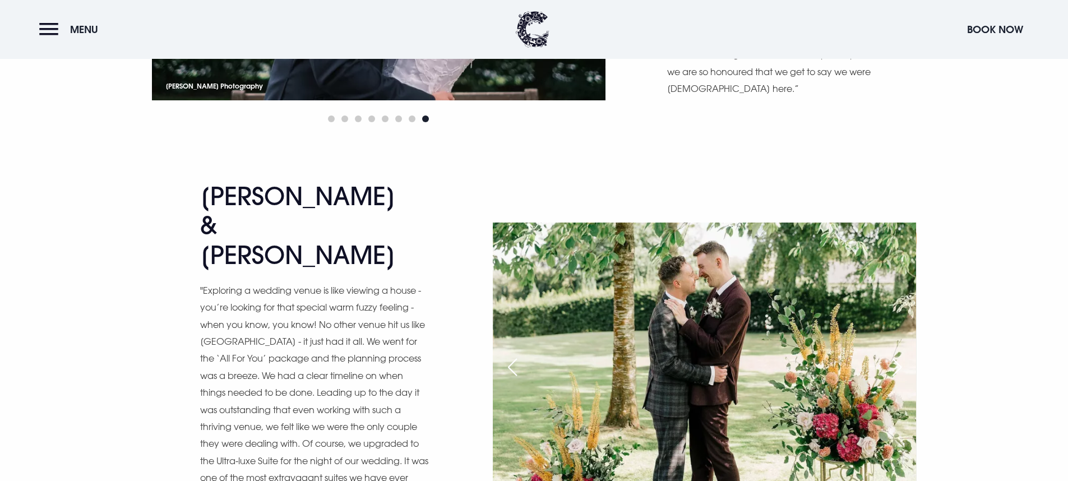
scroll to position [5560, 0]
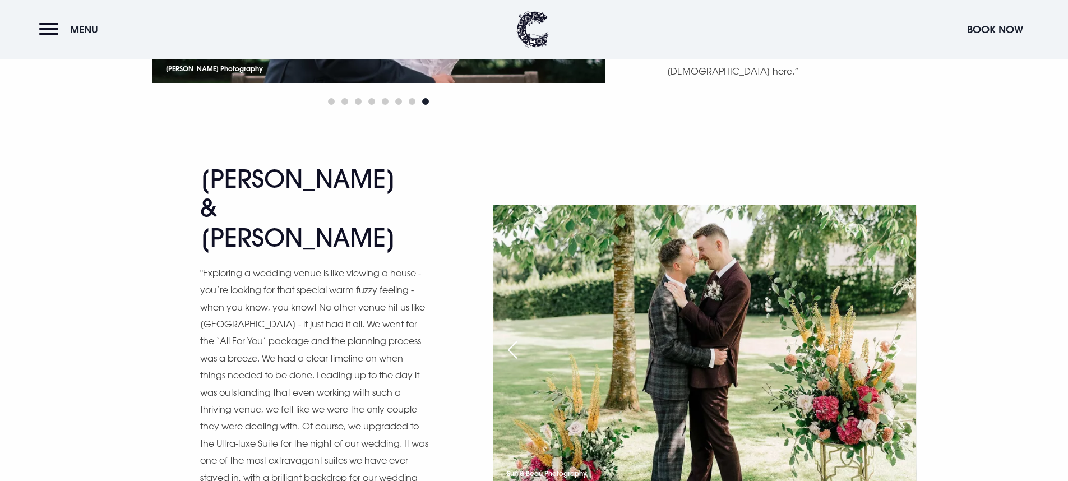
click at [902, 337] on div "Next slide" at bounding box center [897, 349] width 28 height 25
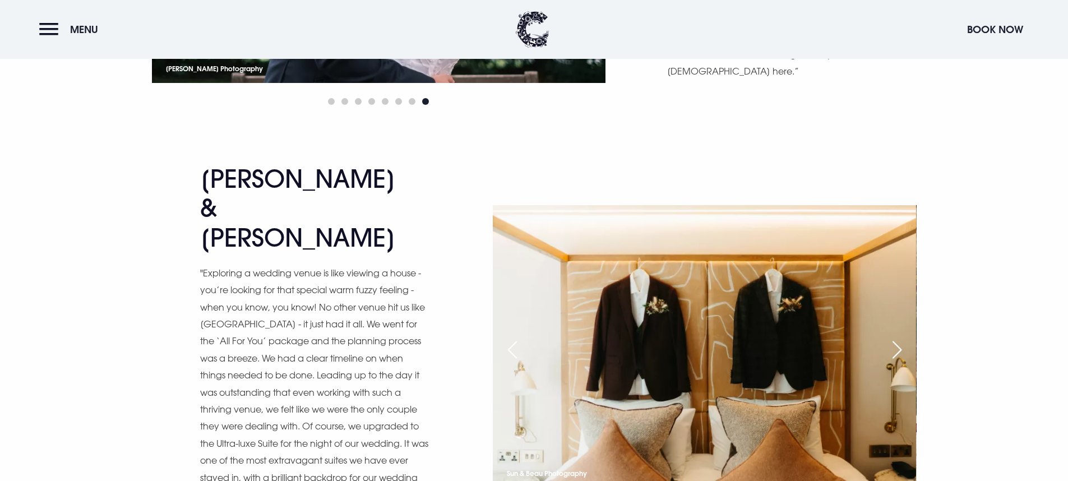
click at [902, 337] on div "Next slide" at bounding box center [897, 349] width 28 height 25
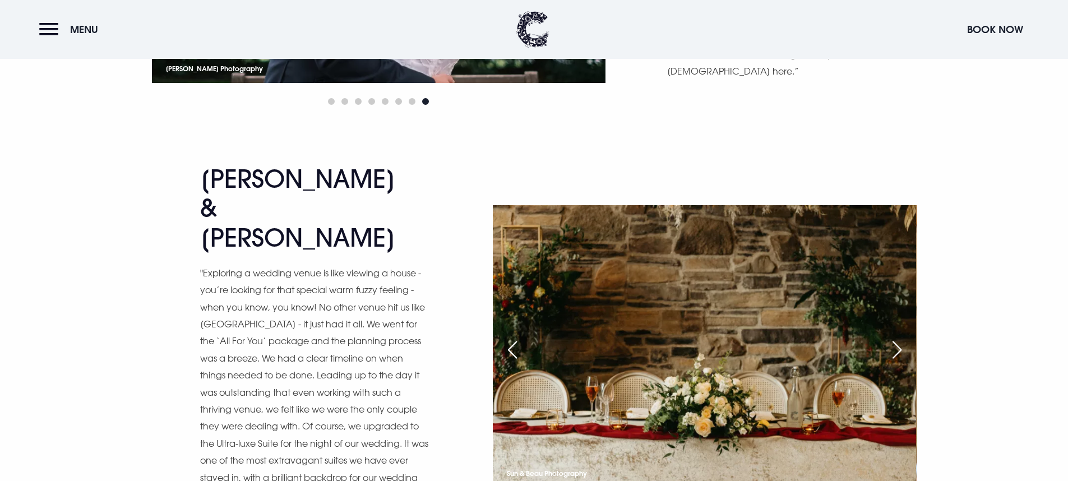
click at [521, 337] on div "Previous slide" at bounding box center [512, 349] width 28 height 25
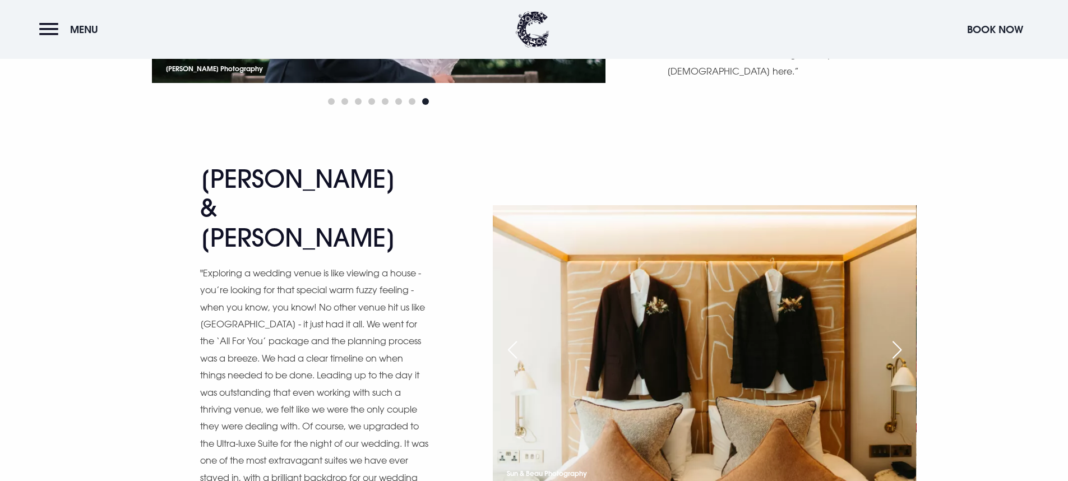
click at [900, 337] on div "Next slide" at bounding box center [897, 349] width 28 height 25
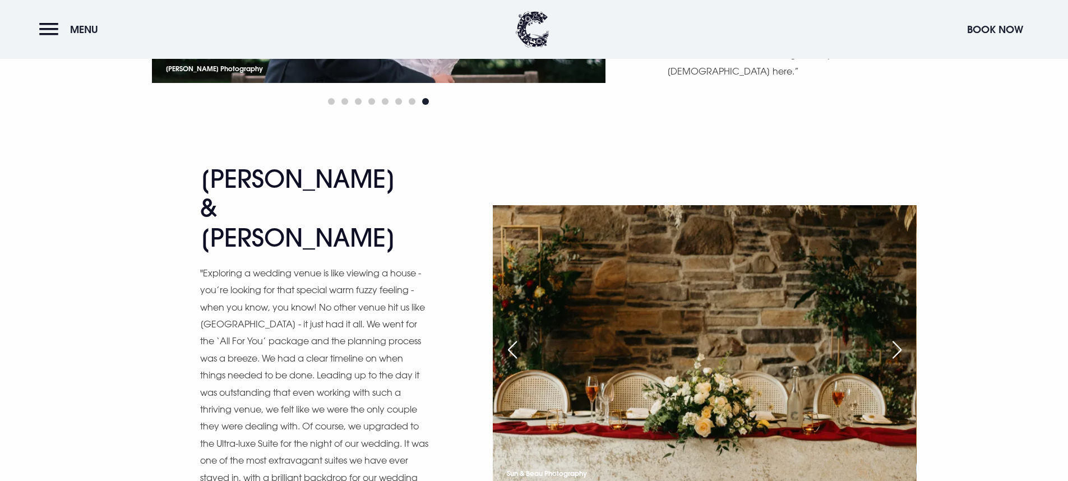
click at [900, 337] on div "Next slide" at bounding box center [897, 349] width 28 height 25
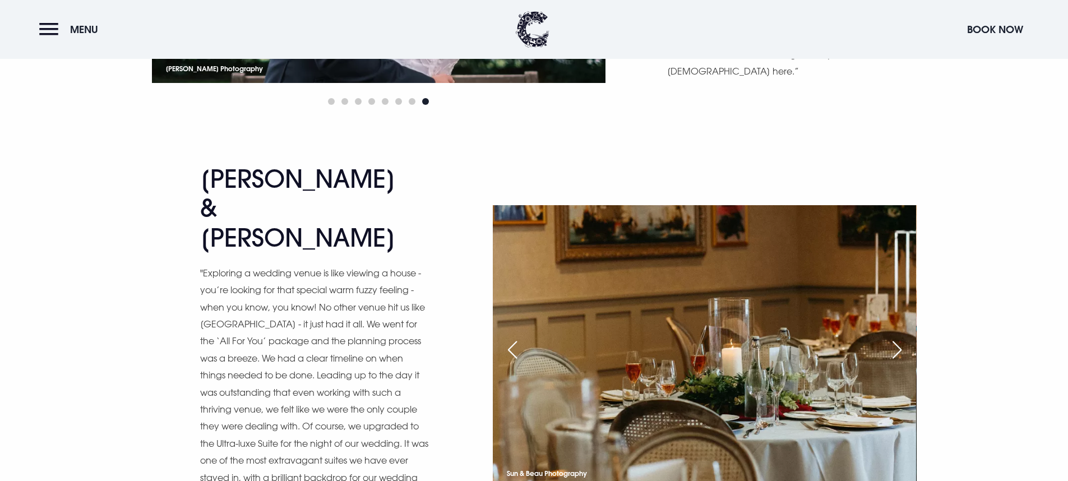
click at [521, 337] on div "Previous slide" at bounding box center [512, 349] width 28 height 25
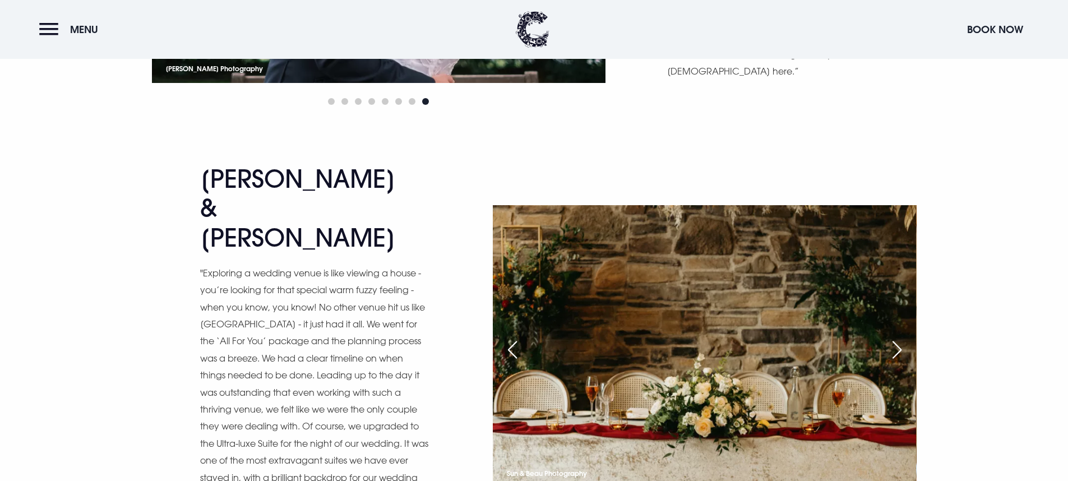
click at [892, 337] on div "Next slide" at bounding box center [897, 349] width 28 height 25
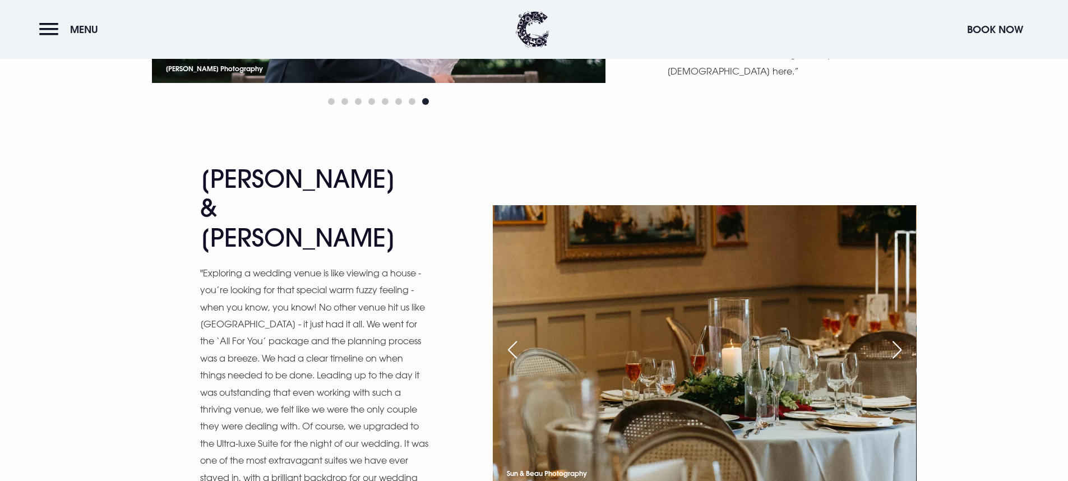
click at [892, 337] on div "Next slide" at bounding box center [897, 349] width 28 height 25
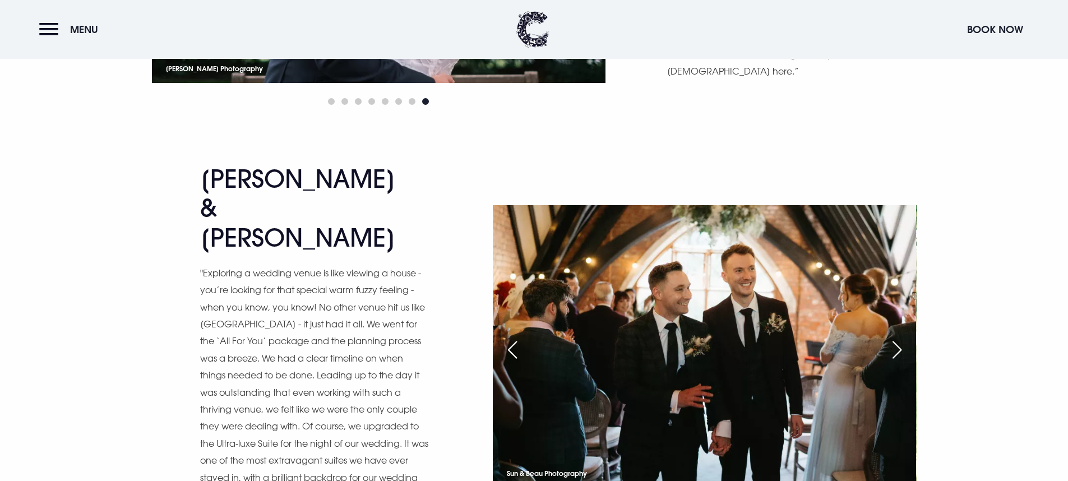
click at [892, 337] on div "Next slide" at bounding box center [897, 349] width 28 height 25
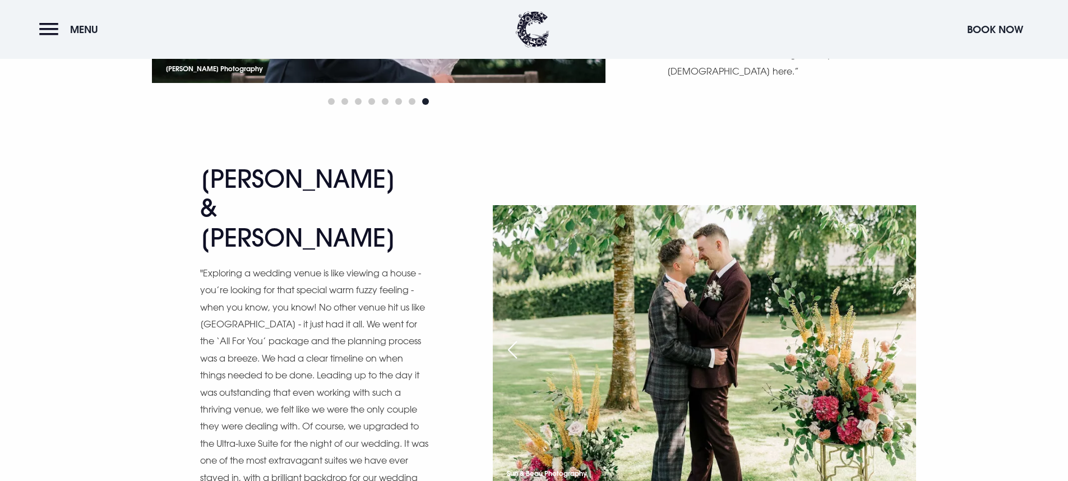
click at [892, 337] on div "Next slide" at bounding box center [897, 349] width 28 height 25
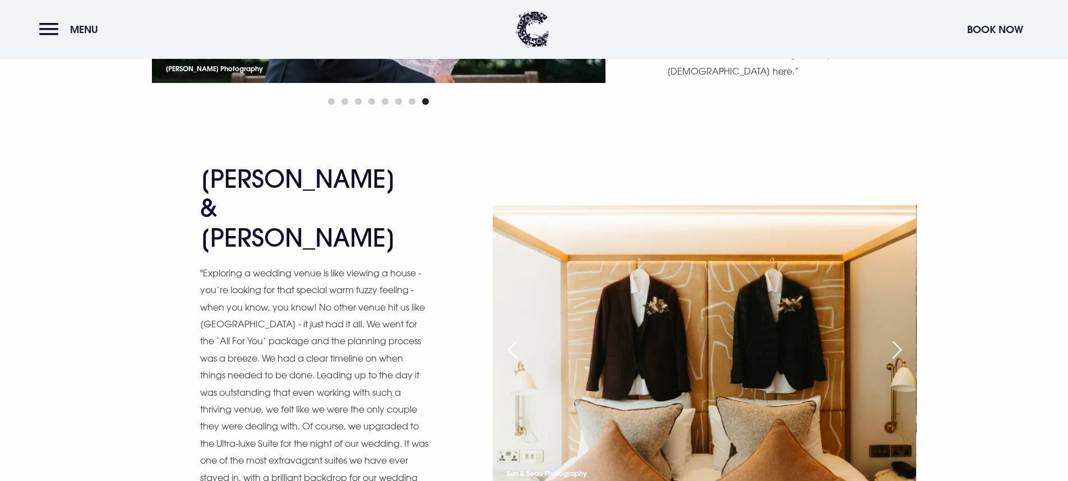
click at [892, 337] on div "Next slide" at bounding box center [897, 349] width 28 height 25
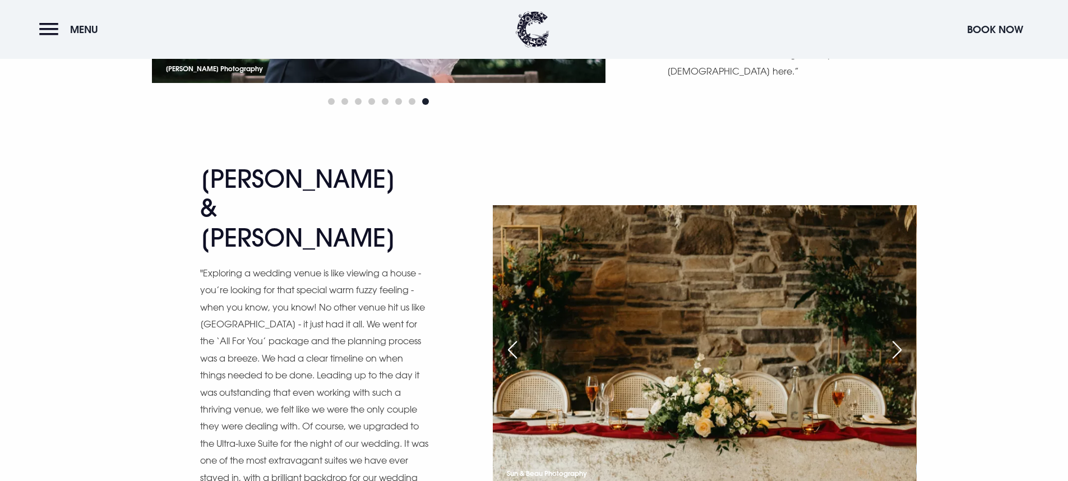
click at [892, 337] on div "Next slide" at bounding box center [897, 349] width 28 height 25
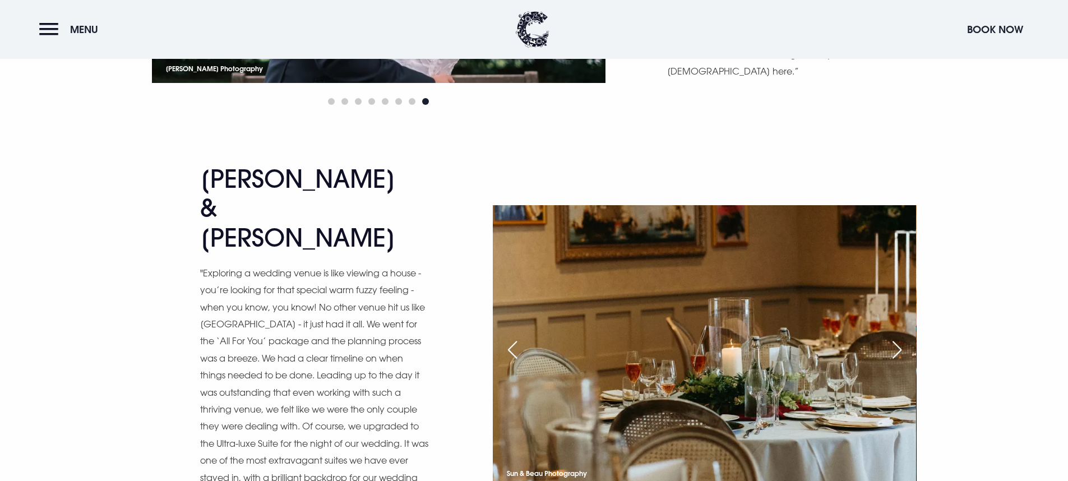
click at [892, 337] on div "Next slide" at bounding box center [897, 349] width 28 height 25
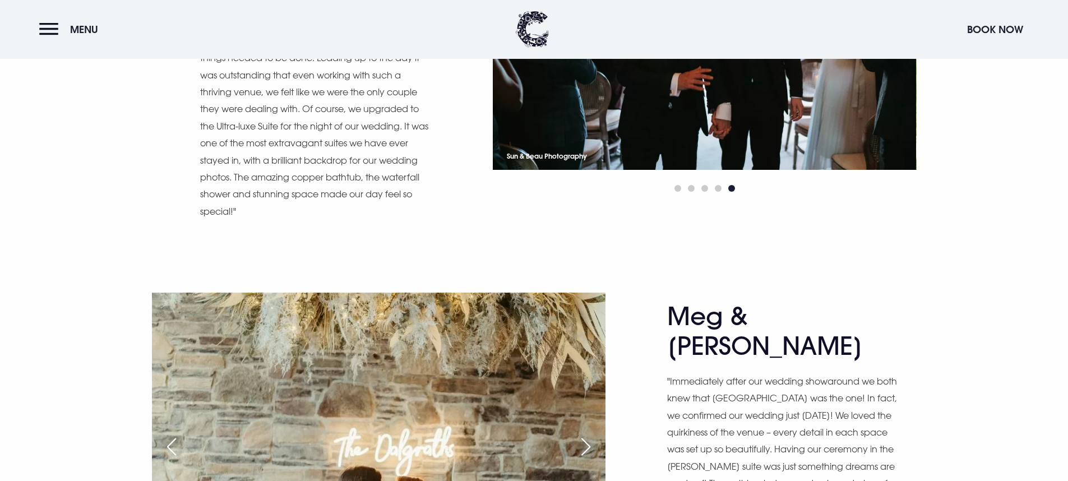
scroll to position [5892, 0]
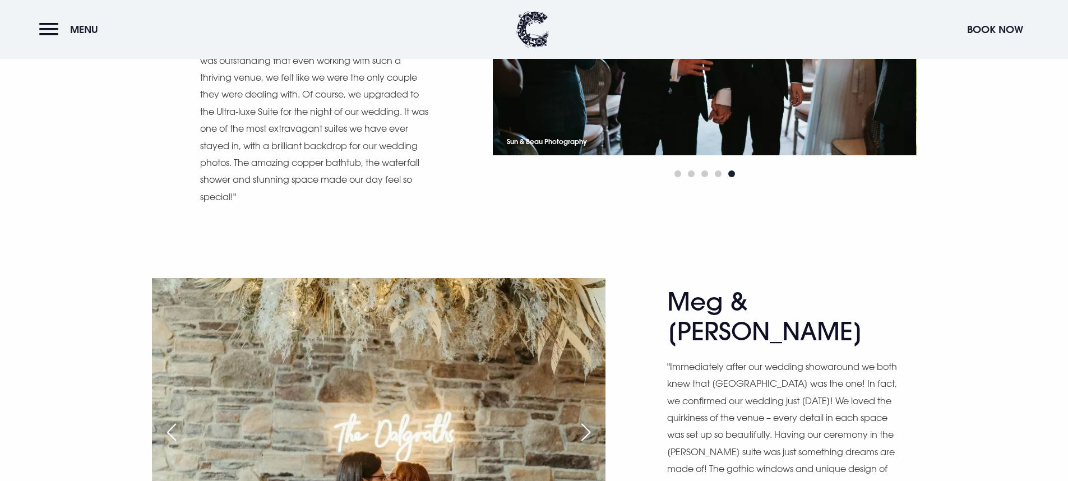
click at [581, 420] on div "Next slide" at bounding box center [586, 432] width 28 height 25
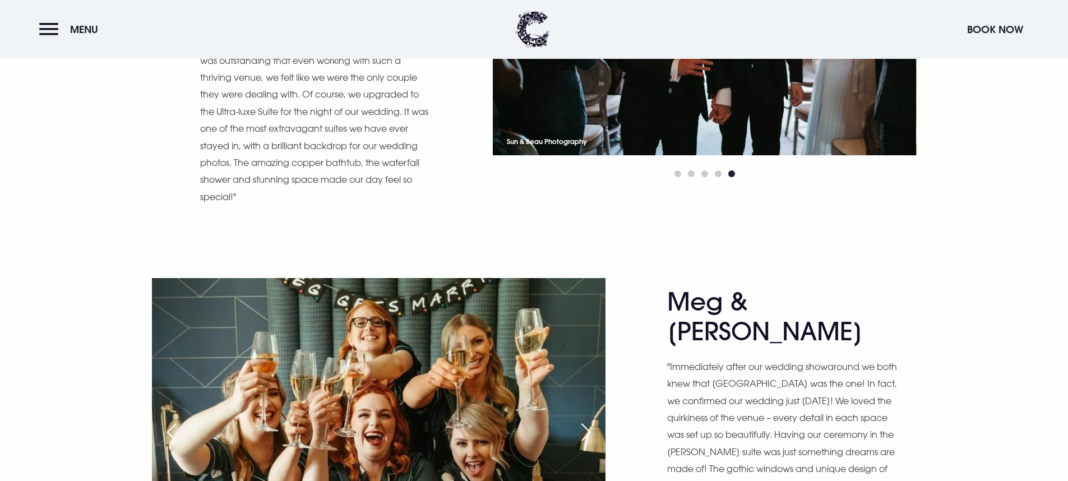
click at [582, 420] on div "Next slide" at bounding box center [586, 432] width 28 height 25
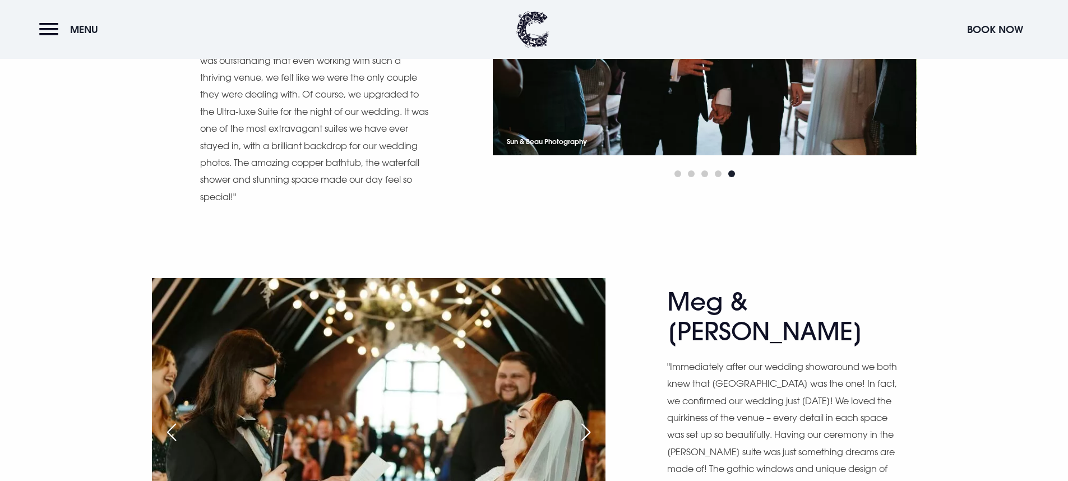
click at [582, 420] on div "Next slide" at bounding box center [586, 432] width 28 height 25
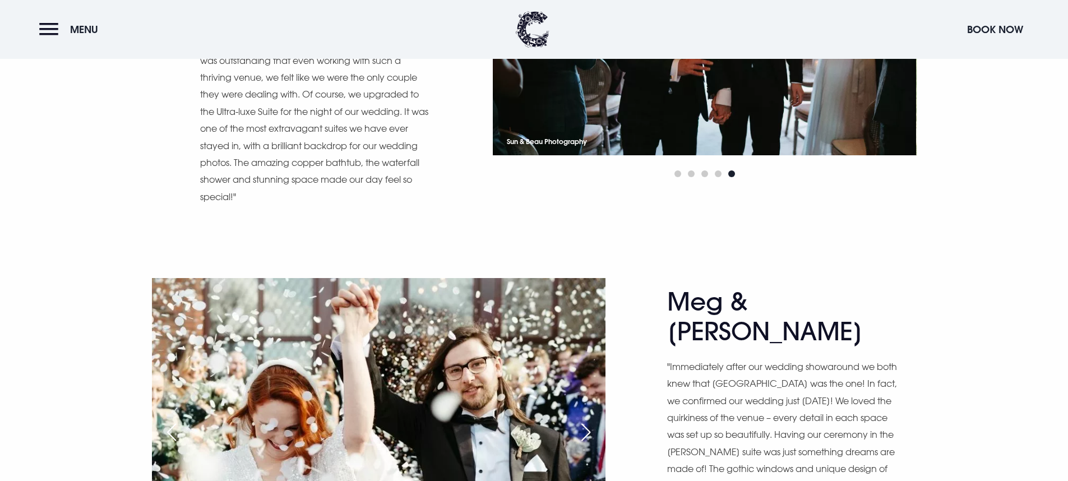
click at [582, 420] on div "Next slide" at bounding box center [586, 432] width 28 height 25
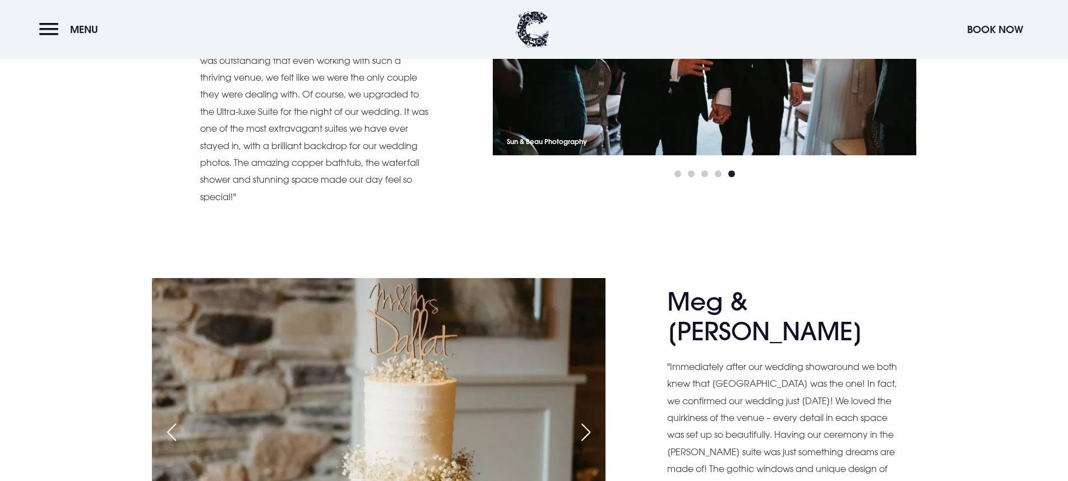
click at [582, 420] on div "Next slide" at bounding box center [586, 432] width 28 height 25
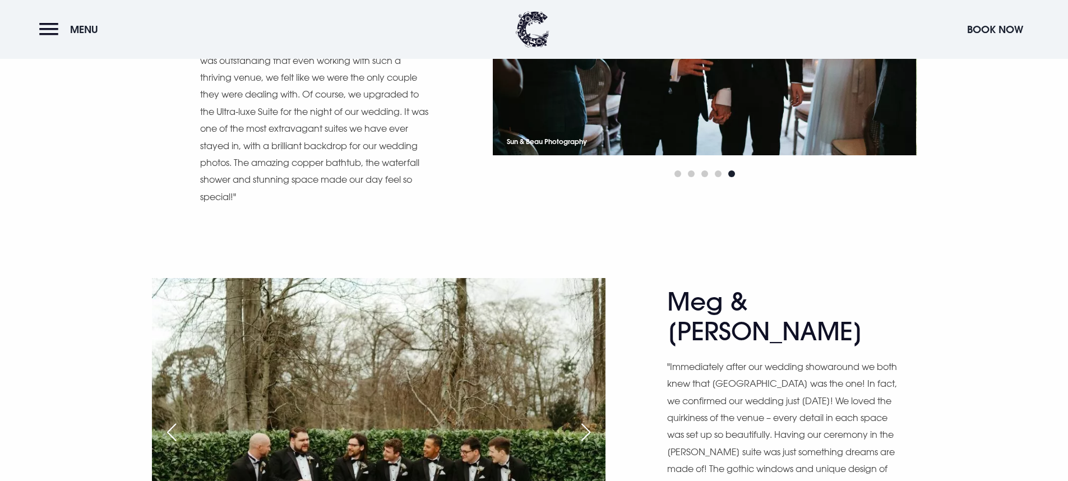
click at [582, 420] on div "Next slide" at bounding box center [586, 432] width 28 height 25
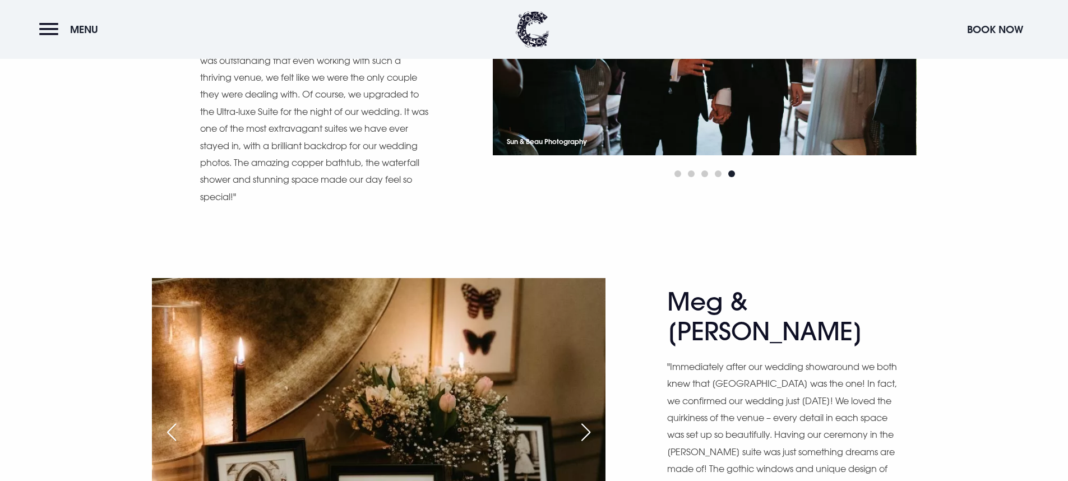
click at [582, 420] on div "Next slide" at bounding box center [586, 432] width 28 height 25
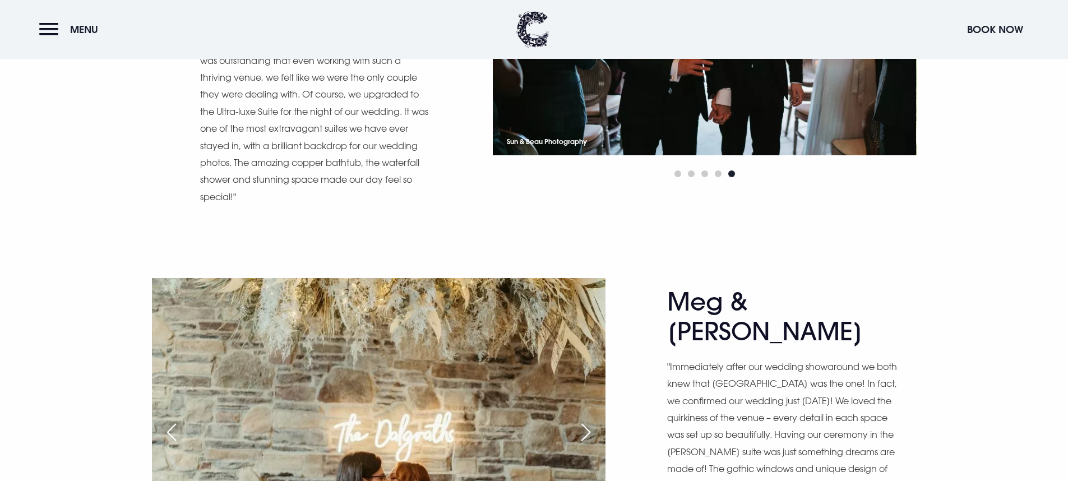
click at [582, 420] on div "Next slide" at bounding box center [586, 432] width 28 height 25
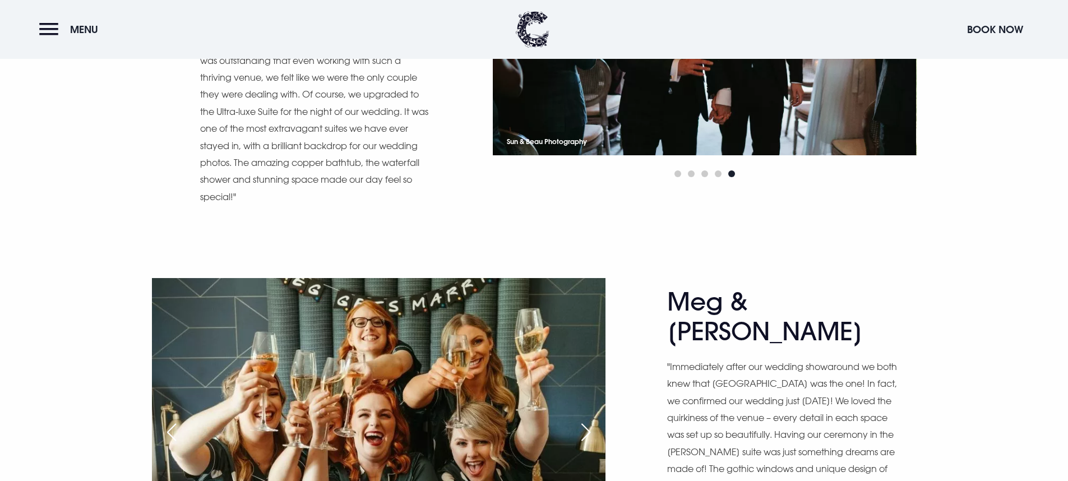
click at [582, 420] on div "Next slide" at bounding box center [586, 432] width 28 height 25
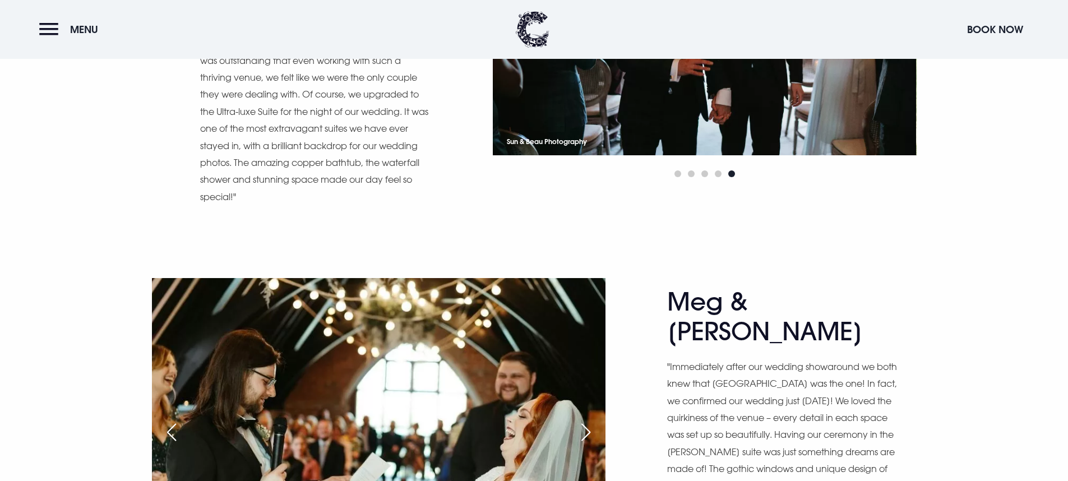
click at [582, 420] on div "Next slide" at bounding box center [586, 432] width 28 height 25
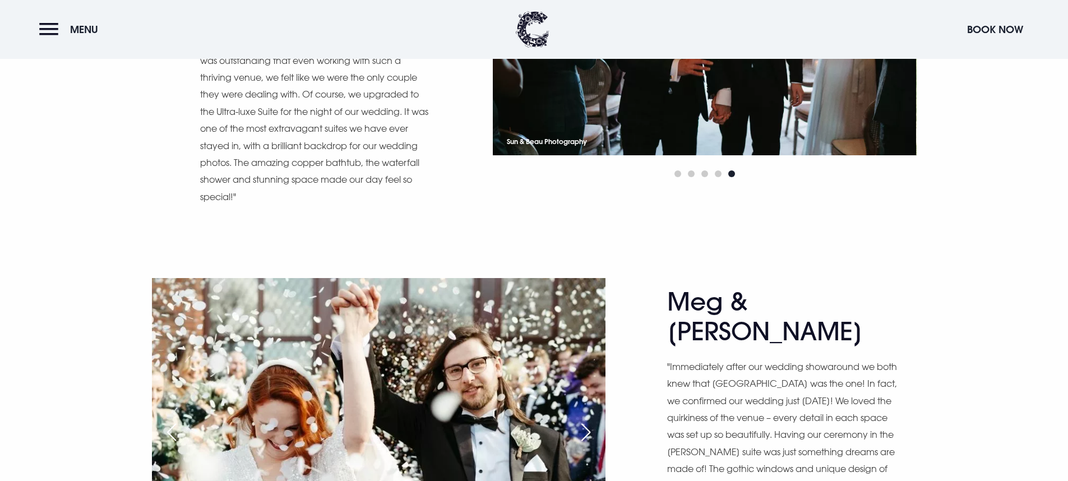
click at [582, 420] on div "Next slide" at bounding box center [586, 432] width 28 height 25
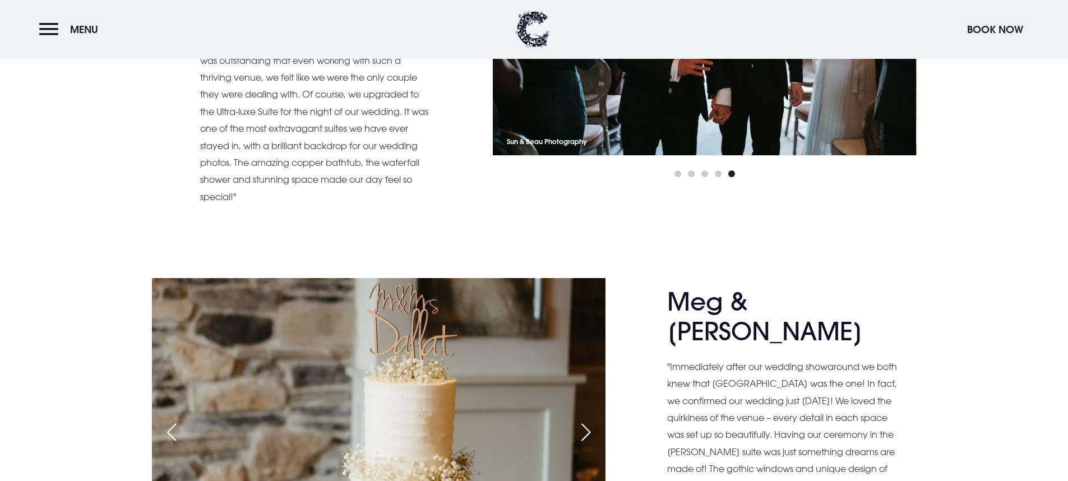
click at [582, 420] on div "Next slide" at bounding box center [586, 432] width 28 height 25
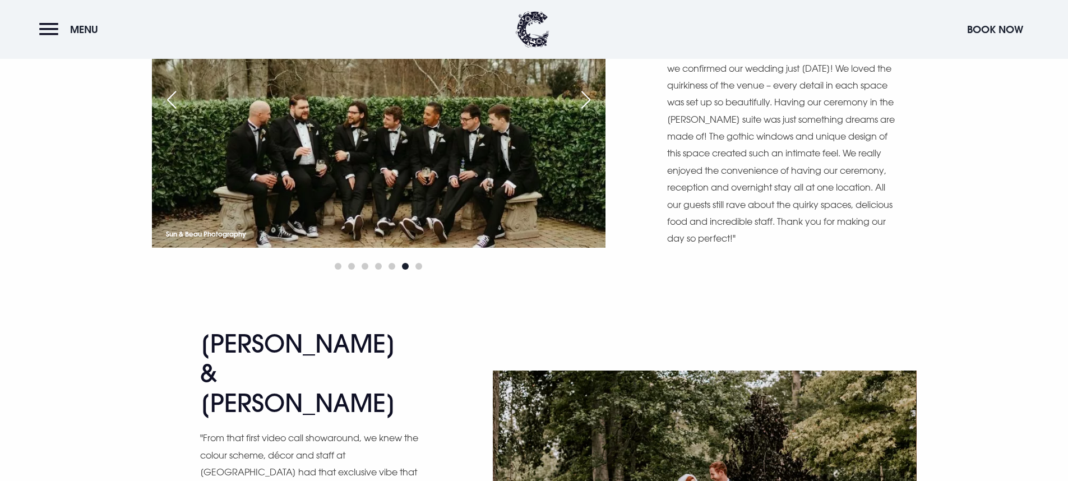
scroll to position [6259, 0]
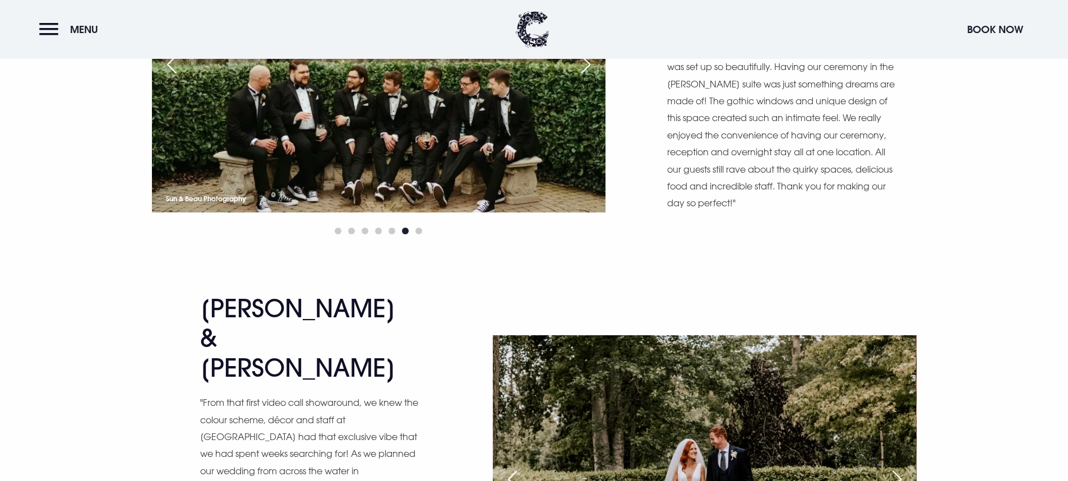
click at [897, 467] on div "Next slide" at bounding box center [897, 479] width 28 height 25
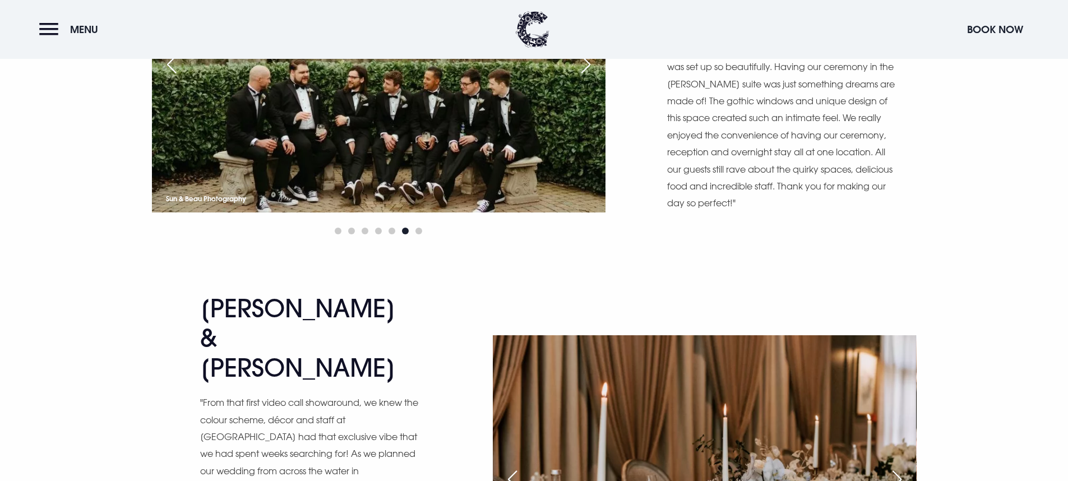
click at [897, 467] on div "Next slide" at bounding box center [897, 479] width 28 height 25
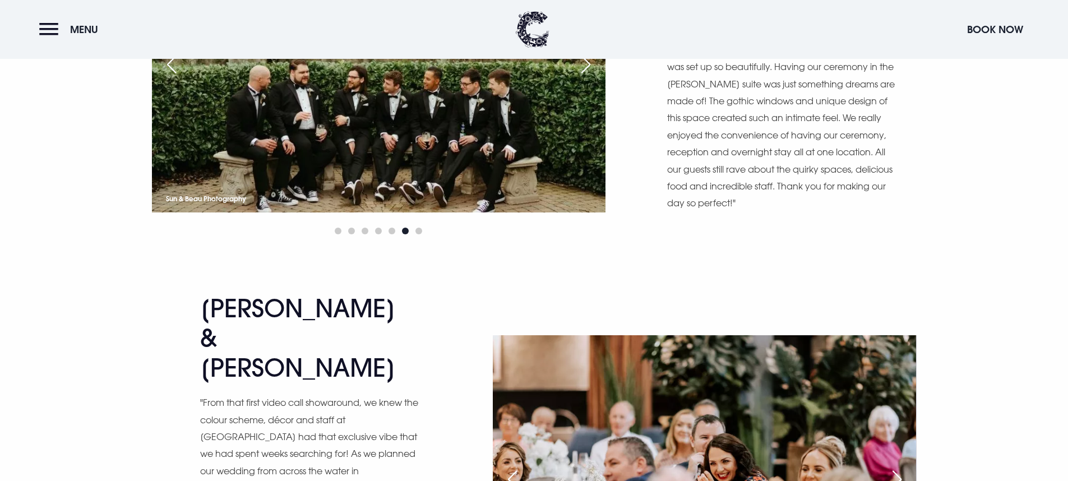
click at [897, 467] on div "Next slide" at bounding box center [897, 479] width 28 height 25
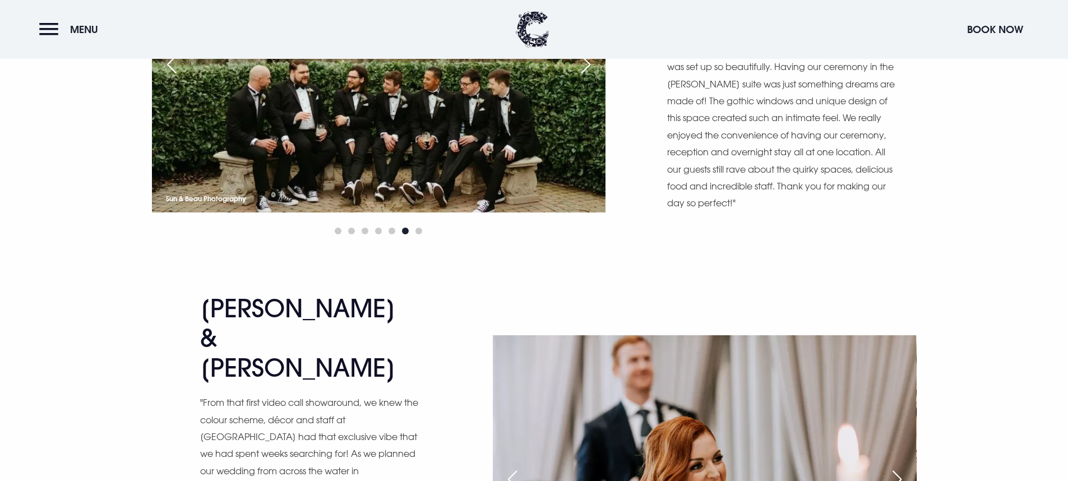
click at [897, 467] on div "Next slide" at bounding box center [897, 479] width 28 height 25
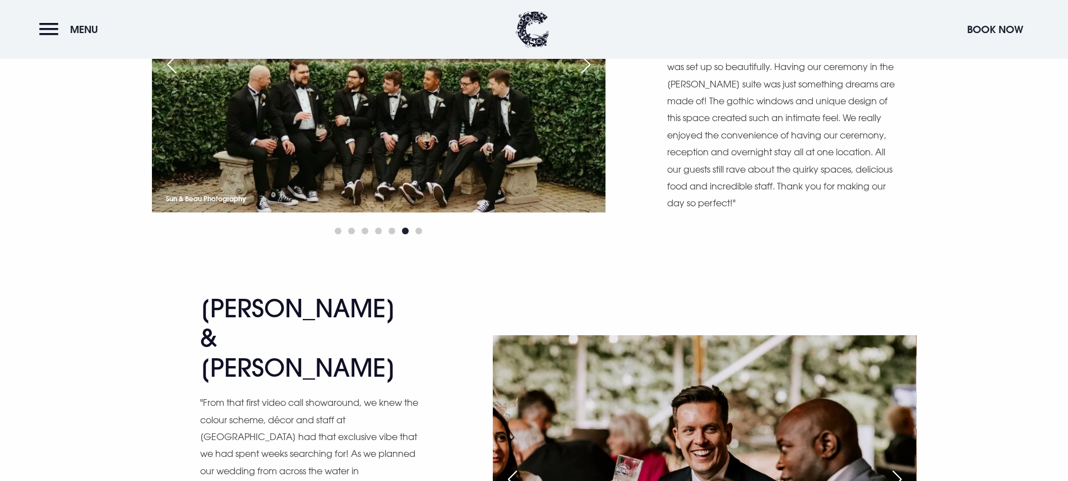
click at [897, 467] on div "Next slide" at bounding box center [897, 479] width 28 height 25
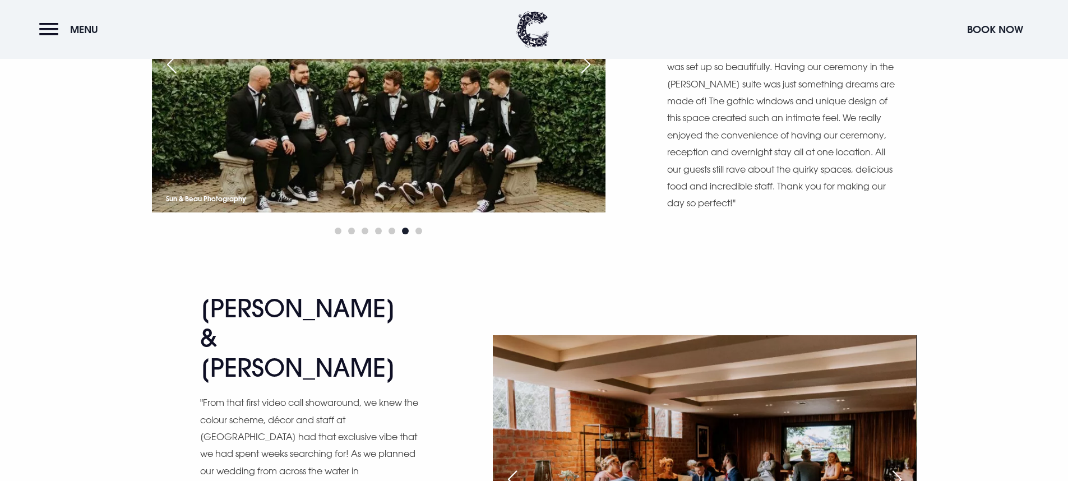
click at [897, 467] on div "Next slide" at bounding box center [897, 479] width 28 height 25
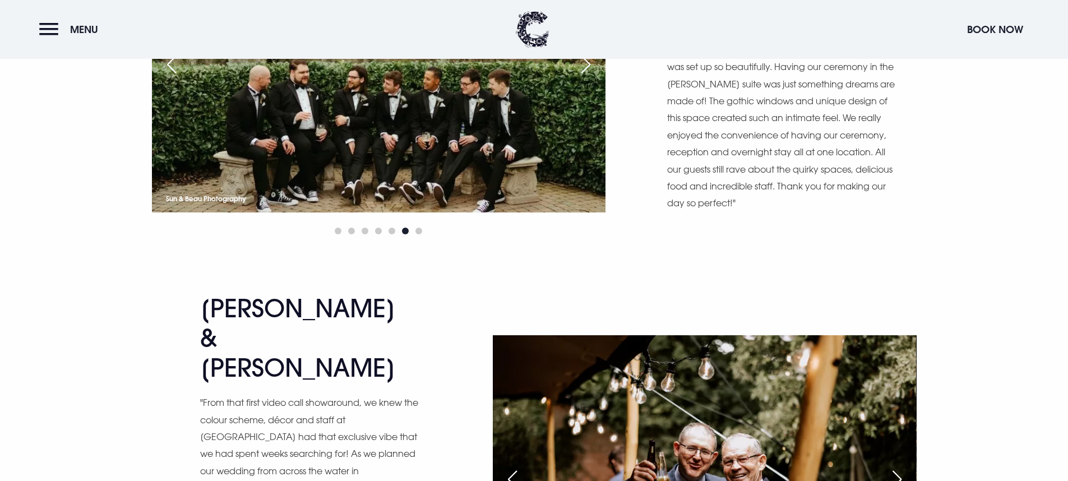
click at [897, 467] on div "Next slide" at bounding box center [897, 479] width 28 height 25
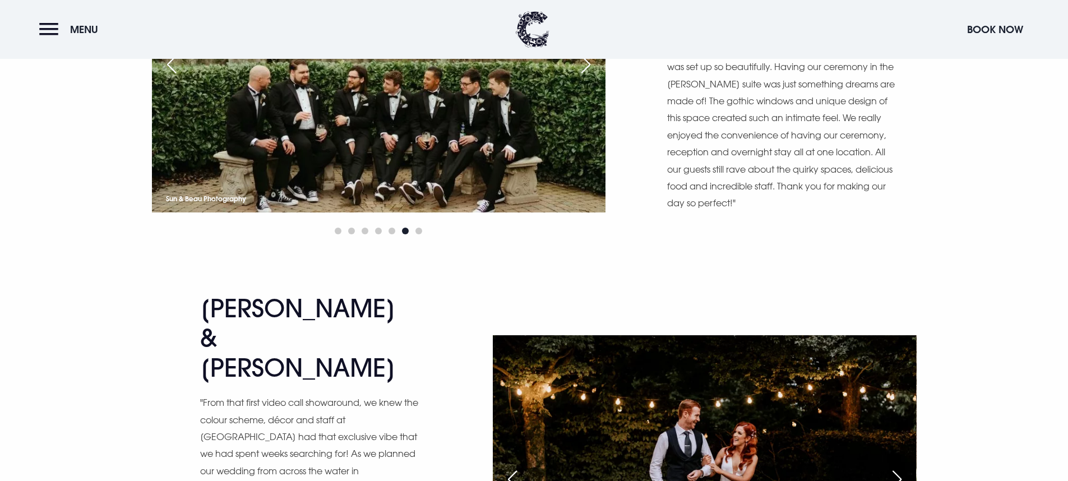
click at [896, 467] on div "Next slide" at bounding box center [897, 479] width 28 height 25
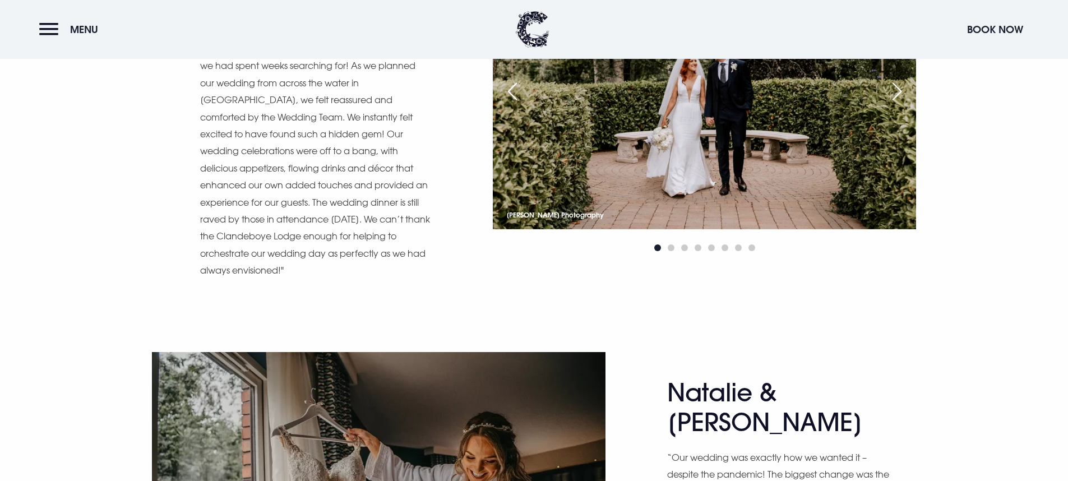
scroll to position [6663, 0]
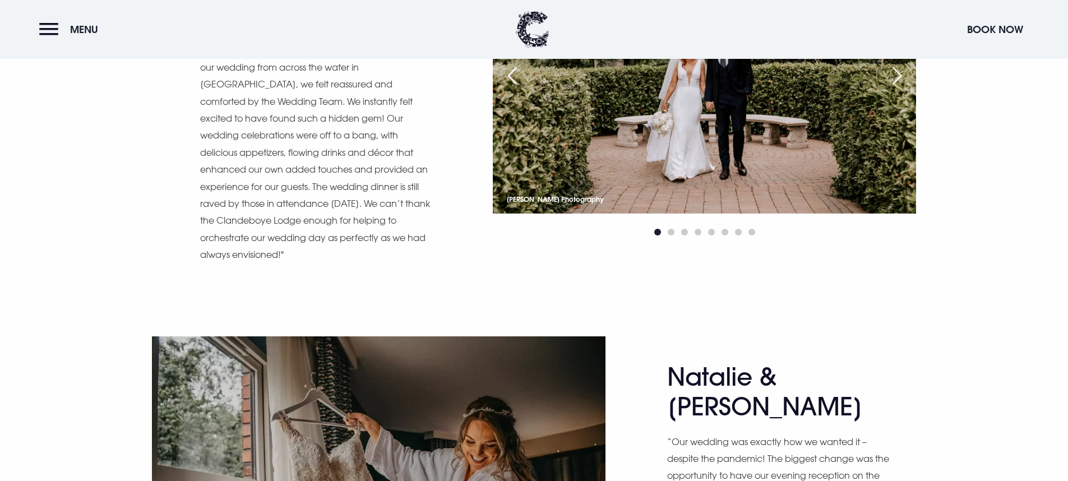
click at [593, 478] on div "Next slide" at bounding box center [586, 490] width 28 height 25
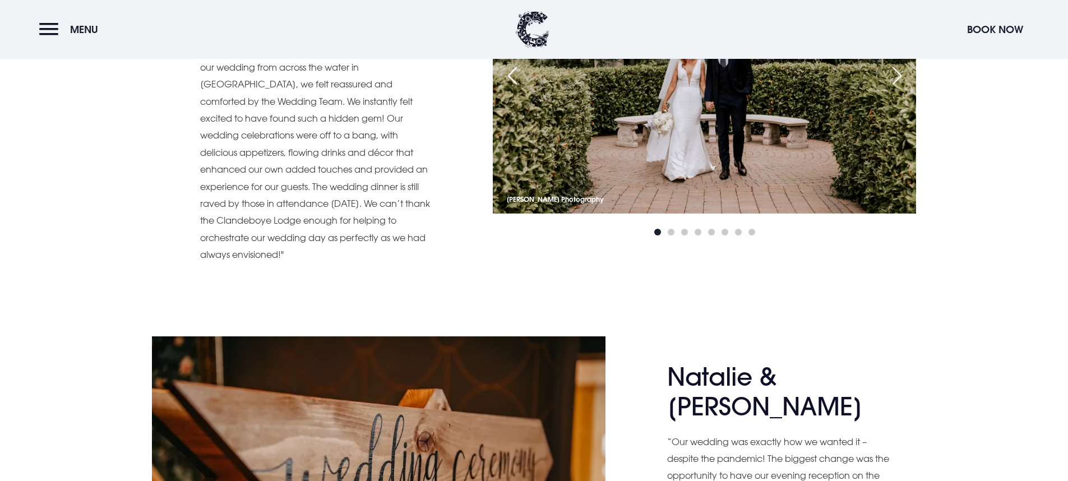
click at [589, 478] on div "Next slide" at bounding box center [586, 490] width 28 height 25
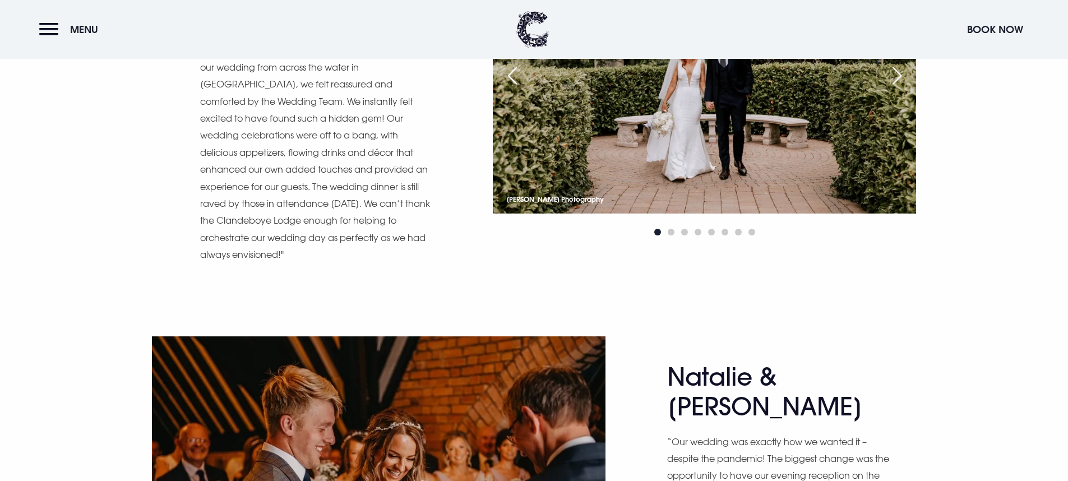
click at [589, 478] on div "Next slide" at bounding box center [586, 490] width 28 height 25
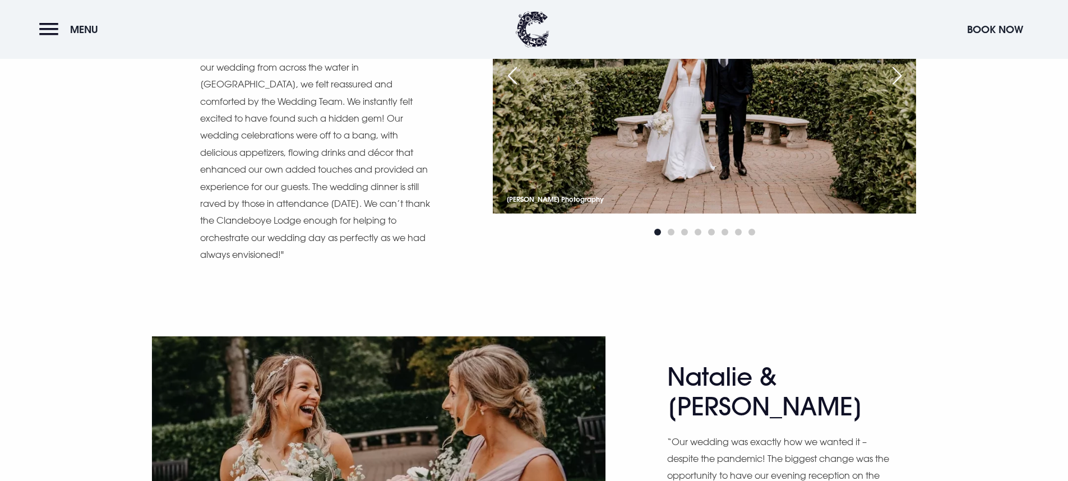
click at [589, 478] on div "Next slide" at bounding box center [586, 490] width 28 height 25
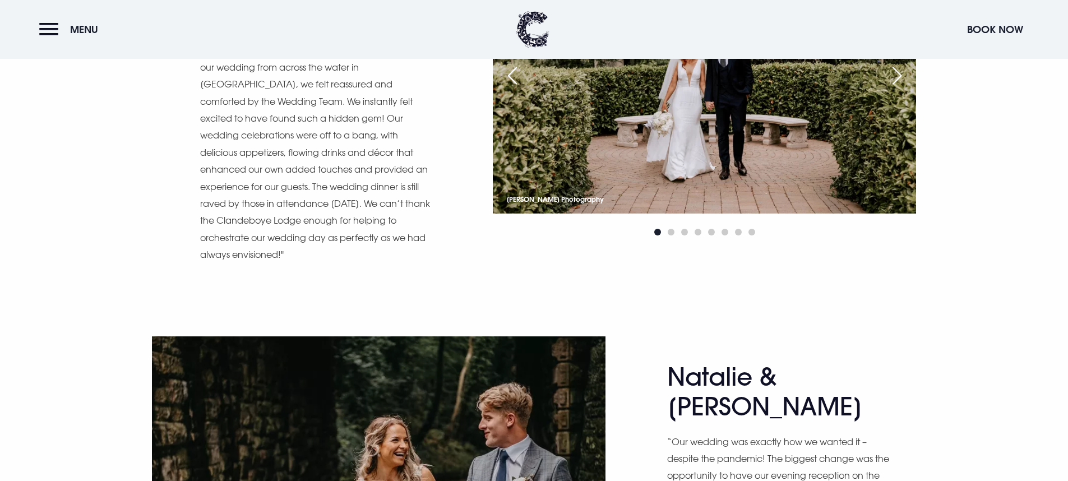
click at [589, 478] on div "Next slide" at bounding box center [586, 490] width 28 height 25
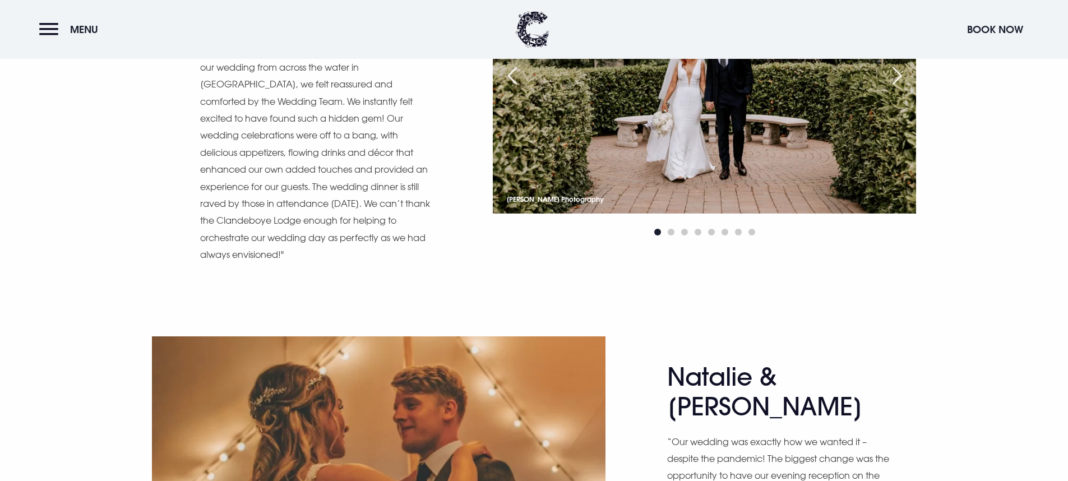
click at [589, 478] on div "Next slide" at bounding box center [586, 490] width 28 height 25
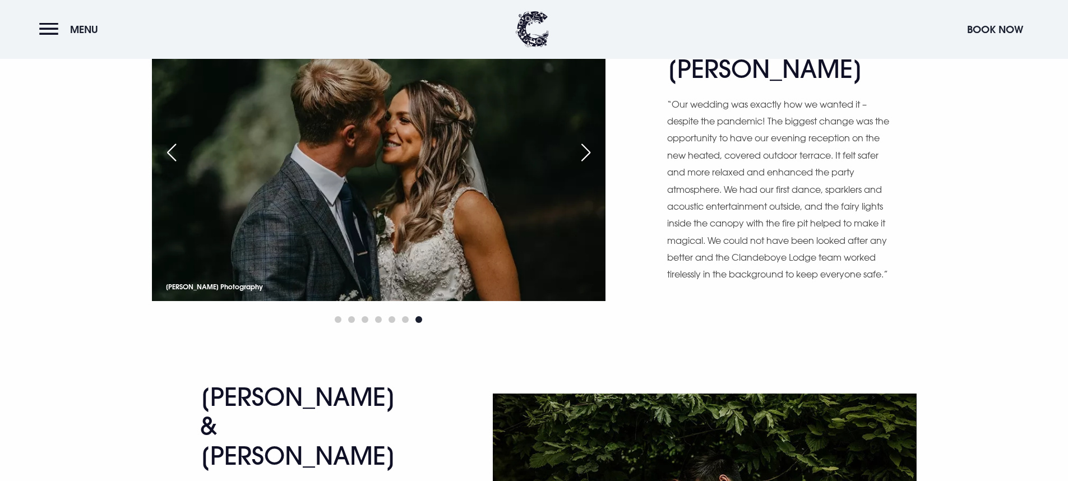
scroll to position [7004, 0]
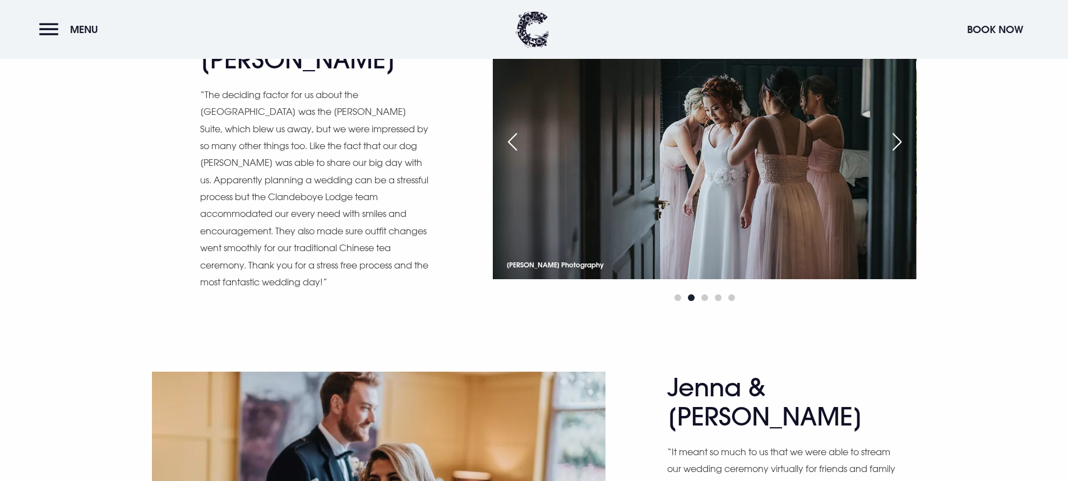
scroll to position [7398, 0]
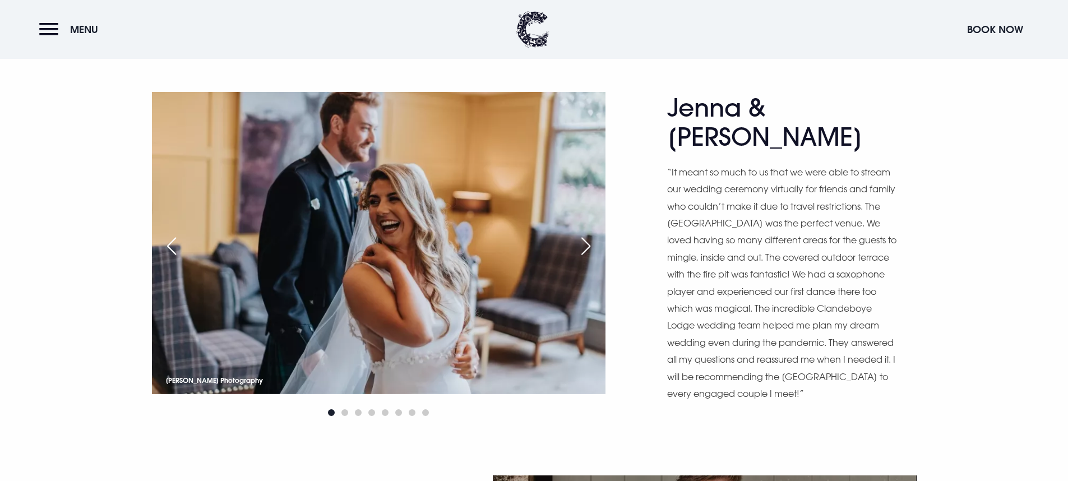
scroll to position [7775, 0]
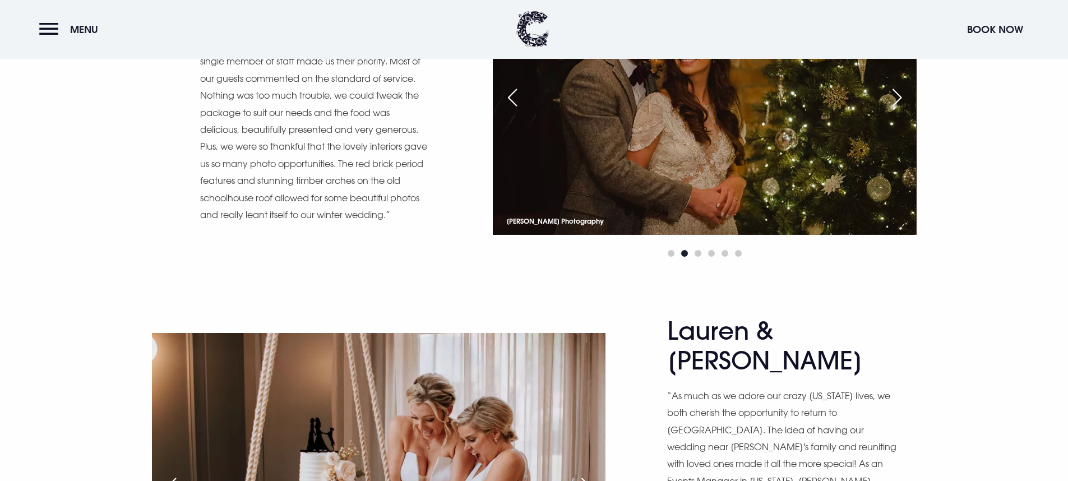
scroll to position [8223, 0]
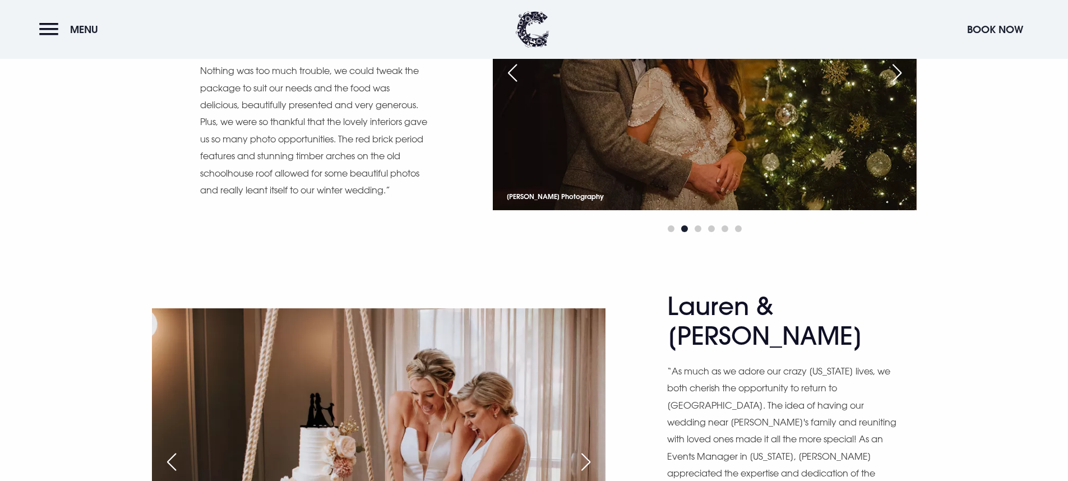
click at [591, 450] on div "Next slide" at bounding box center [586, 462] width 28 height 25
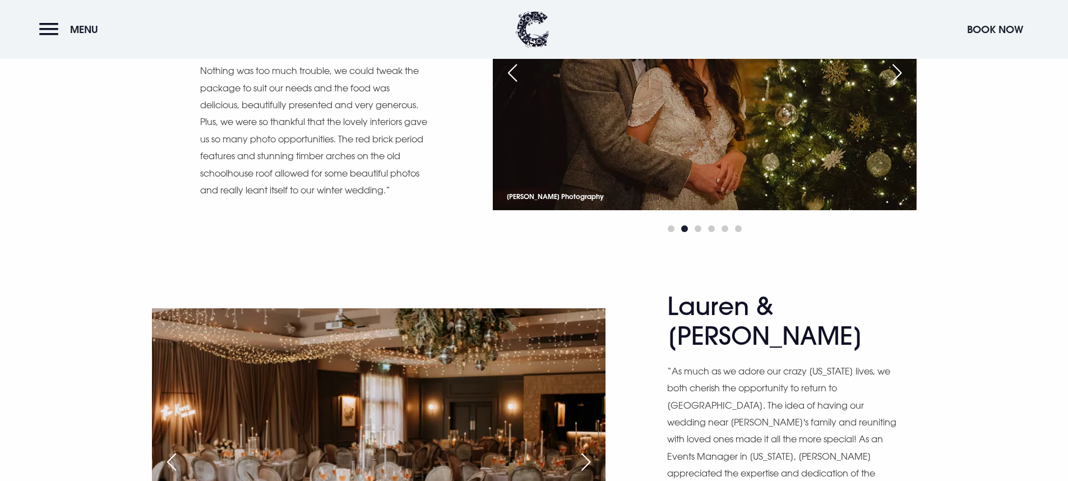
click at [591, 450] on div "Next slide" at bounding box center [586, 462] width 28 height 25
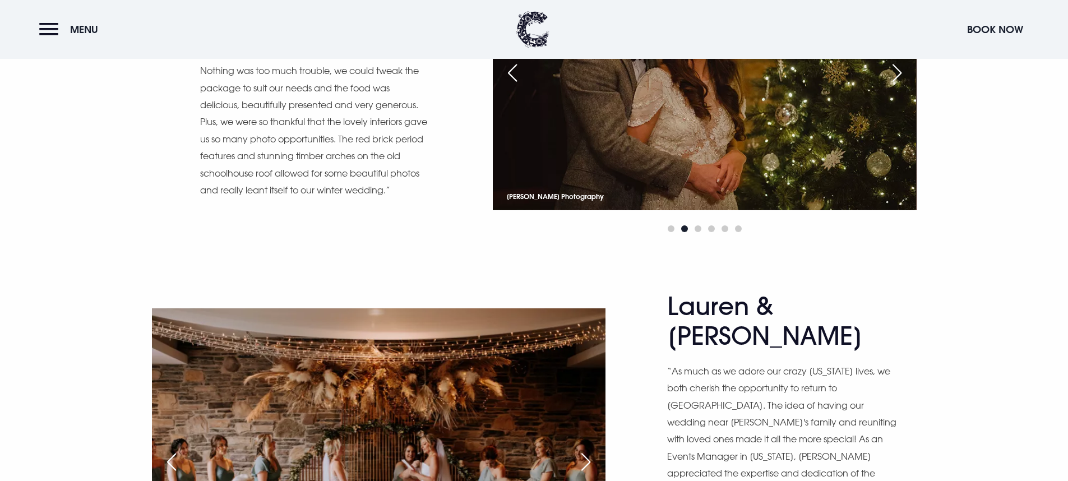
click at [173, 450] on div "Previous slide" at bounding box center [172, 462] width 28 height 25
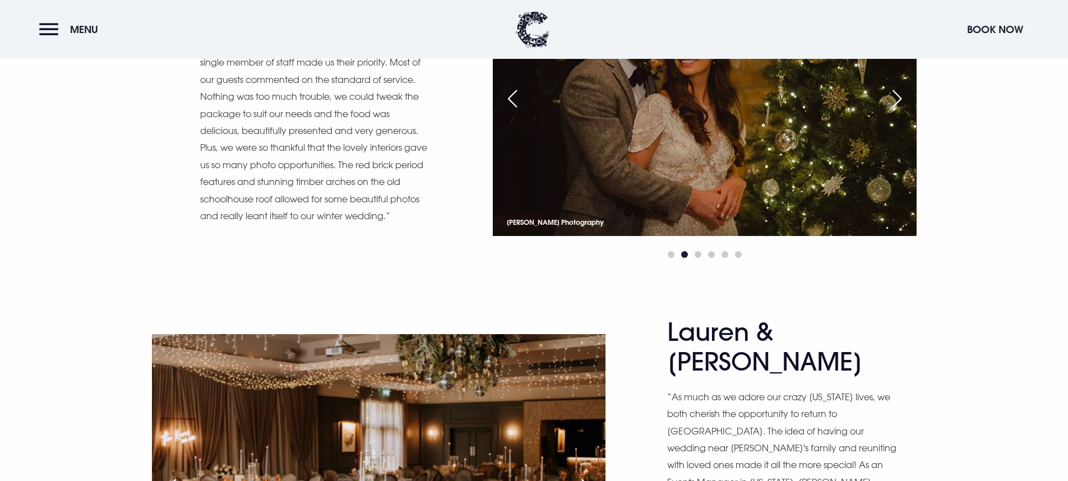
scroll to position [8196, 0]
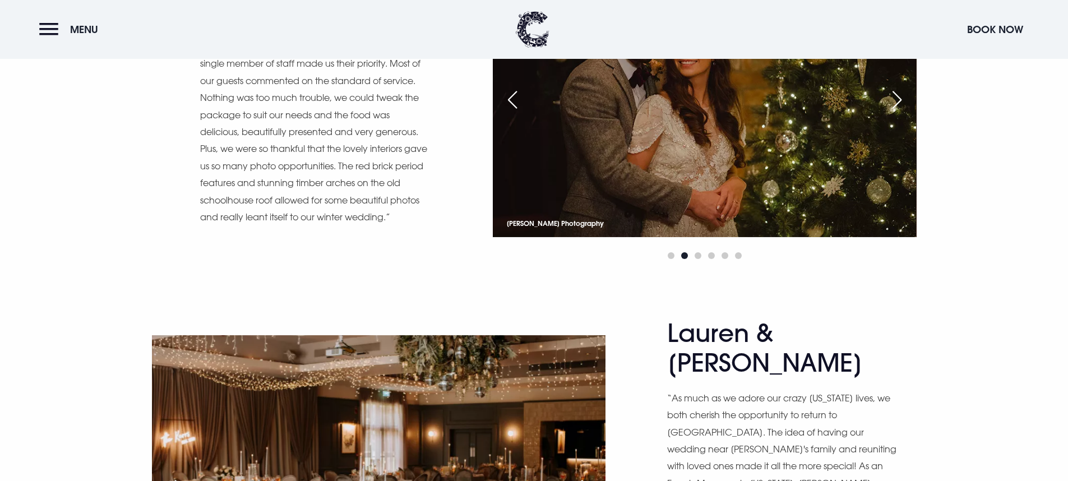
click at [586, 476] on div "Next slide" at bounding box center [586, 488] width 28 height 25
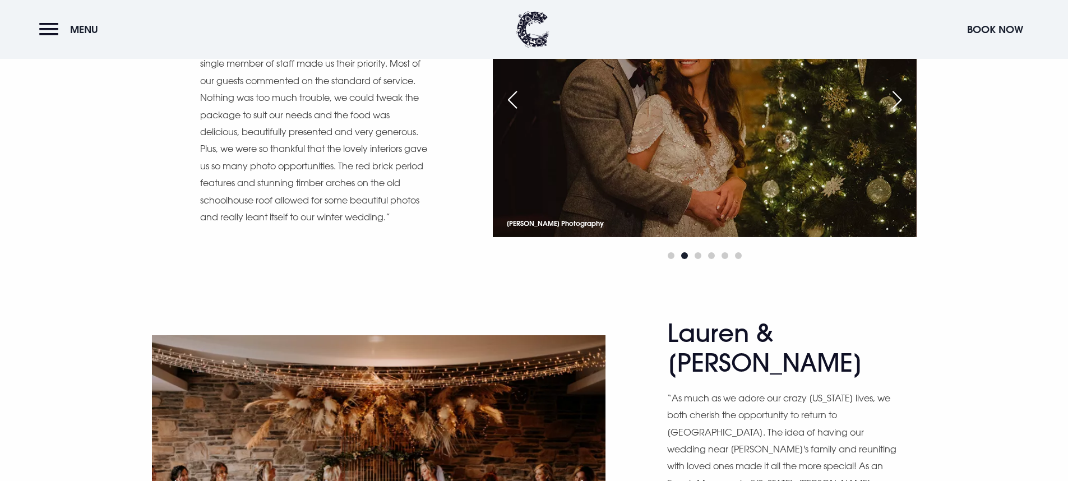
click at [586, 476] on div "Next slide" at bounding box center [586, 488] width 28 height 25
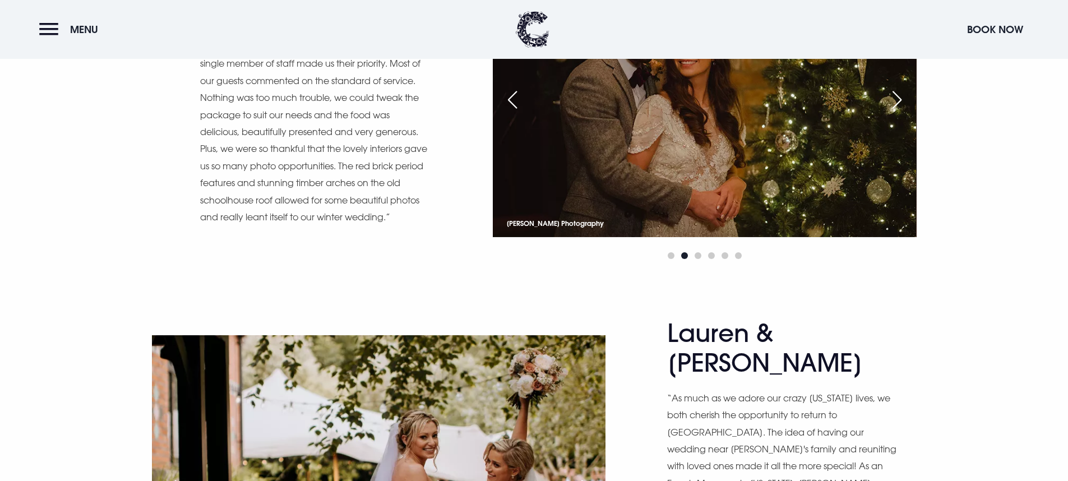
click at [586, 476] on div "Next slide" at bounding box center [586, 488] width 28 height 25
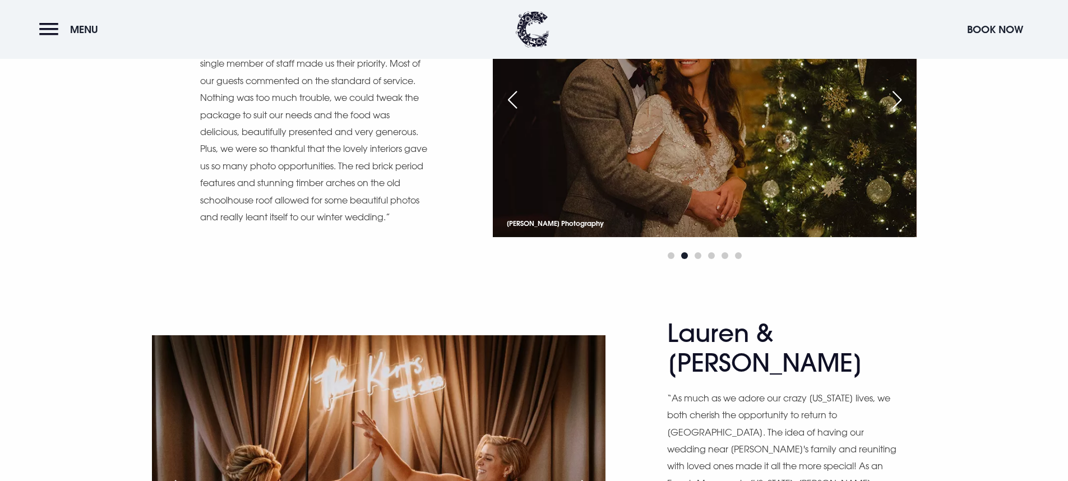
click at [586, 476] on div "Next slide" at bounding box center [586, 488] width 28 height 25
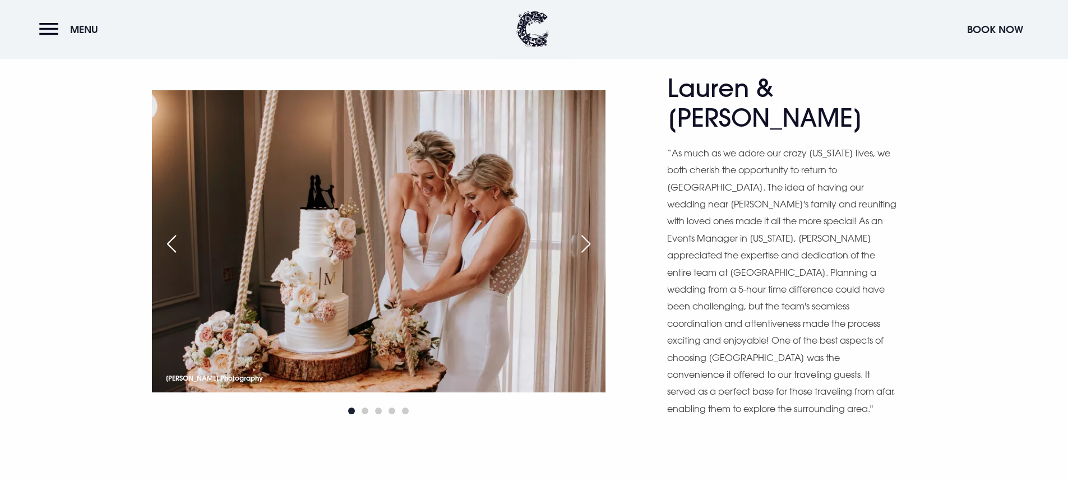
scroll to position [8465, 0]
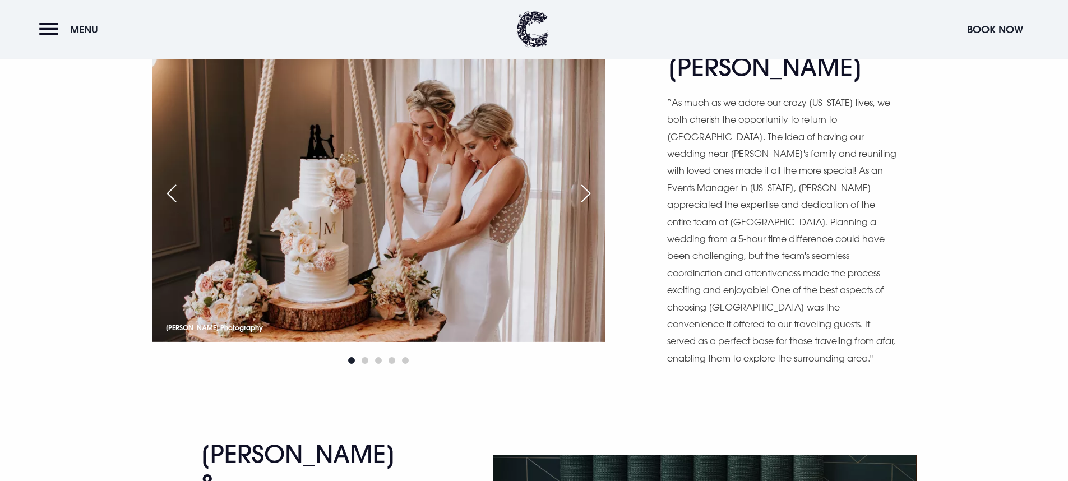
scroll to position [8492, 0]
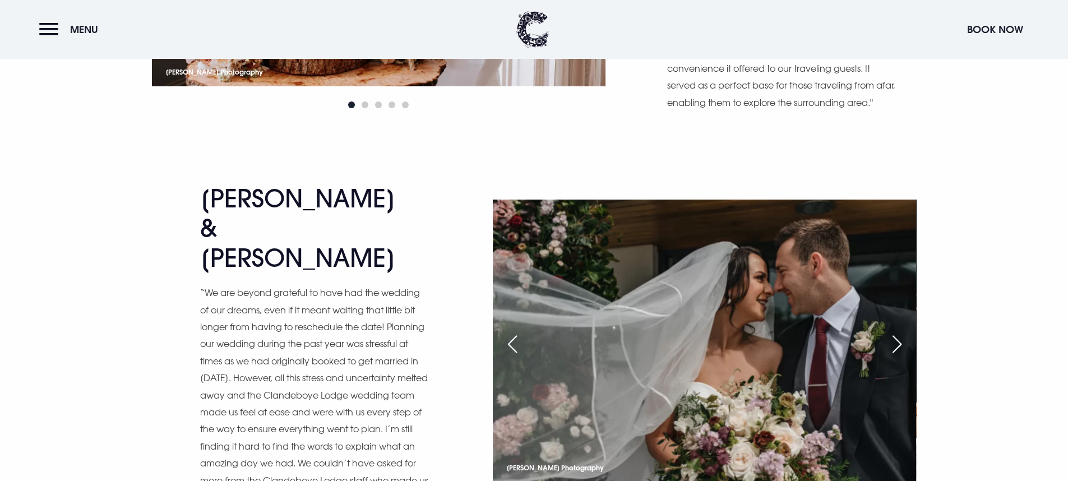
scroll to position [8788, 0]
